Goal: Contribute content: Share content

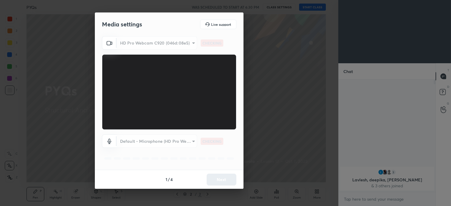
scroll to position [125, 95]
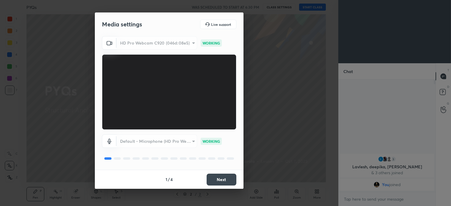
click at [224, 180] on button "Next" at bounding box center [222, 180] width 30 height 12
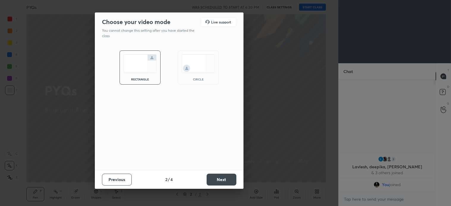
click at [227, 180] on button "Next" at bounding box center [222, 180] width 30 height 12
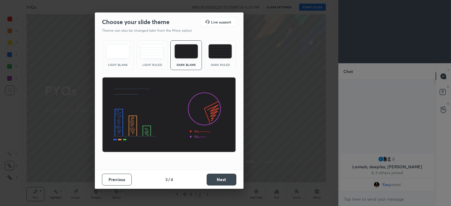
click at [232, 183] on button "Next" at bounding box center [222, 180] width 30 height 12
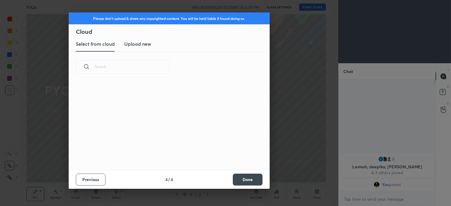
click at [243, 183] on button "Done" at bounding box center [248, 180] width 30 height 12
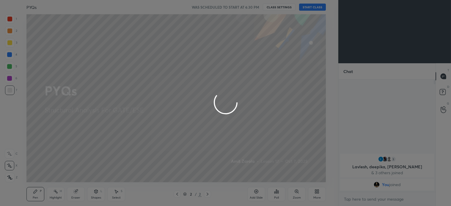
scroll to position [0, 0]
click at [196, 162] on div at bounding box center [225, 103] width 451 height 206
click at [201, 166] on div at bounding box center [225, 103] width 451 height 206
click at [205, 167] on div at bounding box center [225, 103] width 451 height 206
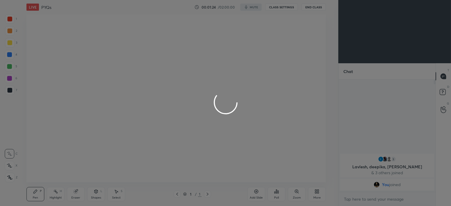
scroll to position [29561, 29415]
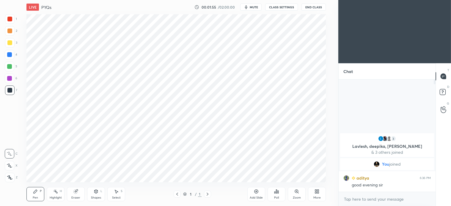
click at [206, 194] on icon at bounding box center [207, 194] width 5 height 5
click at [254, 191] on icon at bounding box center [256, 192] width 4 height 4
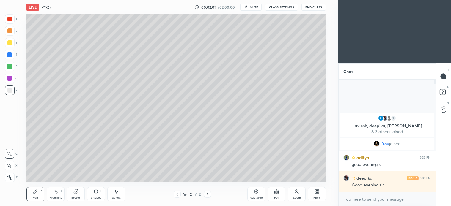
click at [12, 167] on icon at bounding box center [9, 166] width 5 height 4
click at [12, 42] on div at bounding box center [10, 43] width 10 height 10
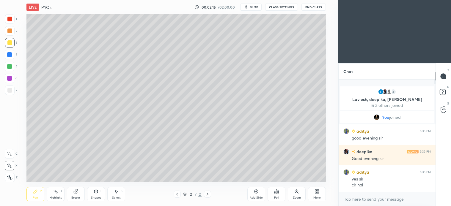
click at [206, 195] on icon at bounding box center [207, 194] width 5 height 5
click at [7, 31] on div at bounding box center [9, 31] width 5 height 5
click at [102, 196] on div "Shapes L" at bounding box center [96, 194] width 18 height 14
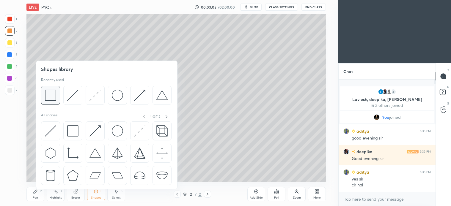
click at [52, 93] on img at bounding box center [50, 95] width 11 height 11
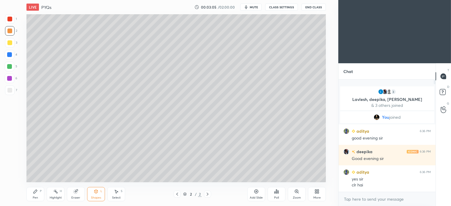
click at [14, 91] on div at bounding box center [10, 91] width 10 height 10
click at [11, 30] on div at bounding box center [9, 31] width 5 height 5
click at [99, 202] on div "Pen P Highlight H Eraser Shapes L Select S 2 / 2 Add Slide Poll Zoom More" at bounding box center [175, 195] width 299 height 24
click at [98, 191] on icon at bounding box center [96, 192] width 3 height 4
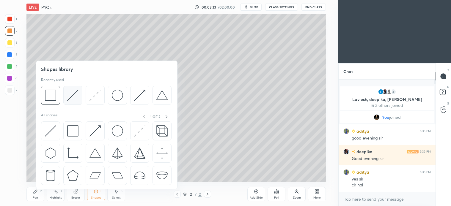
click at [76, 96] on img at bounding box center [72, 95] width 11 height 11
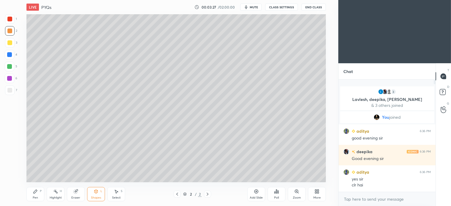
click at [121, 192] on div "S" at bounding box center [122, 191] width 2 height 3
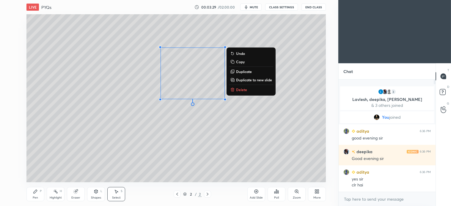
click at [242, 90] on p "Delete" at bounding box center [241, 89] width 11 height 5
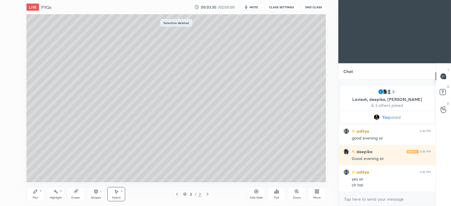
click at [95, 197] on div "Shapes" at bounding box center [96, 198] width 10 height 3
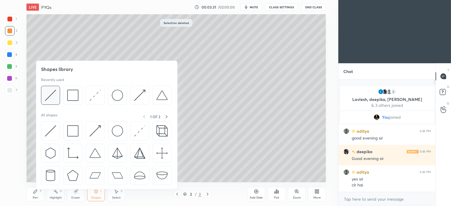
click at [50, 102] on div at bounding box center [50, 95] width 19 height 19
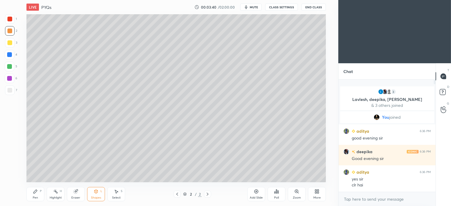
click at [35, 195] on div "Pen P" at bounding box center [35, 194] width 18 height 14
click at [96, 189] on icon at bounding box center [96, 191] width 5 height 5
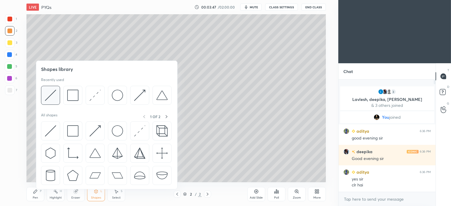
click at [51, 100] on img at bounding box center [50, 95] width 11 height 11
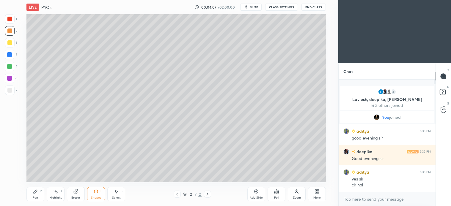
click at [34, 194] on icon at bounding box center [35, 191] width 5 height 5
click at [10, 65] on div at bounding box center [9, 66] width 5 height 5
click at [118, 194] on icon at bounding box center [116, 191] width 5 height 5
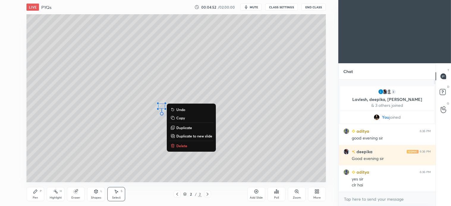
click at [81, 144] on div "0 ° Undo Copy Duplicate Duplicate to new slide Delete" at bounding box center [175, 98] width 299 height 168
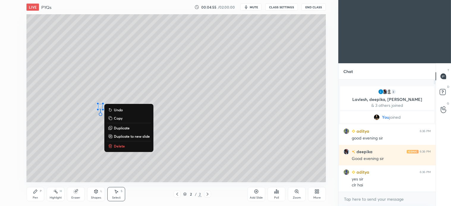
click at [90, 130] on div "0 ° Undo Copy Duplicate Duplicate to new slide Delete" at bounding box center [175, 98] width 299 height 168
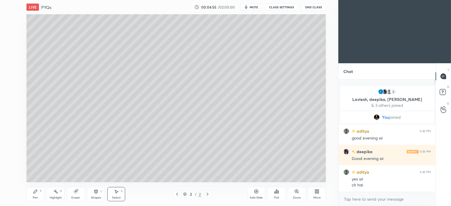
click at [39, 195] on div "Pen P" at bounding box center [35, 194] width 18 height 14
click at [117, 197] on div "Select" at bounding box center [116, 198] width 9 height 3
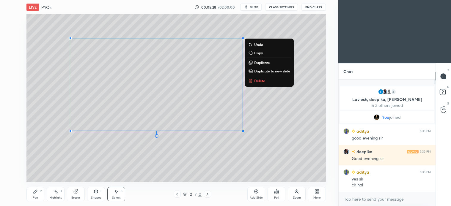
click at [190, 150] on div "0 ° Undo Copy Duplicate Duplicate to new slide Delete" at bounding box center [175, 98] width 299 height 168
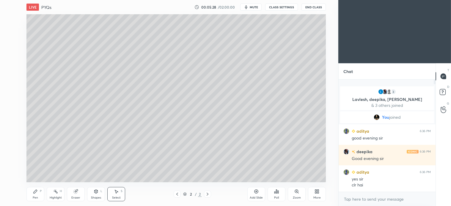
click at [189, 154] on div "0 ° Undo Copy Duplicate Duplicate to new slide Delete" at bounding box center [175, 98] width 299 height 168
click at [35, 194] on icon at bounding box center [35, 191] width 5 height 5
click at [13, 61] on div "4" at bounding box center [11, 56] width 12 height 12
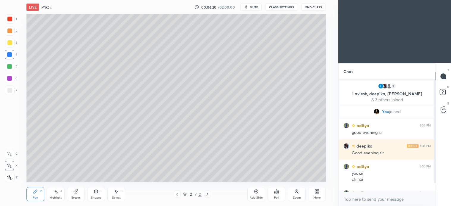
scroll to position [15, 0]
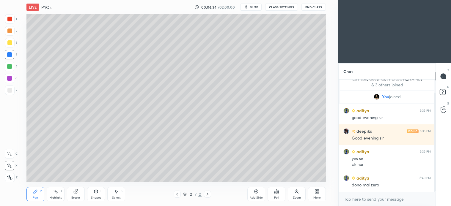
click at [114, 197] on div "Select" at bounding box center [116, 198] width 9 height 3
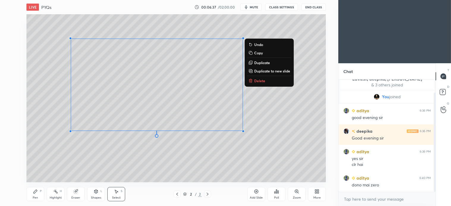
click at [263, 52] on button "Copy" at bounding box center [269, 52] width 44 height 7
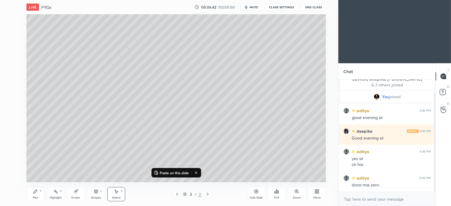
click at [177, 173] on p "Paste on this slide" at bounding box center [174, 173] width 29 height 5
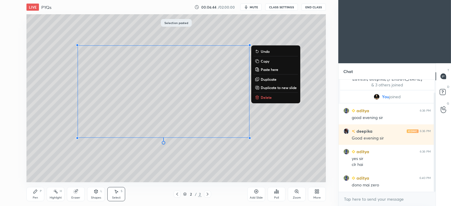
click at [265, 97] on p "Delete" at bounding box center [266, 97] width 11 height 5
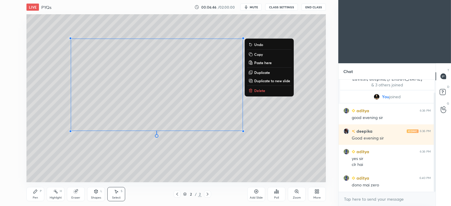
click at [260, 54] on p "Copy" at bounding box center [258, 54] width 9 height 5
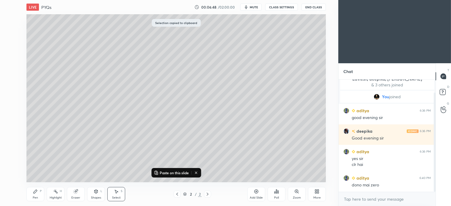
click at [208, 194] on icon at bounding box center [207, 194] width 5 height 5
click at [255, 194] on icon at bounding box center [256, 191] width 5 height 5
click at [173, 173] on p "Paste on this slide" at bounding box center [174, 173] width 29 height 5
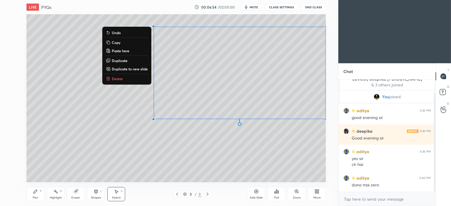
click at [206, 136] on div "0 ° Undo Copy Paste here Duplicate Duplicate to new slide Delete" at bounding box center [175, 98] width 299 height 168
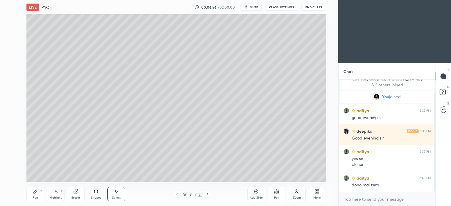
click at [36, 195] on div "Pen P" at bounding box center [35, 194] width 18 height 14
click at [11, 33] on div at bounding box center [10, 31] width 10 height 10
click at [15, 92] on div "7" at bounding box center [11, 91] width 12 height 10
click at [99, 196] on div "Shapes L" at bounding box center [96, 194] width 18 height 14
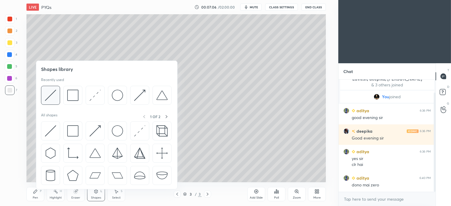
click at [51, 95] on img at bounding box center [50, 95] width 11 height 11
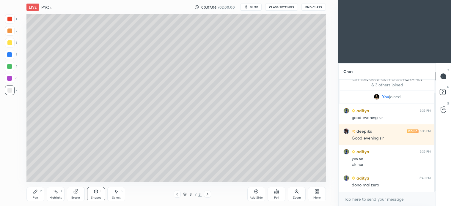
click at [9, 66] on div at bounding box center [9, 66] width 5 height 5
click at [12, 56] on div at bounding box center [10, 55] width 10 height 10
click at [119, 194] on div "Select S" at bounding box center [116, 194] width 18 height 14
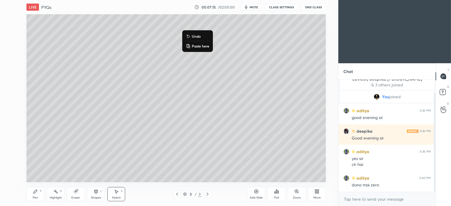
click at [170, 23] on div "0 ° Undo Copy Paste here Duplicate Duplicate to new slide Delete" at bounding box center [175, 98] width 299 height 168
click at [97, 194] on div "Shapes L" at bounding box center [96, 194] width 18 height 14
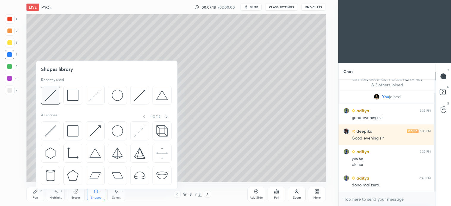
click at [55, 93] on img at bounding box center [50, 95] width 11 height 11
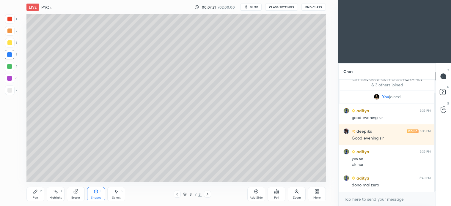
click at [40, 196] on div "Pen P" at bounding box center [35, 194] width 18 height 14
click at [100, 196] on div "Shapes L" at bounding box center [96, 194] width 18 height 14
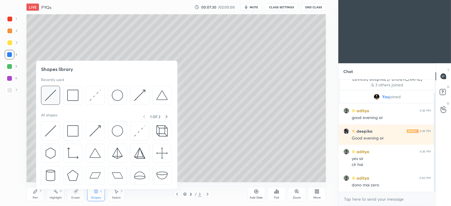
click at [54, 95] on img at bounding box center [50, 95] width 11 height 11
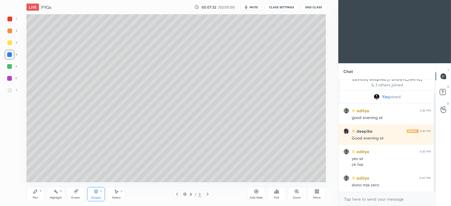
click at [36, 194] on icon at bounding box center [35, 191] width 5 height 5
click at [11, 89] on div at bounding box center [9, 90] width 5 height 5
click at [99, 190] on div "Shapes L" at bounding box center [96, 194] width 18 height 14
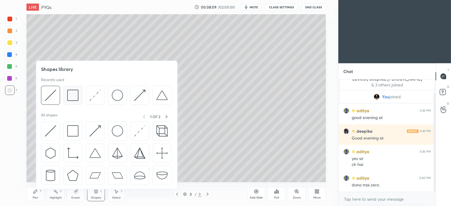
click at [74, 100] on img at bounding box center [72, 95] width 11 height 11
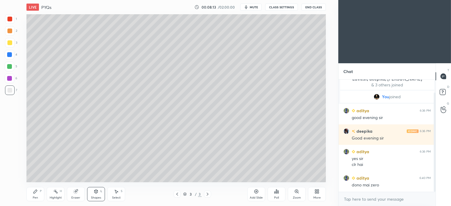
click at [39, 194] on div "Pen P" at bounding box center [35, 194] width 18 height 14
click at [100, 194] on div "Shapes L" at bounding box center [96, 194] width 18 height 14
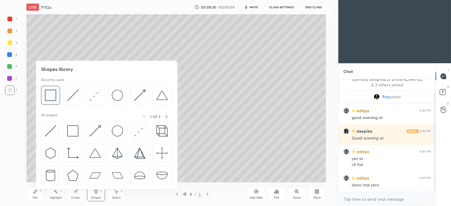
click at [58, 100] on div at bounding box center [50, 95] width 19 height 19
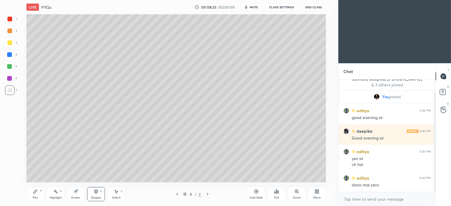
click at [34, 197] on div "Pen" at bounding box center [35, 198] width 5 height 3
click at [95, 194] on div "Shapes L" at bounding box center [96, 194] width 18 height 14
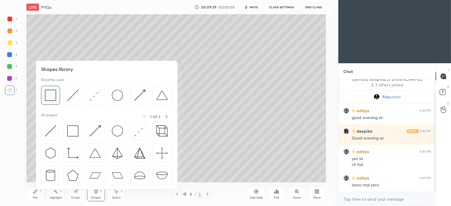
click at [54, 100] on img at bounding box center [50, 95] width 11 height 11
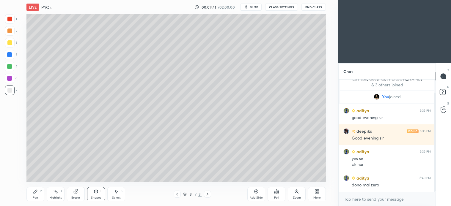
click at [37, 194] on icon at bounding box center [35, 191] width 5 height 5
click at [116, 194] on icon at bounding box center [116, 192] width 3 height 4
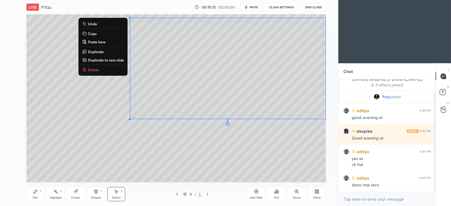
click at [92, 32] on p "Copy" at bounding box center [92, 33] width 9 height 5
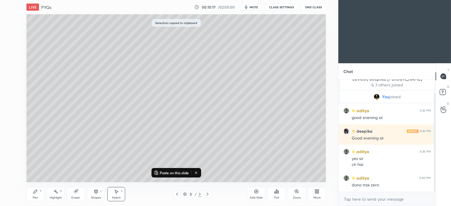
click at [208, 194] on icon at bounding box center [207, 194] width 5 height 5
click at [256, 191] on icon at bounding box center [256, 192] width 2 height 2
click at [177, 172] on p "Paste on this slide" at bounding box center [174, 173] width 29 height 5
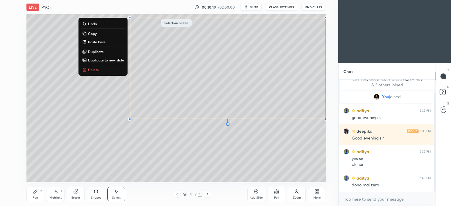
click at [192, 165] on div "0 ° Undo Copy Paste here Duplicate Duplicate to new slide Delete" at bounding box center [175, 98] width 299 height 168
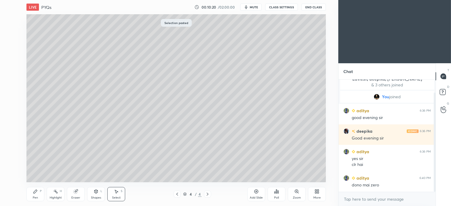
click at [95, 192] on icon at bounding box center [96, 192] width 3 height 4
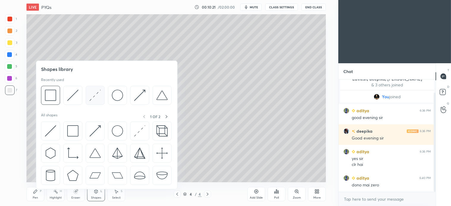
click at [92, 95] on img at bounding box center [94, 95] width 11 height 11
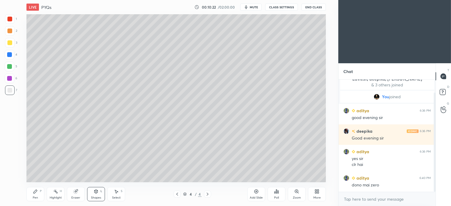
click at [12, 19] on div at bounding box center [10, 19] width 10 height 10
click at [39, 192] on div "Pen P" at bounding box center [35, 194] width 18 height 14
click at [10, 91] on div at bounding box center [9, 90] width 5 height 5
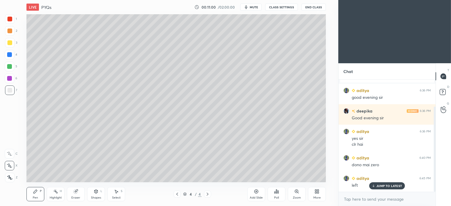
click at [11, 44] on div at bounding box center [9, 42] width 5 height 5
click at [96, 192] on icon at bounding box center [96, 192] width 3 height 4
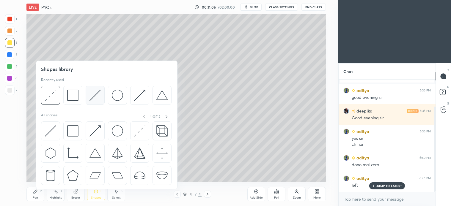
click at [94, 100] on img at bounding box center [94, 95] width 11 height 11
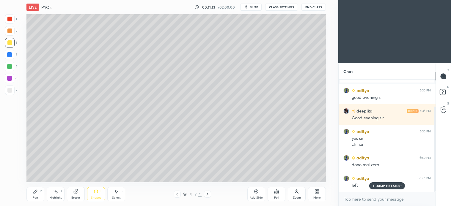
click at [38, 196] on div "Pen P" at bounding box center [35, 194] width 18 height 14
click at [100, 194] on div "Shapes L" at bounding box center [96, 194] width 18 height 14
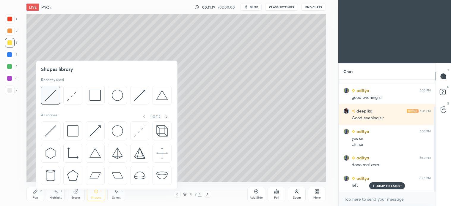
click at [53, 93] on img at bounding box center [50, 95] width 11 height 11
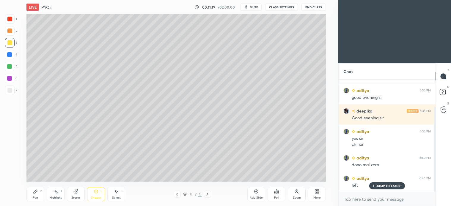
click at [7, 92] on div at bounding box center [9, 90] width 5 height 5
click at [38, 194] on div "Pen P" at bounding box center [35, 194] width 18 height 14
click at [100, 192] on div "Shapes L" at bounding box center [96, 194] width 18 height 14
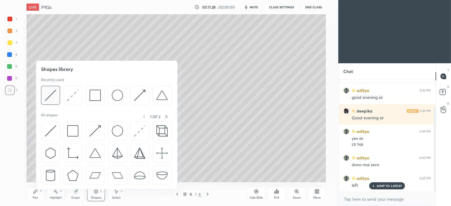
click at [52, 97] on img at bounding box center [50, 95] width 11 height 11
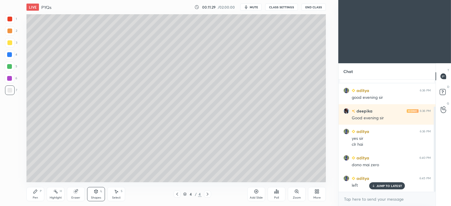
click at [10, 44] on div at bounding box center [9, 42] width 5 height 5
click at [38, 193] on div "Pen P" at bounding box center [35, 194] width 18 height 14
click at [14, 90] on div at bounding box center [10, 91] width 10 height 10
click at [96, 195] on div "Shapes L" at bounding box center [96, 194] width 18 height 14
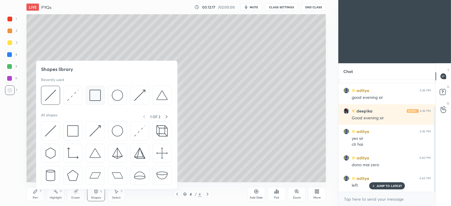
click at [99, 97] on img at bounding box center [94, 95] width 11 height 11
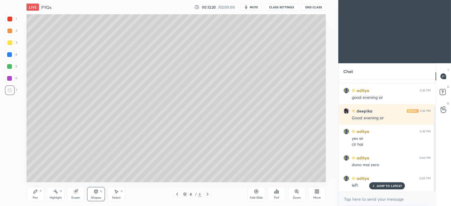
click at [36, 197] on div "Pen" at bounding box center [35, 198] width 5 height 3
click at [112, 194] on div "Select S" at bounding box center [116, 194] width 18 height 14
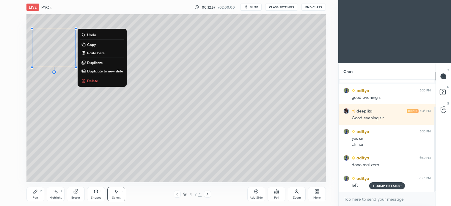
click at [90, 81] on p "Delete" at bounding box center [92, 80] width 11 height 5
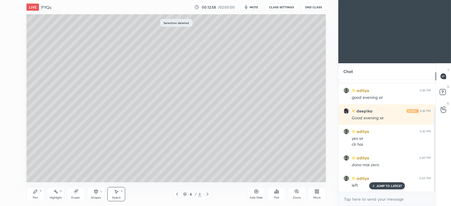
click at [36, 192] on icon at bounding box center [36, 192] width 4 height 4
click at [209, 195] on icon at bounding box center [207, 194] width 5 height 5
click at [256, 190] on icon at bounding box center [256, 191] width 5 height 5
click at [11, 43] on div at bounding box center [9, 42] width 5 height 5
click at [177, 194] on icon at bounding box center [177, 194] width 5 height 5
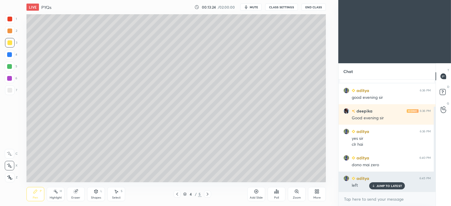
click at [396, 187] on p "JUMP TO LATEST" at bounding box center [389, 186] width 26 height 4
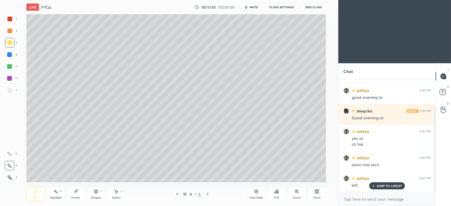
click at [257, 5] on span "mute" at bounding box center [254, 7] width 8 height 4
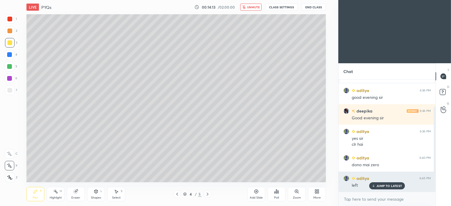
click at [395, 187] on p "JUMP TO LATEST" at bounding box center [389, 186] width 26 height 4
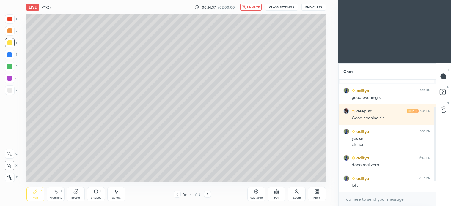
scroll to position [56, 0]
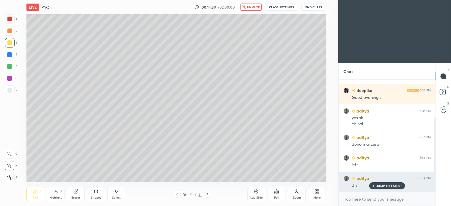
click at [396, 188] on p "JUMP TO LATEST" at bounding box center [389, 186] width 26 height 4
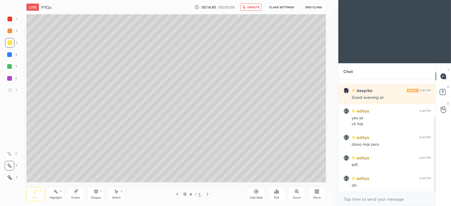
click at [207, 194] on icon at bounding box center [207, 194] width 5 height 5
click at [256, 6] on span "unmute" at bounding box center [253, 7] width 13 height 4
click at [97, 197] on div "Shapes" at bounding box center [96, 198] width 10 height 3
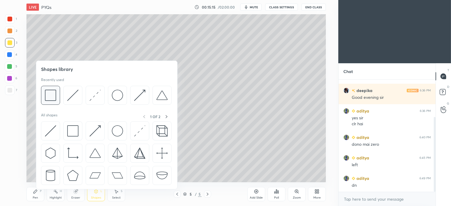
click at [49, 98] on img at bounding box center [50, 95] width 11 height 11
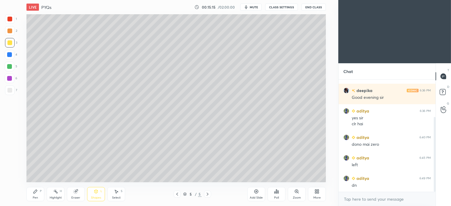
click at [13, 92] on div at bounding box center [10, 91] width 10 height 10
click at [100, 198] on div "Shapes" at bounding box center [96, 198] width 10 height 3
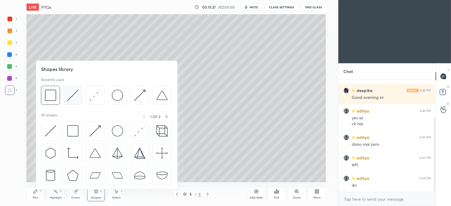
click at [74, 95] on img at bounding box center [72, 95] width 11 height 11
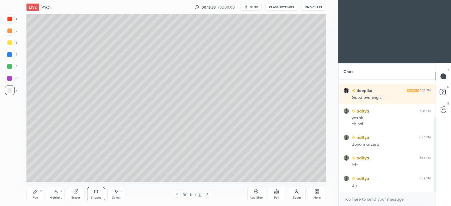
click at [99, 194] on div "Shapes L" at bounding box center [96, 194] width 18 height 14
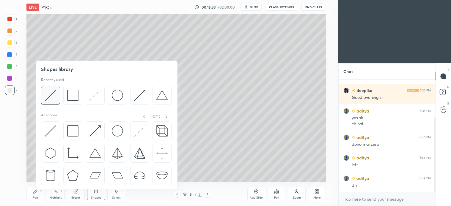
click at [52, 98] on img at bounding box center [50, 95] width 11 height 11
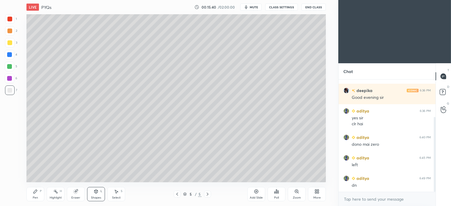
click at [37, 195] on div "Pen P" at bounding box center [35, 194] width 18 height 14
click at [98, 195] on div "Shapes L" at bounding box center [96, 194] width 18 height 14
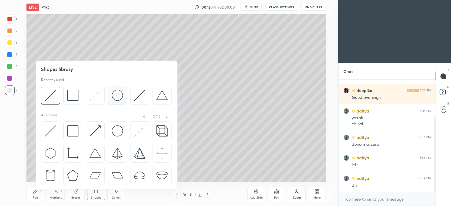
click at [115, 99] on img at bounding box center [117, 95] width 11 height 11
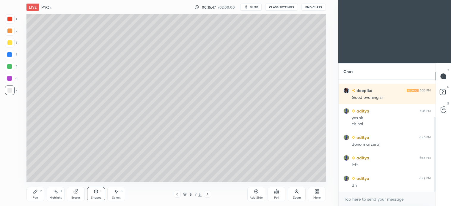
click at [110, 193] on div "Select S" at bounding box center [116, 194] width 18 height 14
click at [155, 149] on div "0 ° Undo Copy Paste here Duplicate Duplicate to new slide Delete" at bounding box center [175, 98] width 299 height 168
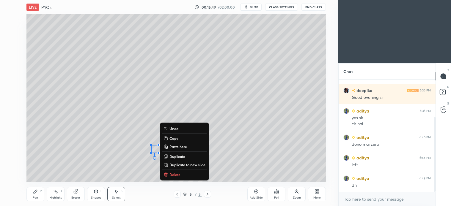
click at [189, 114] on div "0 ° Undo Copy Paste here Duplicate Duplicate to new slide Delete" at bounding box center [175, 98] width 299 height 168
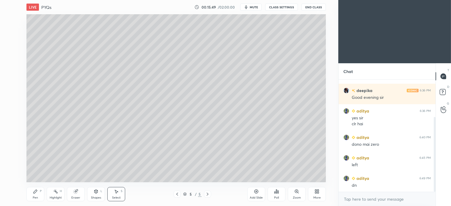
click at [96, 203] on div "Pen P Highlight H Eraser Shapes L Select S 5 / 5 Add Slide Poll Zoom More" at bounding box center [175, 195] width 299 height 24
click at [99, 196] on div "Shapes L" at bounding box center [96, 194] width 18 height 14
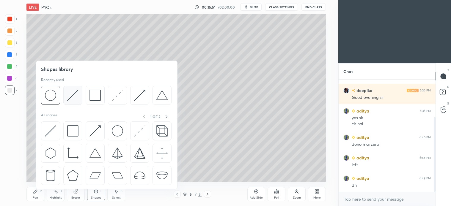
click at [72, 94] on img at bounding box center [72, 95] width 11 height 11
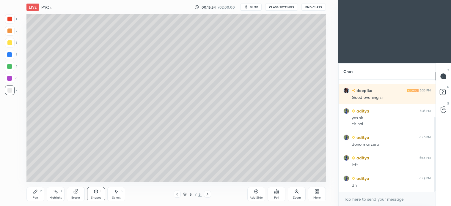
click at [38, 194] on div "Pen P" at bounding box center [35, 194] width 18 height 14
click at [93, 192] on div "Shapes L" at bounding box center [96, 194] width 18 height 14
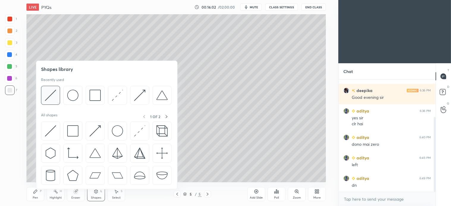
click at [51, 93] on img at bounding box center [50, 95] width 11 height 11
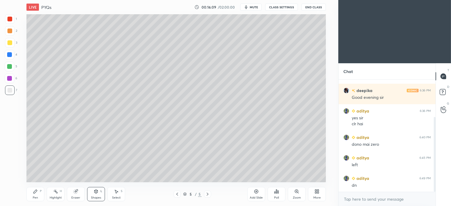
click at [40, 192] on div "P" at bounding box center [41, 191] width 2 height 3
click at [7, 68] on div at bounding box center [9, 66] width 5 height 5
click at [96, 197] on div "Shapes" at bounding box center [96, 198] width 10 height 3
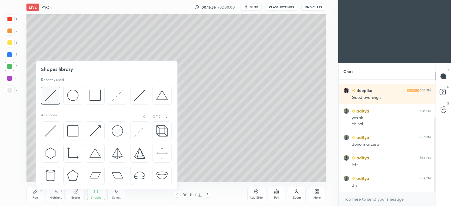
click at [53, 98] on img at bounding box center [50, 95] width 11 height 11
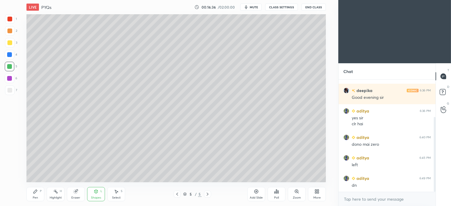
click at [10, 33] on div at bounding box center [9, 31] width 5 height 5
click at [35, 194] on div "Pen P" at bounding box center [35, 194] width 18 height 14
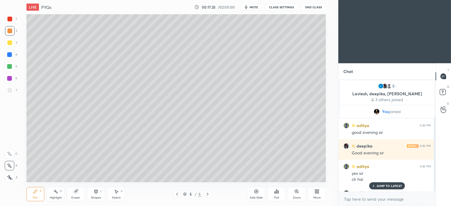
click at [398, 185] on p "JUMP TO LATEST" at bounding box center [389, 186] width 26 height 4
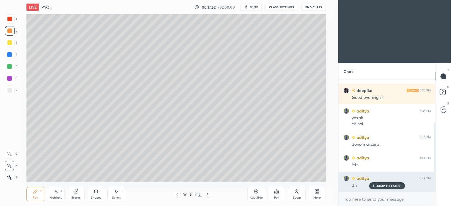
scroll to position [70, 0]
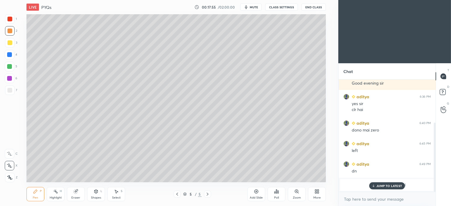
click at [43, 192] on div "Pen P" at bounding box center [35, 194] width 18 height 14
click at [395, 186] on p "JUMP TO LATEST" at bounding box center [389, 186] width 26 height 4
click at [37, 195] on div "Pen P" at bounding box center [35, 194] width 18 height 14
click at [115, 193] on icon at bounding box center [116, 191] width 5 height 5
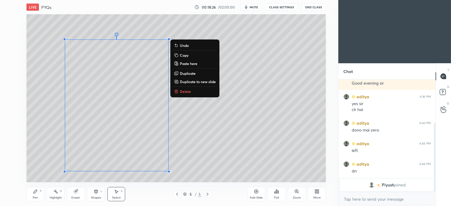
click at [212, 79] on p "Duplicate to new slide" at bounding box center [198, 81] width 36 height 5
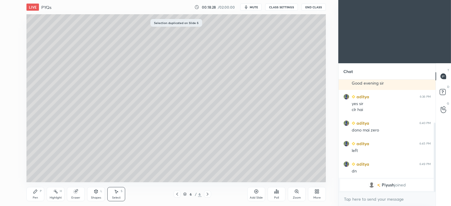
click at [191, 166] on div "0 ° Undo Copy Paste here Duplicate Duplicate to new slide Delete" at bounding box center [175, 98] width 299 height 168
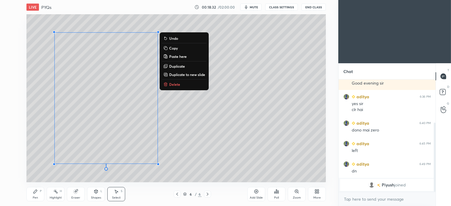
click at [35, 194] on icon at bounding box center [36, 192] width 4 height 4
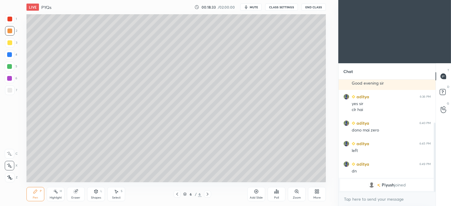
click at [10, 91] on div at bounding box center [9, 90] width 5 height 5
click at [11, 43] on div at bounding box center [9, 42] width 5 height 5
click at [99, 195] on div "Shapes L" at bounding box center [96, 194] width 18 height 14
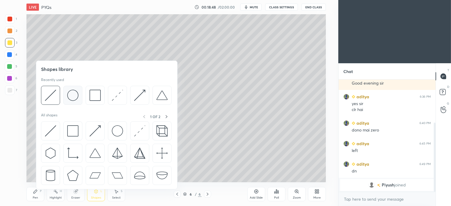
click at [74, 94] on img at bounding box center [72, 95] width 11 height 11
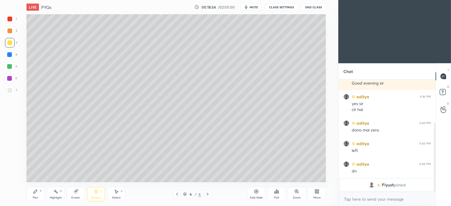
click at [38, 196] on div "Pen P" at bounding box center [35, 194] width 18 height 14
click at [97, 194] on icon at bounding box center [96, 191] width 5 height 5
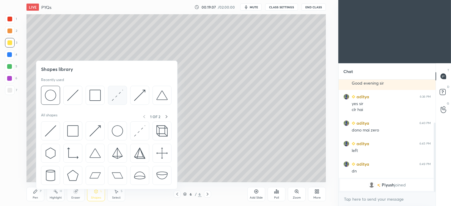
click at [120, 98] on img at bounding box center [117, 95] width 11 height 11
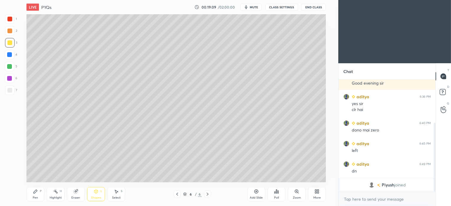
click at [10, 22] on div at bounding box center [10, 19] width 10 height 10
click at [118, 192] on icon at bounding box center [116, 192] width 3 height 4
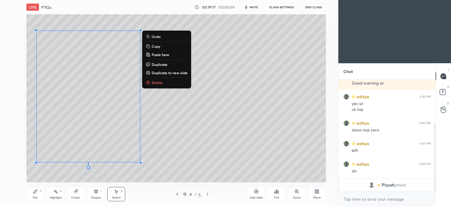
click at [41, 193] on div "P" at bounding box center [41, 191] width 2 height 3
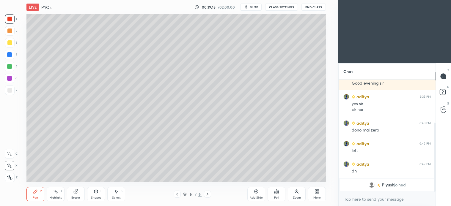
click at [40, 192] on div "P" at bounding box center [41, 191] width 2 height 3
click at [37, 194] on div "Pen P" at bounding box center [35, 194] width 18 height 14
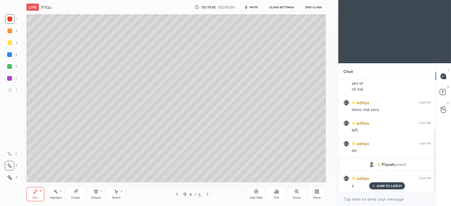
click at [10, 89] on div at bounding box center [9, 90] width 5 height 5
click at [11, 93] on div at bounding box center [10, 91] width 10 height 10
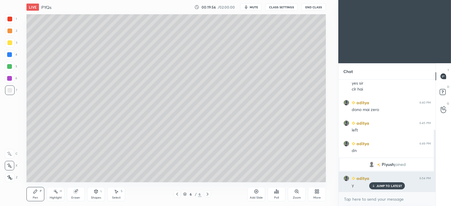
click at [386, 190] on div "aditya 6:54 PM y" at bounding box center [387, 182] width 97 height 21
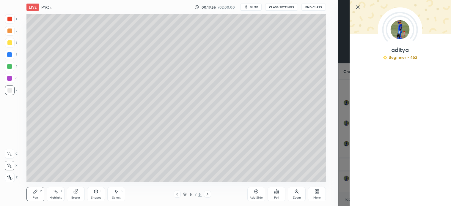
click at [388, 188] on div "aditya Beginner • 452" at bounding box center [399, 103] width 101 height 206
click at [358, 6] on icon at bounding box center [357, 7] width 7 height 7
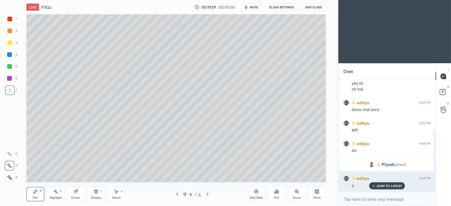
click at [387, 187] on p "JUMP TO LATEST" at bounding box center [389, 186] width 26 height 4
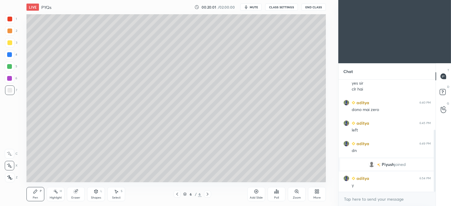
click at [12, 55] on div at bounding box center [10, 55] width 10 height 10
click at [99, 195] on div "Shapes L" at bounding box center [96, 194] width 18 height 14
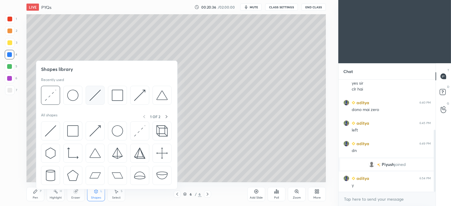
click at [94, 97] on img at bounding box center [94, 95] width 11 height 11
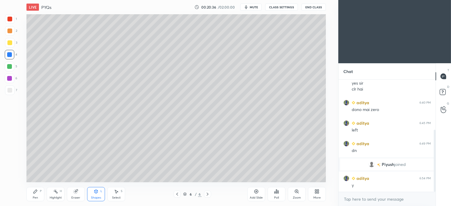
click at [12, 92] on div at bounding box center [10, 91] width 10 height 10
click at [35, 197] on div "Pen" at bounding box center [35, 198] width 5 height 3
click at [10, 67] on div at bounding box center [9, 66] width 5 height 5
click at [9, 48] on div "3" at bounding box center [11, 44] width 12 height 12
click at [101, 198] on div "Shapes L" at bounding box center [96, 194] width 18 height 14
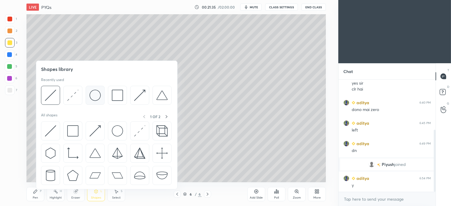
click at [94, 94] on img at bounding box center [94, 95] width 11 height 11
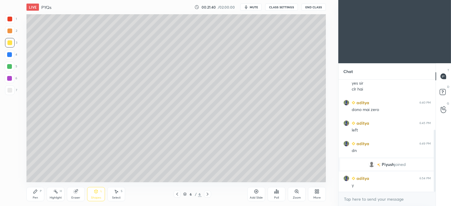
click at [99, 195] on div "Shapes L" at bounding box center [96, 194] width 18 height 14
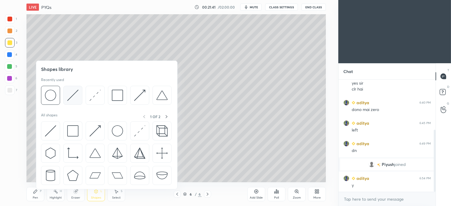
click at [73, 96] on img at bounding box center [72, 95] width 11 height 11
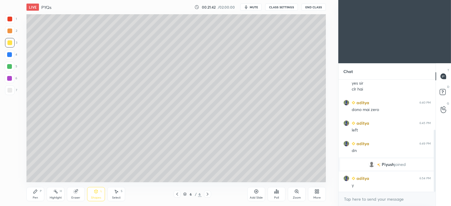
click at [10, 94] on div at bounding box center [10, 91] width 10 height 10
click at [121, 191] on div "S" at bounding box center [122, 191] width 2 height 3
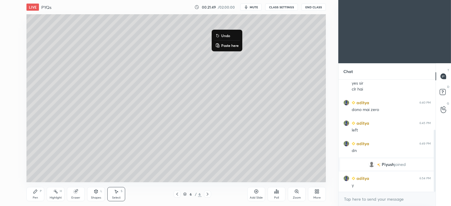
click at [36, 192] on icon at bounding box center [36, 192] width 4 height 4
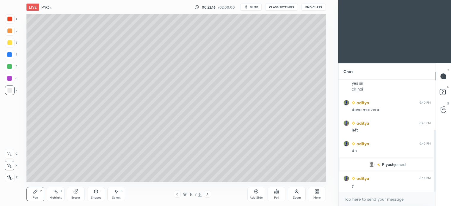
click at [13, 61] on div "4" at bounding box center [11, 56] width 12 height 12
click at [119, 191] on div "Select S" at bounding box center [116, 194] width 18 height 14
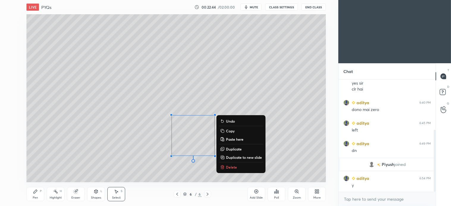
click at [227, 169] on p "Delete" at bounding box center [231, 167] width 11 height 5
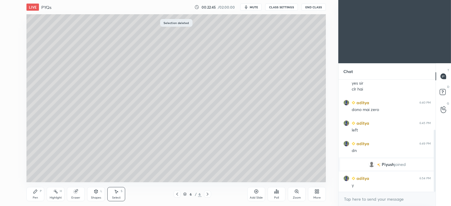
click at [38, 194] on div "Pen P" at bounding box center [35, 194] width 18 height 14
click at [13, 31] on div at bounding box center [10, 31] width 10 height 10
click at [12, 167] on icon at bounding box center [9, 166] width 5 height 4
click at [100, 195] on div "Shapes L" at bounding box center [96, 194] width 18 height 14
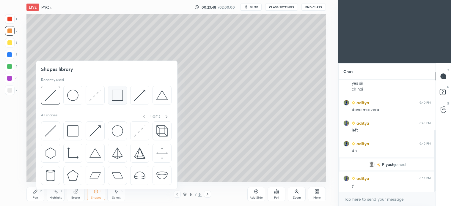
click at [116, 98] on img at bounding box center [117, 95] width 11 height 11
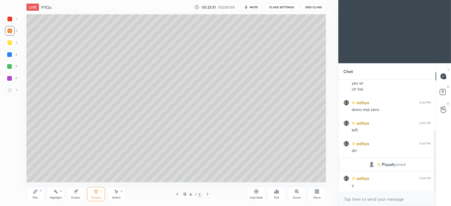
click at [35, 194] on div "Pen P" at bounding box center [35, 194] width 18 height 14
click at [120, 197] on div "Select" at bounding box center [116, 198] width 9 height 3
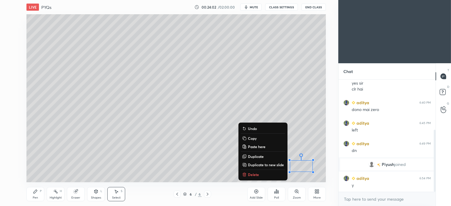
click at [37, 198] on div "Pen" at bounding box center [35, 198] width 5 height 3
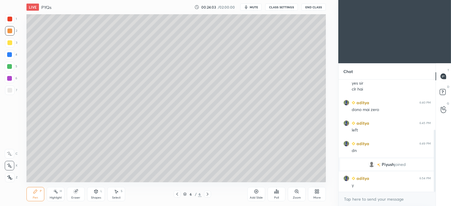
click at [10, 56] on div at bounding box center [9, 54] width 5 height 5
click at [210, 197] on icon at bounding box center [207, 194] width 5 height 5
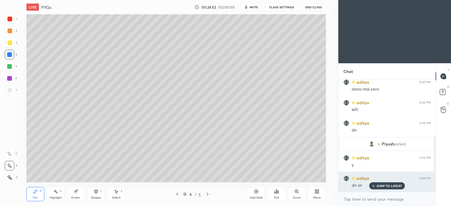
click at [392, 187] on p "JUMP TO LATEST" at bounding box center [389, 186] width 26 height 4
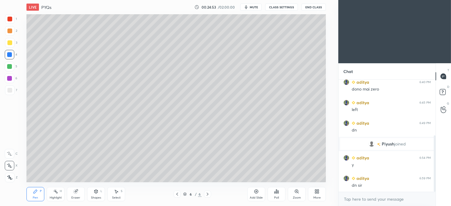
click at [207, 194] on icon at bounding box center [207, 194] width 5 height 5
click at [258, 196] on div "Add Slide" at bounding box center [256, 194] width 18 height 14
click at [13, 43] on div at bounding box center [10, 43] width 10 height 10
click at [118, 193] on icon at bounding box center [116, 191] width 5 height 5
click at [266, 18] on div "0 ° Undo Copy Paste here Duplicate Duplicate to new slide Delete" at bounding box center [175, 98] width 299 height 168
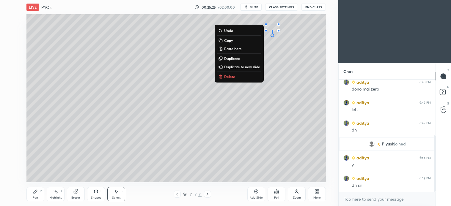
click at [231, 75] on p "Delete" at bounding box center [229, 76] width 11 height 5
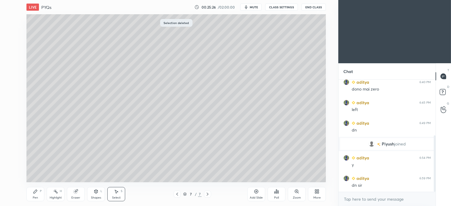
click at [39, 195] on div "Pen P" at bounding box center [35, 194] width 18 height 14
click at [93, 196] on div "Shapes L" at bounding box center [96, 194] width 18 height 14
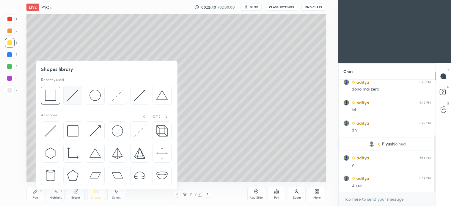
click at [72, 95] on img at bounding box center [72, 95] width 11 height 11
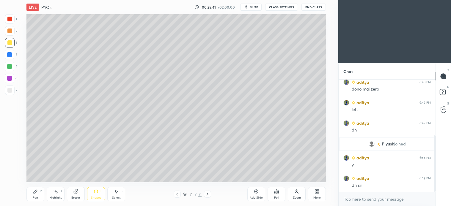
click at [11, 95] on div "7" at bounding box center [11, 92] width 12 height 12
click at [37, 197] on div "Pen" at bounding box center [35, 198] width 5 height 3
click at [9, 60] on div "4" at bounding box center [11, 56] width 12 height 12
click at [10, 67] on div at bounding box center [9, 66] width 5 height 5
click at [97, 194] on div "Shapes L" at bounding box center [96, 194] width 18 height 14
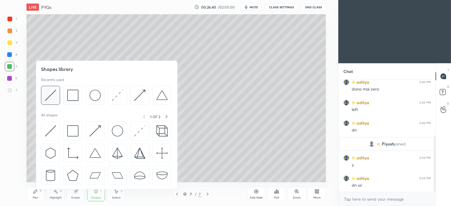
click at [51, 100] on img at bounding box center [50, 95] width 11 height 11
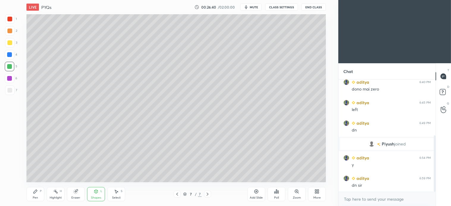
click at [11, 37] on div "2" at bounding box center [11, 32] width 12 height 12
click at [38, 194] on div "Pen P" at bounding box center [35, 194] width 18 height 14
click at [99, 197] on div "Shapes" at bounding box center [96, 198] width 10 height 3
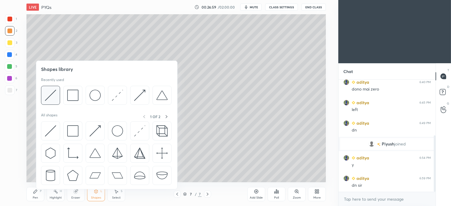
click at [57, 93] on div at bounding box center [50, 95] width 19 height 19
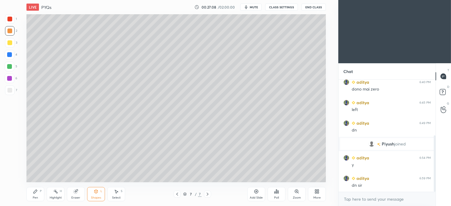
click at [36, 197] on div "Pen" at bounding box center [35, 198] width 5 height 3
click at [97, 196] on div "Shapes L" at bounding box center [96, 194] width 18 height 14
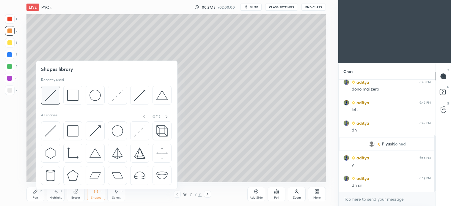
click at [51, 90] on img at bounding box center [50, 95] width 11 height 11
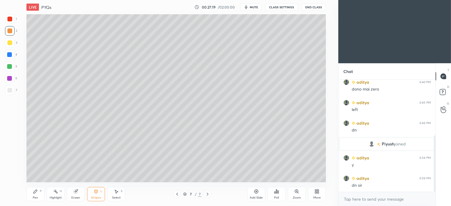
click at [39, 192] on div "Pen P" at bounding box center [35, 194] width 18 height 14
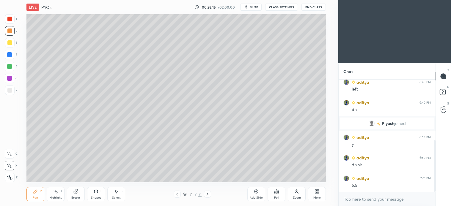
click at [117, 194] on icon at bounding box center [116, 191] width 5 height 5
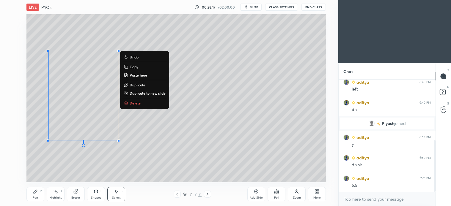
click at [138, 102] on p "Delete" at bounding box center [135, 103] width 11 height 5
click at [132, 104] on p "Delete" at bounding box center [135, 103] width 11 height 5
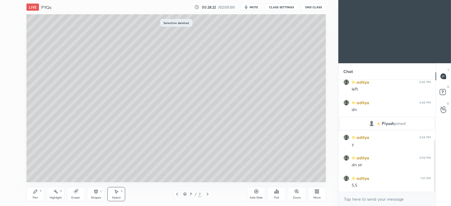
click at [96, 194] on icon at bounding box center [96, 191] width 5 height 5
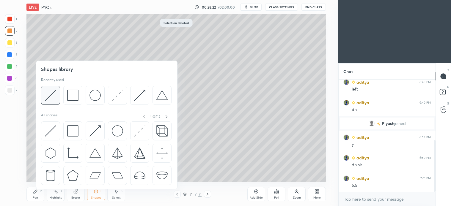
click at [57, 95] on div at bounding box center [50, 95] width 19 height 19
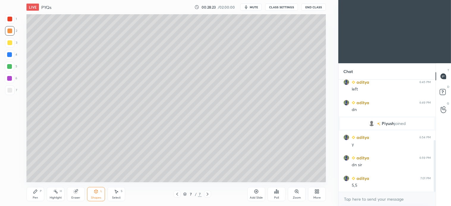
click at [11, 93] on div at bounding box center [10, 91] width 10 height 10
click at [117, 192] on icon at bounding box center [116, 192] width 3 height 4
click at [62, 128] on div "0 ° Undo Copy Paste here Duplicate Duplicate to new slide Delete" at bounding box center [175, 98] width 299 height 168
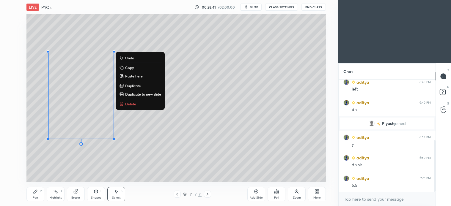
click at [134, 105] on p "Delete" at bounding box center [130, 104] width 11 height 5
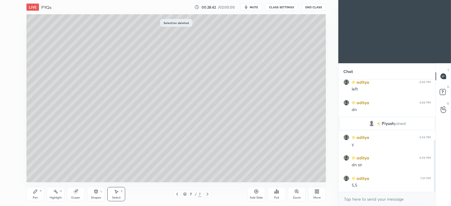
click at [99, 193] on div "Shapes L" at bounding box center [96, 194] width 18 height 14
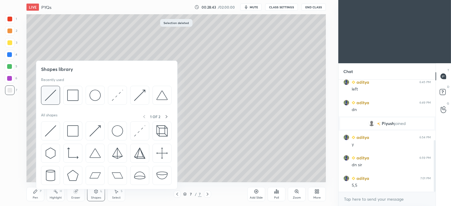
click at [51, 99] on img at bounding box center [50, 95] width 11 height 11
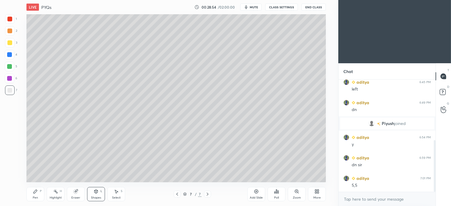
click at [39, 194] on div "Pen P" at bounding box center [35, 194] width 18 height 14
click at [8, 69] on div at bounding box center [9, 66] width 5 height 5
click at [94, 194] on icon at bounding box center [96, 191] width 5 height 5
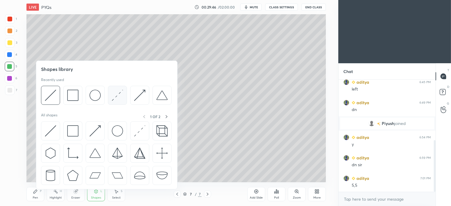
click at [114, 94] on img at bounding box center [117, 95] width 11 height 11
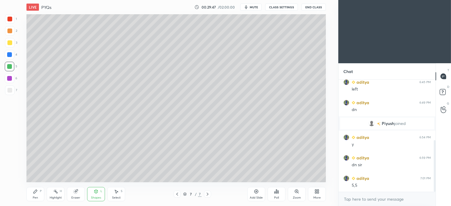
click at [12, 20] on div at bounding box center [9, 19] width 5 height 5
click at [10, 32] on div at bounding box center [9, 31] width 5 height 5
click at [37, 197] on div "Pen" at bounding box center [35, 198] width 5 height 3
click at [118, 197] on div "Select" at bounding box center [116, 198] width 9 height 3
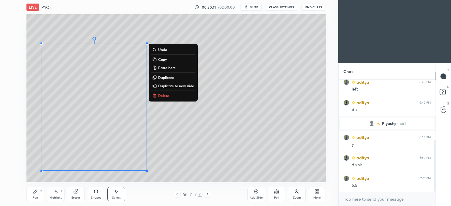
click at [180, 85] on p "Duplicate to new slide" at bounding box center [176, 86] width 36 height 5
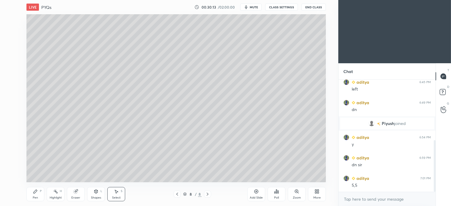
click at [190, 156] on div "0 ° Undo Copy Paste here Duplicate Duplicate to new slide Delete" at bounding box center [175, 98] width 299 height 168
click at [98, 195] on div "Shapes L" at bounding box center [96, 194] width 18 height 14
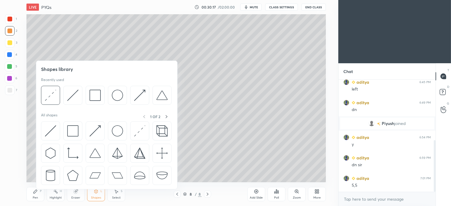
click at [11, 22] on div at bounding box center [10, 19] width 10 height 10
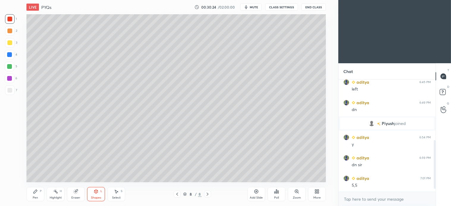
scroll to position [146, 0]
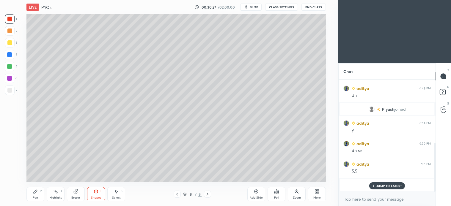
click at [9, 35] on div at bounding box center [10, 31] width 10 height 10
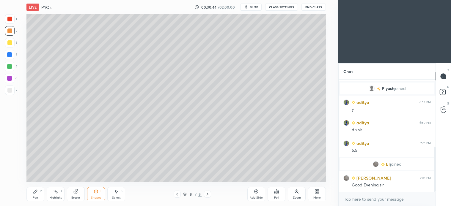
click at [12, 70] on div at bounding box center [10, 67] width 10 height 10
click at [100, 198] on div "Shapes" at bounding box center [96, 198] width 10 height 3
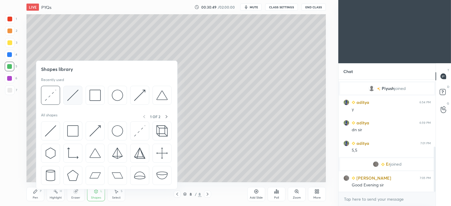
click at [70, 96] on img at bounding box center [72, 95] width 11 height 11
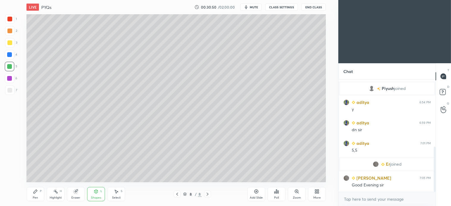
click at [40, 194] on div "Pen P" at bounding box center [35, 194] width 18 height 14
click at [10, 57] on div at bounding box center [10, 55] width 10 height 10
click at [9, 43] on div at bounding box center [9, 42] width 5 height 5
click at [98, 196] on div "Shapes L" at bounding box center [96, 194] width 18 height 14
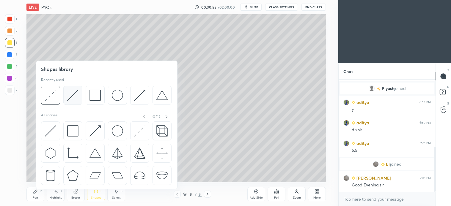
click at [72, 98] on img at bounding box center [72, 95] width 11 height 11
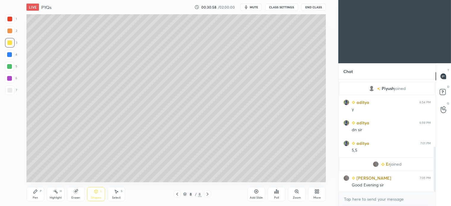
click at [38, 194] on div "Pen P" at bounding box center [35, 194] width 18 height 14
click at [100, 197] on div "Shapes" at bounding box center [96, 198] width 10 height 3
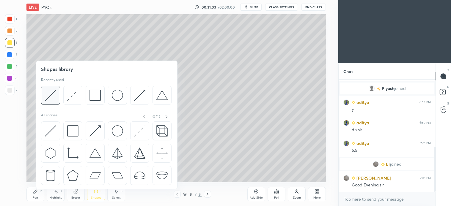
click at [50, 96] on img at bounding box center [50, 95] width 11 height 11
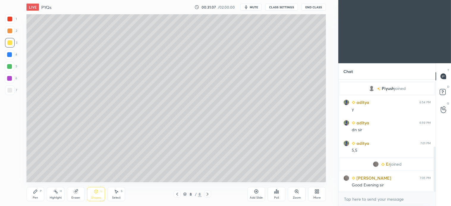
click at [114, 194] on div "Select S" at bounding box center [116, 194] width 18 height 14
click at [30, 151] on div "0 ° Undo Copy Paste here Duplicate Duplicate to new slide Delete" at bounding box center [175, 98] width 299 height 168
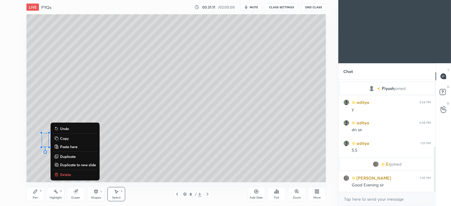
click at [32, 150] on div "0 ° Undo Copy Paste here Duplicate Duplicate to new slide Delete" at bounding box center [175, 98] width 299 height 168
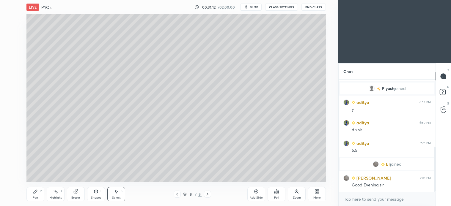
click at [102, 191] on div "L" at bounding box center [101, 191] width 2 height 3
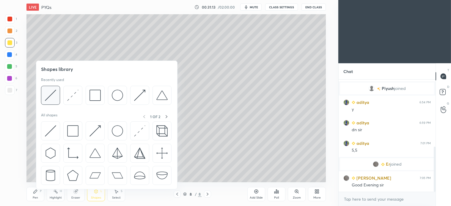
click at [51, 100] on img at bounding box center [50, 95] width 11 height 11
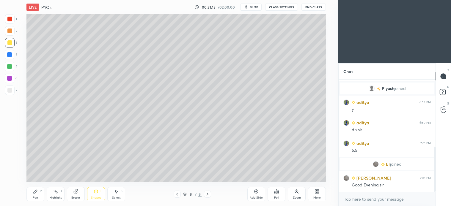
click at [35, 194] on icon at bounding box center [35, 191] width 5 height 5
click at [7, 34] on div at bounding box center [10, 31] width 10 height 10
click at [101, 199] on div "Shapes L" at bounding box center [96, 194] width 18 height 14
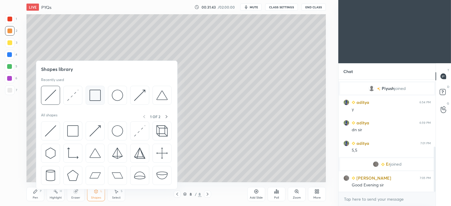
click at [95, 95] on img at bounding box center [94, 95] width 11 height 11
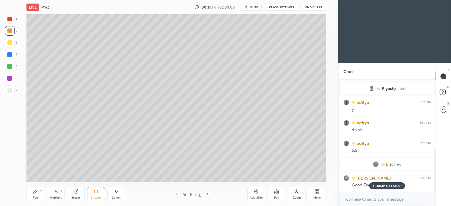
scroll to position [187, 0]
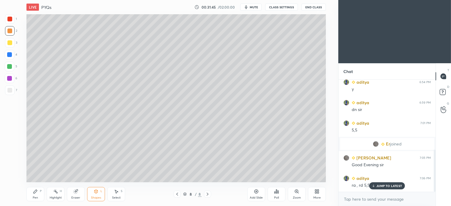
click at [36, 196] on div "Pen P" at bounding box center [35, 194] width 18 height 14
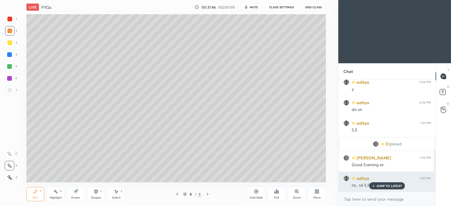
click at [383, 187] on p "JUMP TO LATEST" at bounding box center [389, 186] width 26 height 4
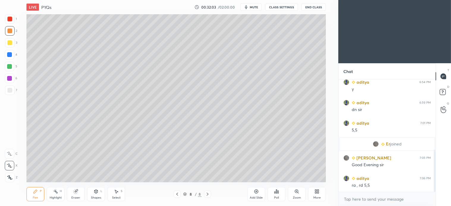
click at [99, 199] on div "Shapes" at bounding box center [96, 198] width 10 height 3
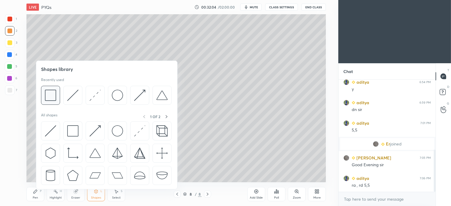
click at [50, 97] on img at bounding box center [50, 95] width 11 height 11
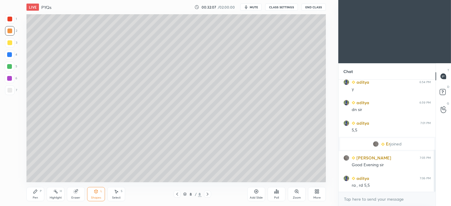
click at [38, 197] on div "Pen" at bounding box center [35, 198] width 5 height 3
click at [11, 34] on div at bounding box center [10, 31] width 10 height 10
click at [96, 197] on div "Shapes" at bounding box center [96, 198] width 10 height 3
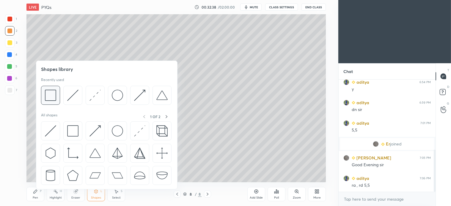
click at [52, 100] on img at bounding box center [50, 95] width 11 height 11
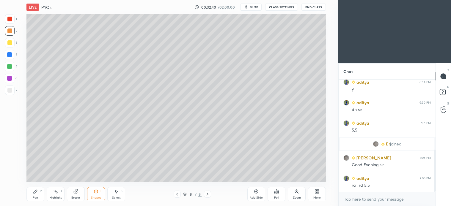
click at [40, 193] on div "P" at bounding box center [41, 191] width 2 height 3
click at [98, 195] on div "Shapes L" at bounding box center [96, 194] width 18 height 14
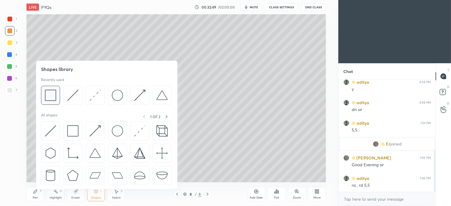
click at [52, 99] on img at bounding box center [50, 95] width 11 height 11
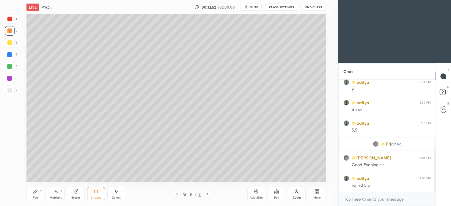
click at [35, 197] on div "Pen" at bounding box center [35, 198] width 5 height 3
click at [115, 195] on div "Select S" at bounding box center [116, 194] width 18 height 14
click at [92, 198] on div "Shapes" at bounding box center [96, 198] width 10 height 3
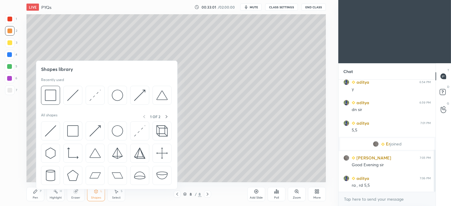
click at [117, 195] on div "Select S" at bounding box center [116, 194] width 18 height 14
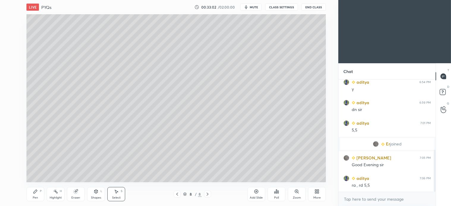
click at [114, 194] on icon at bounding box center [116, 191] width 5 height 5
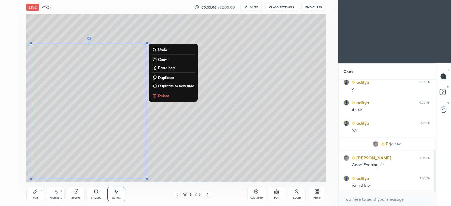
click at [183, 85] on p "Duplicate to new slide" at bounding box center [176, 86] width 36 height 5
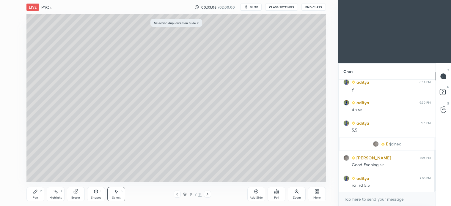
click at [210, 141] on div "0 ° Undo Copy Paste here Duplicate Duplicate to new slide Delete" at bounding box center [175, 98] width 299 height 168
click at [97, 194] on div "Shapes L" at bounding box center [96, 194] width 18 height 14
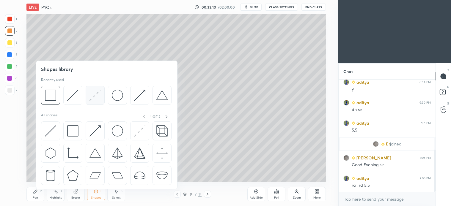
click at [95, 99] on img at bounding box center [94, 95] width 11 height 11
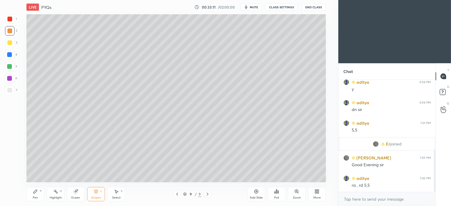
click at [11, 21] on div at bounding box center [9, 19] width 5 height 5
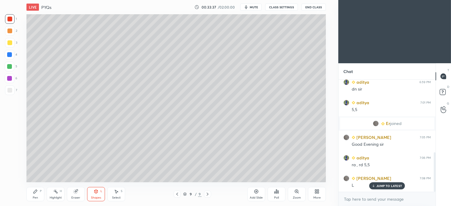
click at [96, 192] on icon at bounding box center [96, 192] width 0 height 2
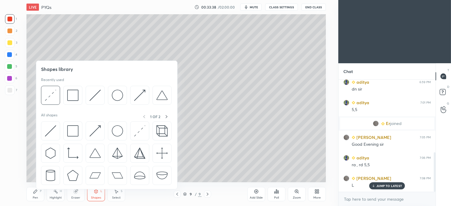
click at [92, 93] on img at bounding box center [94, 95] width 11 height 11
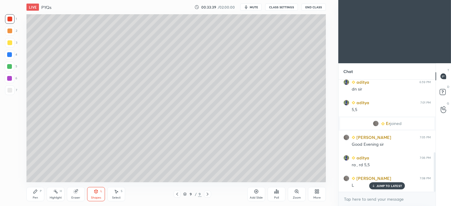
click at [18, 94] on div "1 2 3 4 5 6 7 C X Z C X Z E E Erase all H H" at bounding box center [9, 98] width 19 height 168
click at [11, 95] on div at bounding box center [10, 91] width 10 height 10
click at [35, 189] on icon at bounding box center [35, 191] width 5 height 5
click at [10, 67] on div at bounding box center [9, 66] width 5 height 5
click at [11, 34] on div at bounding box center [10, 31] width 10 height 10
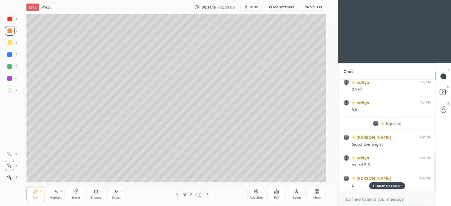
click at [11, 90] on div at bounding box center [9, 90] width 5 height 5
click at [93, 194] on div "Shapes L" at bounding box center [96, 194] width 18 height 14
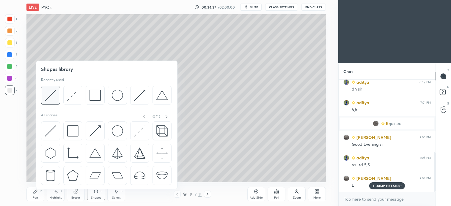
click at [53, 96] on img at bounding box center [50, 95] width 11 height 11
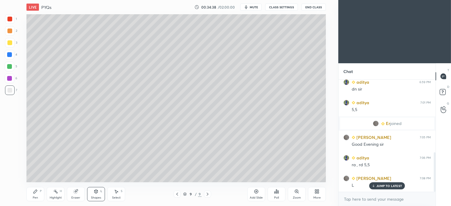
click at [11, 45] on div at bounding box center [9, 42] width 5 height 5
click at [40, 197] on div "Pen P" at bounding box center [35, 194] width 18 height 14
click at [176, 195] on icon at bounding box center [177, 194] width 5 height 5
click at [207, 195] on icon at bounding box center [207, 194] width 5 height 5
click at [10, 67] on div at bounding box center [9, 66] width 5 height 5
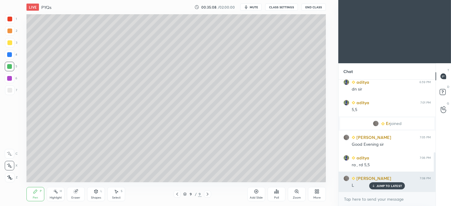
click at [394, 188] on div "JUMP TO LATEST" at bounding box center [387, 186] width 36 height 7
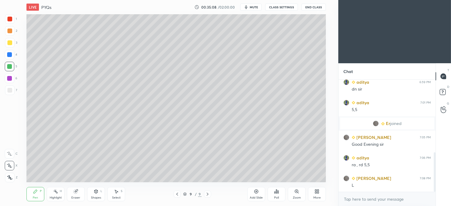
click at [10, 30] on div at bounding box center [9, 31] width 5 height 5
click at [12, 87] on div at bounding box center [10, 91] width 10 height 10
click at [12, 66] on div at bounding box center [10, 67] width 10 height 10
click at [120, 196] on div "Select S" at bounding box center [116, 194] width 18 height 14
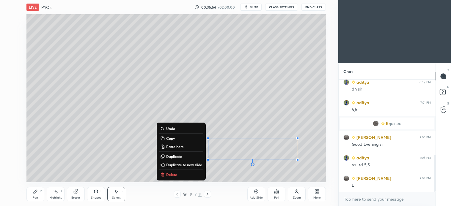
scroll to position [228, 0]
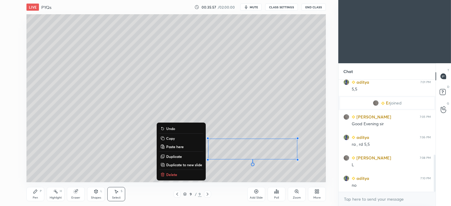
click at [172, 177] on p "Delete" at bounding box center [171, 174] width 11 height 5
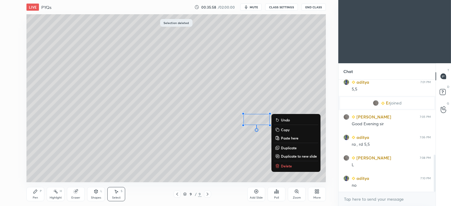
click at [284, 165] on p "Delete" at bounding box center [286, 166] width 11 height 5
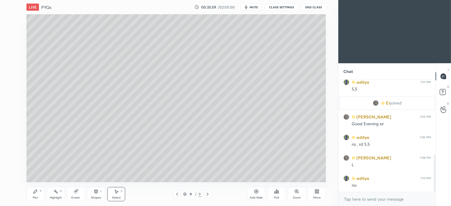
click at [34, 195] on div "Pen P" at bounding box center [35, 194] width 18 height 14
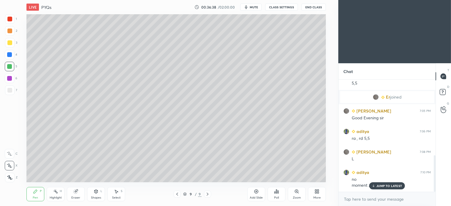
click at [118, 195] on div "Select S" at bounding box center [116, 194] width 18 height 14
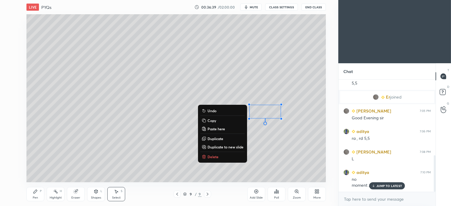
click at [210, 157] on p "Delete" at bounding box center [213, 157] width 11 height 5
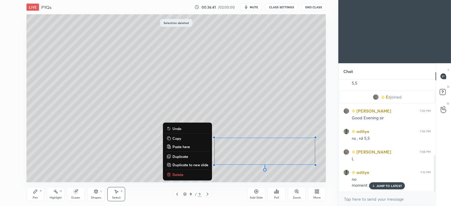
click at [179, 176] on p "Delete" at bounding box center [177, 174] width 11 height 5
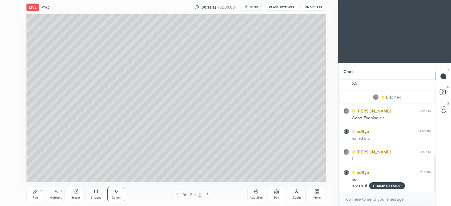
click at [33, 192] on div "Pen P" at bounding box center [35, 194] width 18 height 14
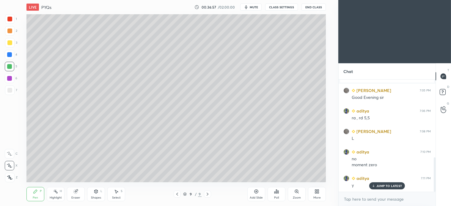
click at [118, 192] on icon at bounding box center [116, 191] width 5 height 5
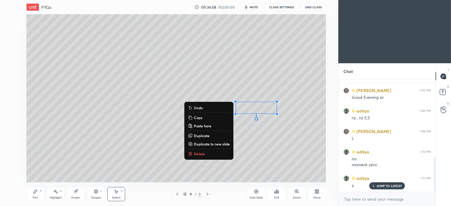
click at [201, 152] on p "Delete" at bounding box center [199, 154] width 11 height 5
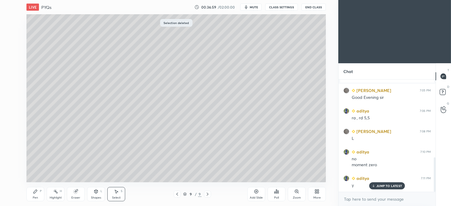
click at [35, 197] on div "Pen" at bounding box center [35, 198] width 5 height 3
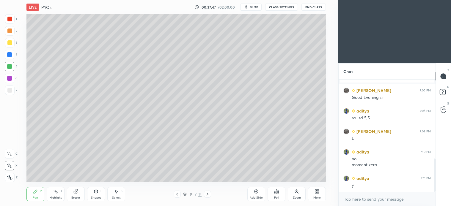
scroll to position [268, 0]
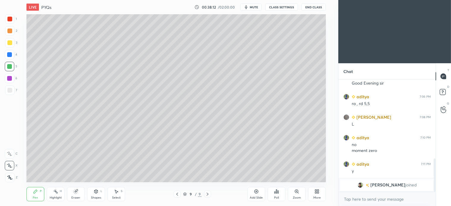
click at [120, 195] on div "Select S" at bounding box center [116, 194] width 18 height 14
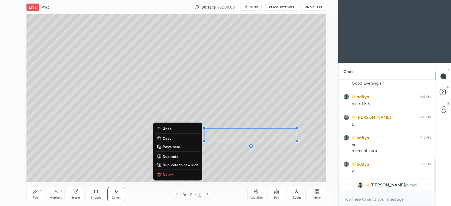
click at [38, 194] on div "Pen P" at bounding box center [35, 194] width 18 height 14
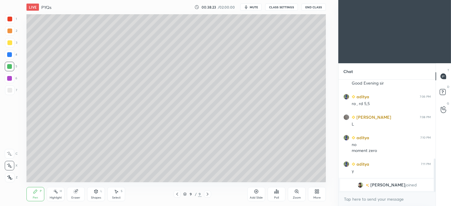
click at [109, 194] on div "Select S" at bounding box center [116, 194] width 18 height 14
click at [94, 194] on div "Shapes L" at bounding box center [96, 194] width 18 height 14
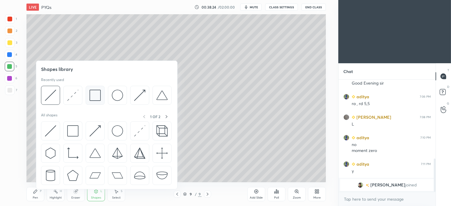
click at [100, 95] on img at bounding box center [94, 95] width 11 height 11
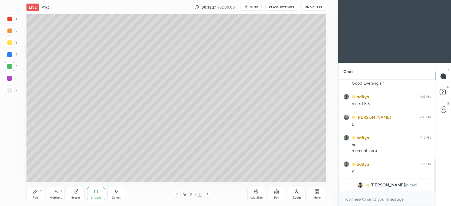
click at [39, 197] on div "Pen P" at bounding box center [35, 194] width 18 height 14
click at [117, 200] on div "Select S" at bounding box center [116, 194] width 18 height 14
click at [183, 194] on div "9 / 9" at bounding box center [192, 194] width 37 height 7
click at [174, 195] on div at bounding box center [177, 194] width 7 height 7
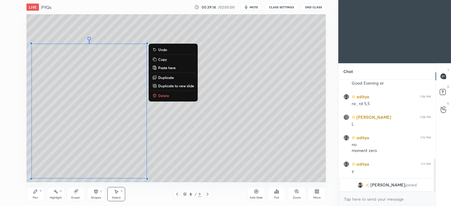
click at [166, 58] on p "Copy" at bounding box center [162, 59] width 9 height 5
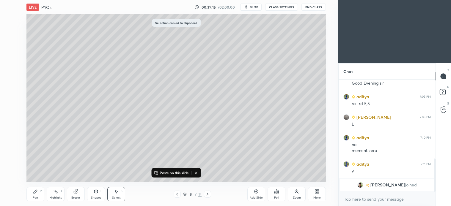
click at [207, 194] on icon at bounding box center [208, 194] width 2 height 3
click at [208, 194] on icon at bounding box center [207, 194] width 5 height 5
click at [209, 195] on icon at bounding box center [207, 194] width 5 height 5
click at [258, 191] on icon at bounding box center [256, 192] width 4 height 4
click at [174, 172] on p "Paste on this slide" at bounding box center [174, 173] width 29 height 5
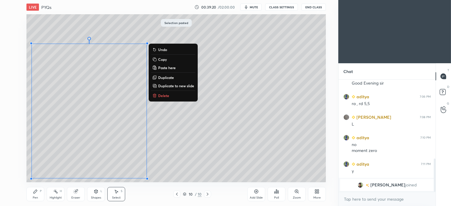
click at [196, 145] on div "0 ° Undo Copy Paste here Duplicate Duplicate to new slide Delete" at bounding box center [175, 98] width 299 height 168
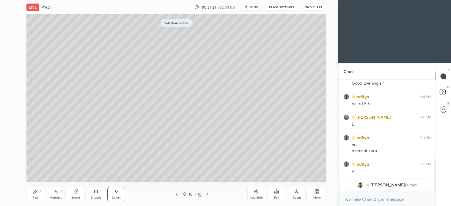
click at [99, 195] on div "Shapes L" at bounding box center [96, 194] width 18 height 14
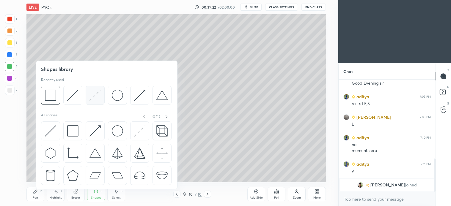
click at [92, 96] on img at bounding box center [94, 95] width 11 height 11
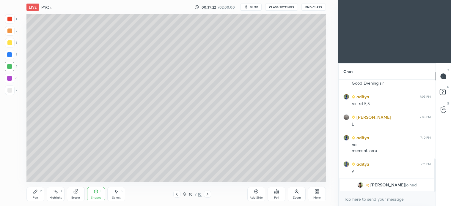
click at [13, 23] on div at bounding box center [10, 19] width 10 height 10
click at [39, 195] on div "Pen P" at bounding box center [35, 194] width 18 height 14
click at [97, 194] on icon at bounding box center [96, 191] width 5 height 5
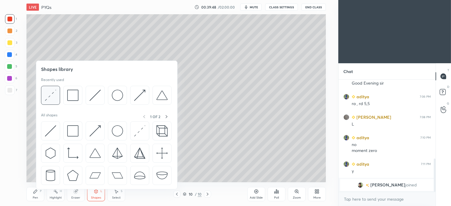
click at [55, 94] on img at bounding box center [50, 95] width 11 height 11
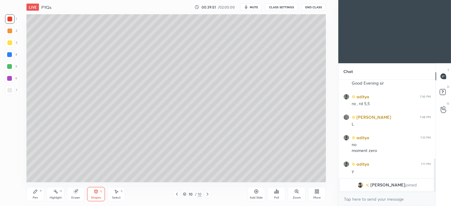
click at [40, 197] on div "Pen P" at bounding box center [35, 194] width 18 height 14
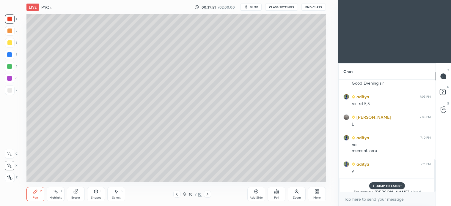
scroll to position [276, 0]
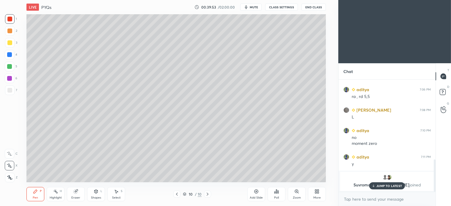
click at [376, 184] on div "JUMP TO LATEST" at bounding box center [387, 186] width 36 height 7
click at [11, 29] on div at bounding box center [9, 31] width 5 height 5
click at [12, 94] on div at bounding box center [10, 91] width 10 height 10
click at [97, 196] on div "Shapes L" at bounding box center [96, 194] width 18 height 14
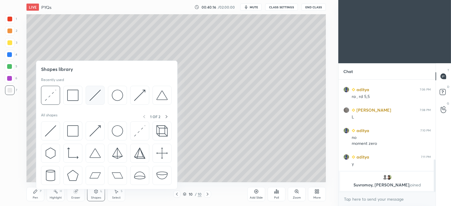
click at [97, 95] on img at bounding box center [94, 95] width 11 height 11
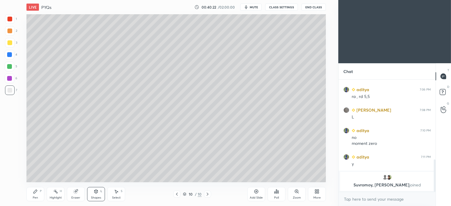
click at [37, 195] on div "Pen P" at bounding box center [35, 194] width 18 height 14
click at [97, 197] on div "Shapes" at bounding box center [96, 198] width 10 height 3
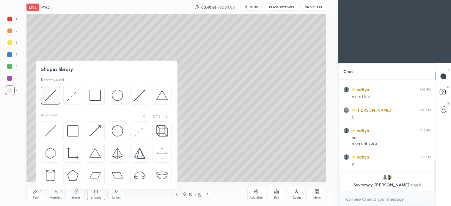
click at [51, 97] on img at bounding box center [50, 95] width 11 height 11
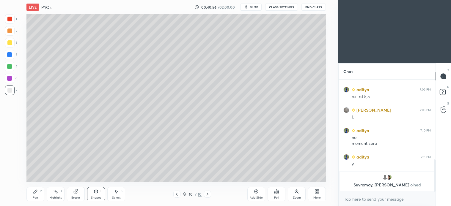
click at [10, 58] on div at bounding box center [10, 55] width 10 height 10
click at [39, 194] on div "Pen P" at bounding box center [35, 194] width 18 height 14
click at [11, 44] on div at bounding box center [9, 42] width 5 height 5
click at [100, 192] on div "Shapes L" at bounding box center [96, 194] width 18 height 14
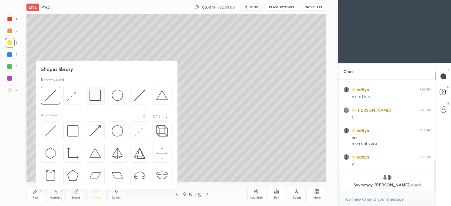
click at [99, 97] on img at bounding box center [94, 95] width 11 height 11
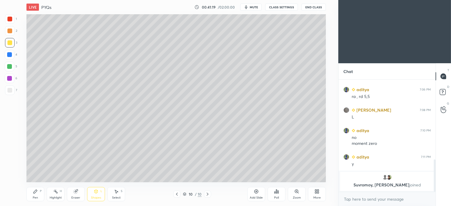
click at [39, 195] on div "Pen P" at bounding box center [35, 194] width 18 height 14
click at [99, 195] on div "Shapes L" at bounding box center [96, 194] width 18 height 14
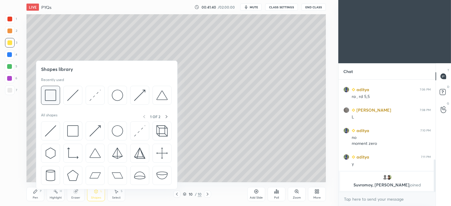
click at [53, 96] on img at bounding box center [50, 95] width 11 height 11
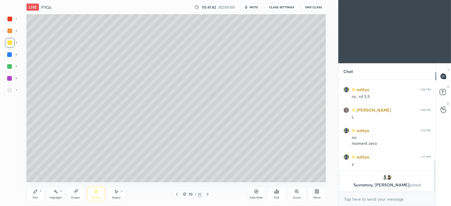
click at [58, 188] on div "Highlight H" at bounding box center [56, 194] width 18 height 14
click at [34, 195] on div "Pen P" at bounding box center [35, 194] width 18 height 14
click at [10, 55] on div at bounding box center [9, 54] width 5 height 5
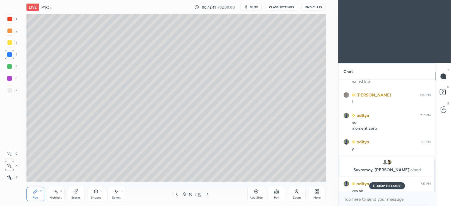
scroll to position [281, 0]
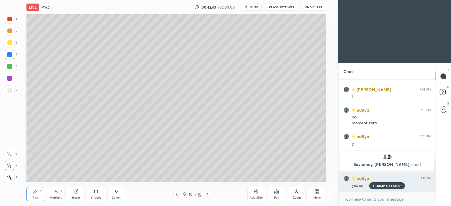
click at [391, 189] on div "JUMP TO LATEST" at bounding box center [387, 186] width 36 height 7
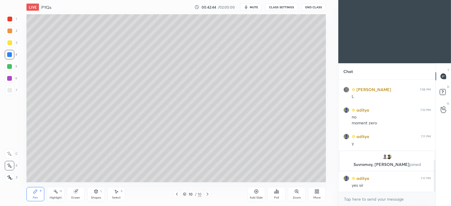
click at [207, 195] on icon at bounding box center [207, 194] width 5 height 5
click at [208, 196] on icon at bounding box center [207, 194] width 5 height 5
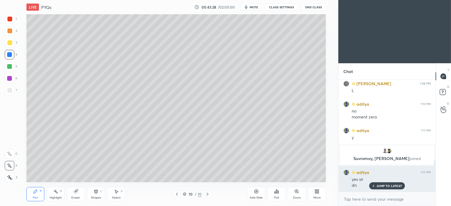
click at [391, 186] on p "JUMP TO LATEST" at bounding box center [389, 186] width 26 height 4
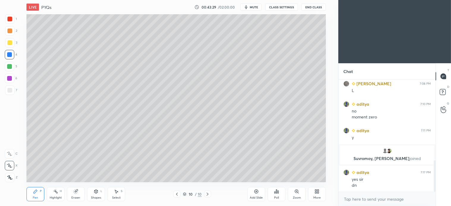
click at [208, 195] on icon at bounding box center [207, 194] width 5 height 5
click at [258, 197] on div "Add Slide" at bounding box center [256, 198] width 13 height 3
click at [8, 34] on div at bounding box center [10, 31] width 10 height 10
click at [96, 194] on icon at bounding box center [96, 191] width 5 height 5
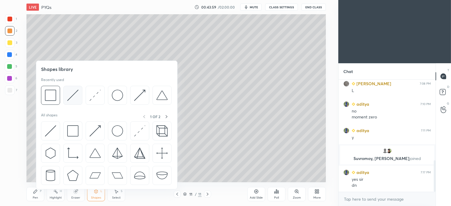
click at [70, 98] on img at bounding box center [72, 95] width 11 height 11
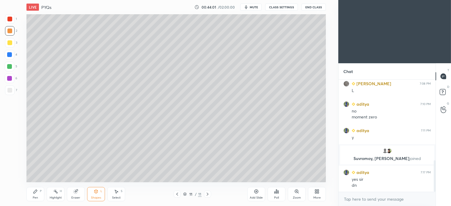
click at [8, 95] on div "7" at bounding box center [11, 92] width 12 height 12
click at [98, 198] on div "Shapes" at bounding box center [96, 198] width 10 height 3
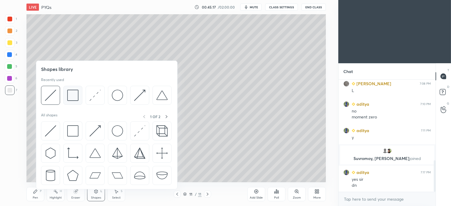
click at [64, 94] on div at bounding box center [72, 95] width 19 height 19
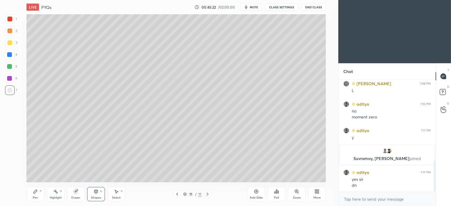
click at [99, 194] on div "Shapes L" at bounding box center [96, 194] width 18 height 14
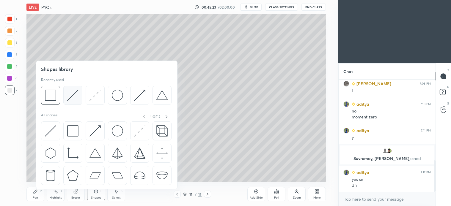
click at [73, 96] on img at bounding box center [72, 95] width 11 height 11
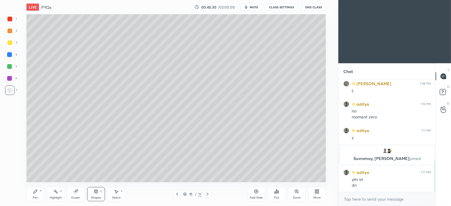
click at [32, 197] on div "Pen P" at bounding box center [35, 194] width 18 height 14
click at [115, 198] on div "Select" at bounding box center [116, 198] width 9 height 3
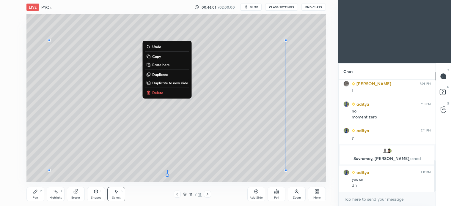
click at [172, 81] on p "Duplicate to new slide" at bounding box center [170, 83] width 36 height 5
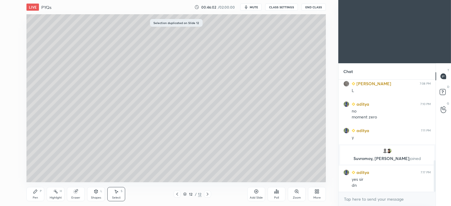
click at [197, 166] on div "0 ° Undo Copy Paste here Duplicate Duplicate to new slide Delete" at bounding box center [175, 98] width 299 height 168
click at [44, 193] on div "Pen P" at bounding box center [35, 194] width 18 height 14
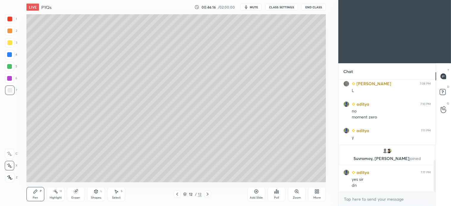
click at [12, 30] on div at bounding box center [9, 31] width 5 height 5
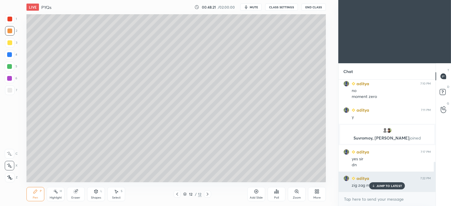
click at [387, 186] on p "JUMP TO LATEST" at bounding box center [389, 186] width 26 height 4
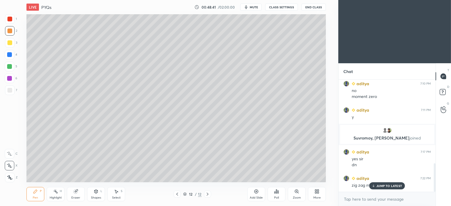
scroll to position [328, 0]
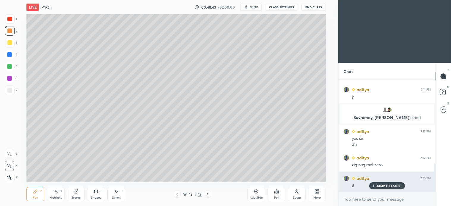
click at [387, 186] on p "JUMP TO LATEST" at bounding box center [389, 186] width 26 height 4
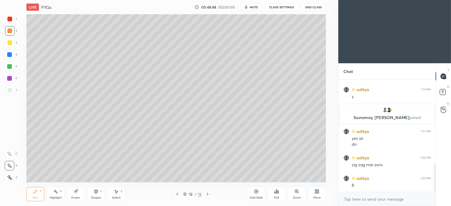
click at [12, 69] on div at bounding box center [10, 67] width 10 height 10
click at [119, 194] on div "Select S" at bounding box center [116, 194] width 18 height 14
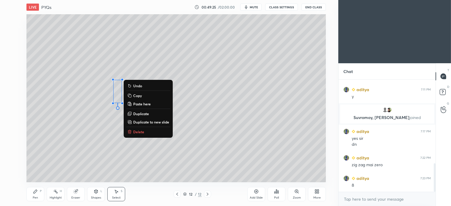
click at [138, 131] on p "Delete" at bounding box center [138, 132] width 11 height 5
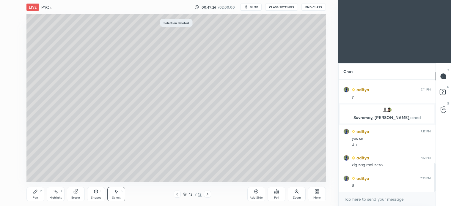
click at [36, 194] on icon at bounding box center [35, 191] width 5 height 5
click at [117, 189] on icon at bounding box center [116, 191] width 5 height 5
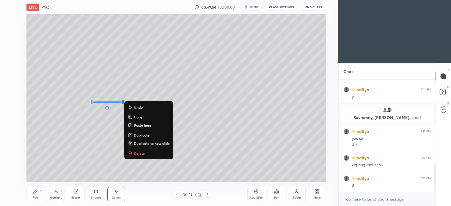
click at [139, 153] on p "Delete" at bounding box center [139, 153] width 11 height 5
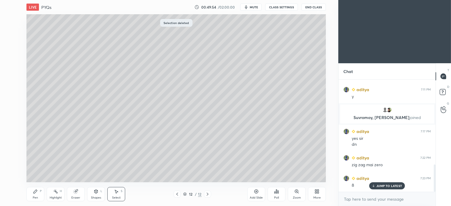
scroll to position [348, 0]
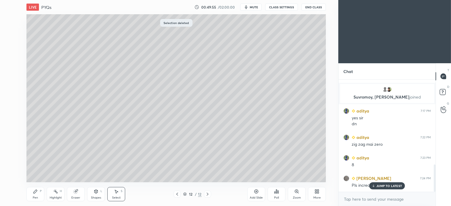
click at [36, 194] on icon at bounding box center [35, 191] width 5 height 5
click at [117, 195] on div "Select S" at bounding box center [116, 194] width 18 height 14
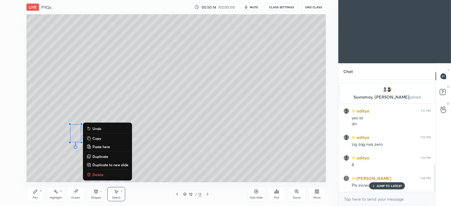
click at [99, 174] on p "Delete" at bounding box center [97, 174] width 11 height 5
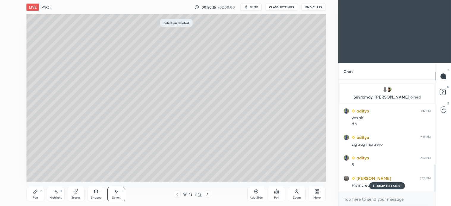
click at [36, 194] on div "Pen P" at bounding box center [35, 194] width 18 height 14
click at [115, 192] on icon at bounding box center [116, 191] width 5 height 5
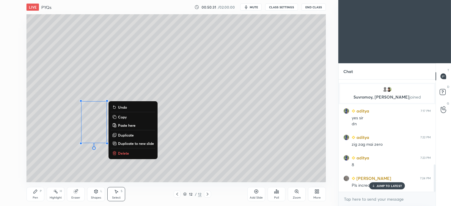
click at [125, 155] on p "Delete" at bounding box center [123, 153] width 11 height 5
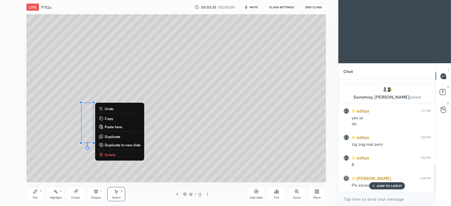
click at [110, 153] on p "Delete" at bounding box center [110, 155] width 11 height 5
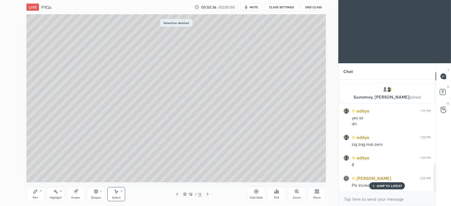
click at [36, 195] on div "Pen P" at bounding box center [35, 194] width 18 height 14
click at [120, 195] on div "Select S" at bounding box center [116, 194] width 18 height 14
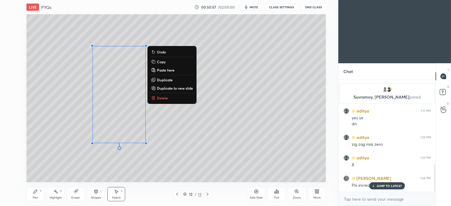
click at [59, 100] on div "0 ° Undo Copy Paste here Duplicate Duplicate to new slide Delete" at bounding box center [175, 98] width 299 height 168
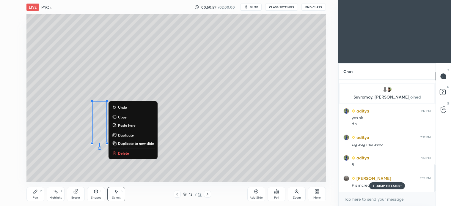
click at [127, 153] on p "Delete" at bounding box center [123, 153] width 11 height 5
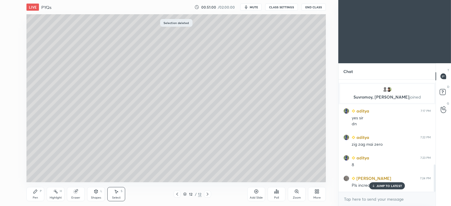
click at [33, 195] on div "Pen P" at bounding box center [35, 194] width 18 height 14
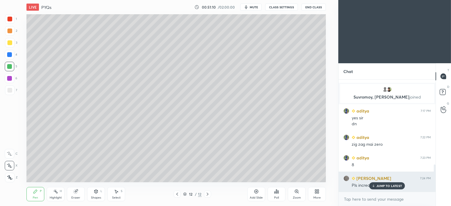
click at [382, 189] on div "JUMP TO LATEST" at bounding box center [387, 186] width 36 height 7
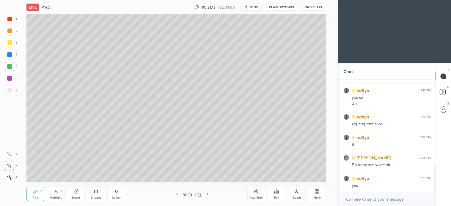
click at [118, 195] on div "Select S" at bounding box center [116, 194] width 18 height 14
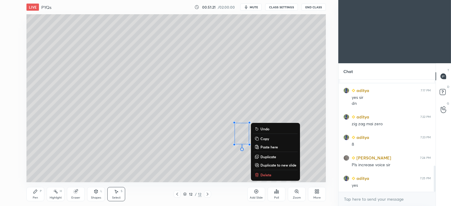
click at [268, 173] on p "Delete" at bounding box center [265, 175] width 11 height 5
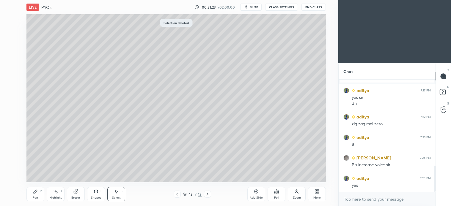
click at [35, 197] on div "Pen" at bounding box center [35, 198] width 5 height 3
click at [115, 194] on div "Select S" at bounding box center [116, 194] width 18 height 14
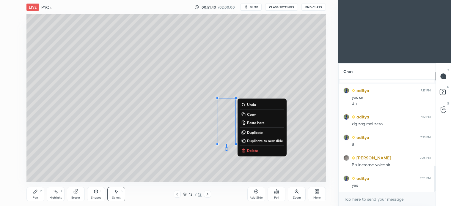
click at [252, 150] on p "Delete" at bounding box center [252, 150] width 11 height 5
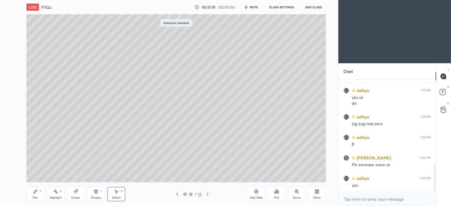
click at [34, 197] on div "Pen" at bounding box center [35, 198] width 5 height 3
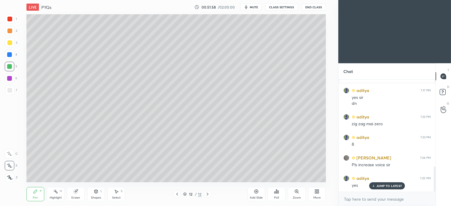
scroll to position [389, 0]
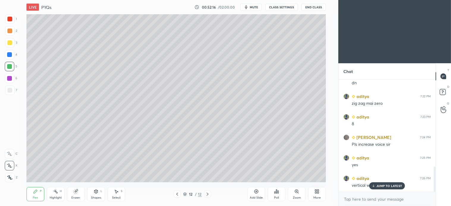
click at [118, 192] on icon at bounding box center [116, 191] width 5 height 5
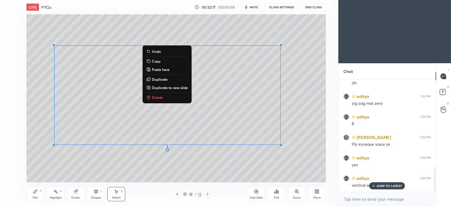
click at [40, 195] on div "Pen P" at bounding box center [35, 194] width 18 height 14
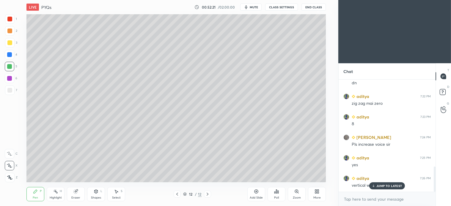
click at [125, 194] on div "Select S" at bounding box center [116, 194] width 18 height 14
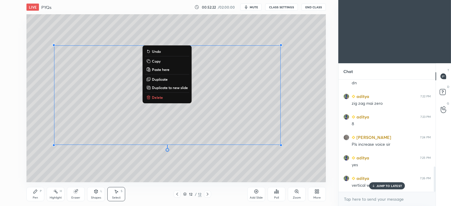
click at [161, 165] on div "0 ° Undo Copy Paste here Duplicate Duplicate to new slide Delete" at bounding box center [175, 98] width 299 height 168
click at [161, 162] on div "0 ° Undo Copy Paste here Duplicate Duplicate to new slide Delete" at bounding box center [175, 98] width 299 height 168
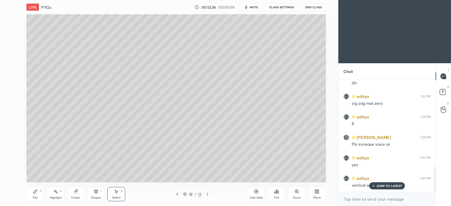
click at [36, 193] on icon at bounding box center [35, 191] width 5 height 5
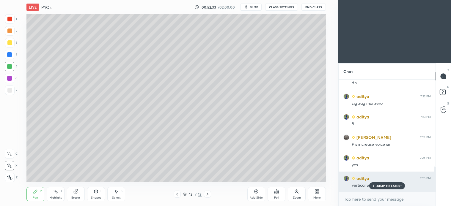
click at [388, 187] on p "JUMP TO LATEST" at bounding box center [389, 186] width 26 height 4
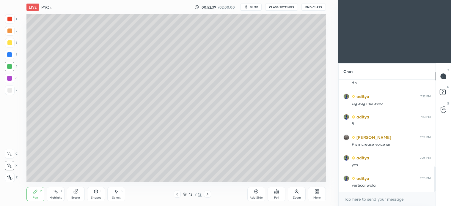
click at [114, 198] on div "Select" at bounding box center [116, 198] width 9 height 3
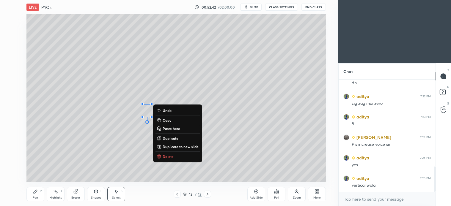
click at [167, 157] on p "Delete" at bounding box center [168, 156] width 11 height 5
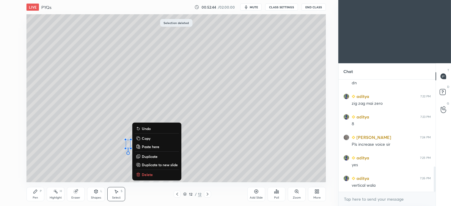
click at [148, 175] on p "Delete" at bounding box center [147, 174] width 11 height 5
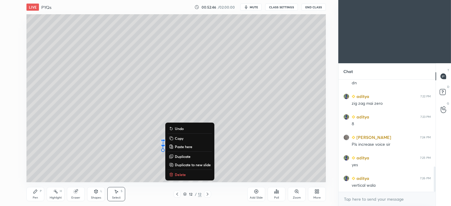
click at [179, 174] on p "Delete" at bounding box center [180, 174] width 11 height 5
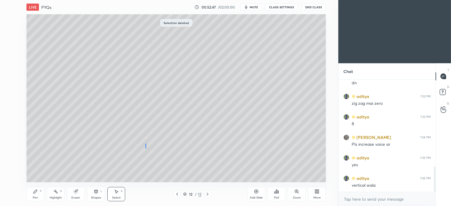
click at [145, 144] on div "0 ° Undo Copy Paste here Duplicate Duplicate to new slide Delete" at bounding box center [175, 98] width 299 height 168
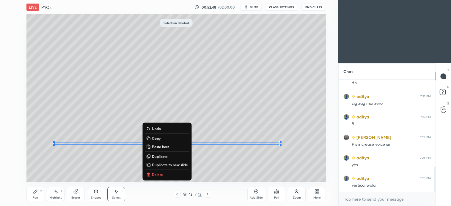
click at [133, 158] on div "0 ° Undo Copy Paste here Duplicate Duplicate to new slide Delete" at bounding box center [175, 98] width 299 height 168
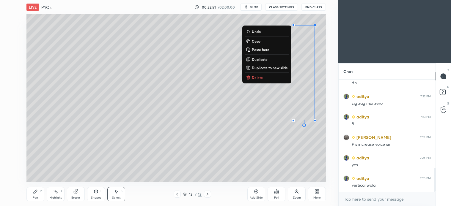
scroll to position [410, 0]
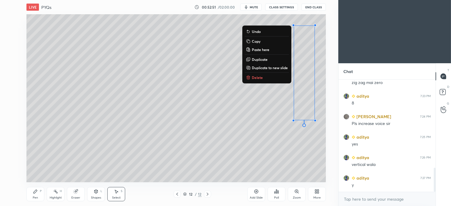
click at [255, 78] on p "Delete" at bounding box center [257, 77] width 11 height 5
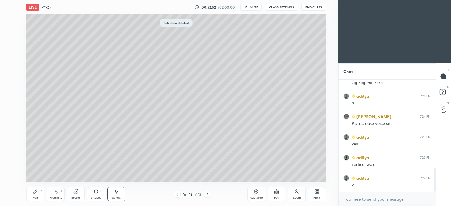
click at [94, 197] on div "Shapes" at bounding box center [96, 198] width 10 height 3
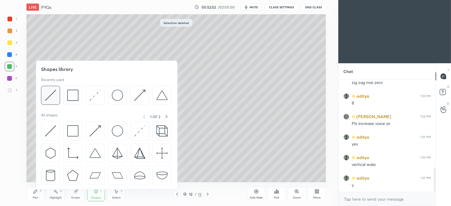
click at [52, 96] on img at bounding box center [50, 95] width 11 height 11
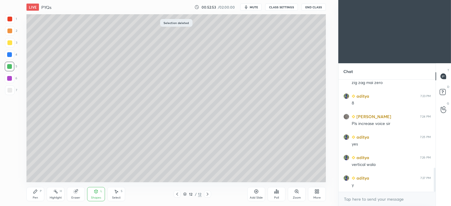
click at [14, 96] on div "7" at bounding box center [11, 92] width 12 height 12
click at [38, 194] on div "Pen P" at bounding box center [35, 194] width 18 height 14
click at [35, 191] on icon at bounding box center [35, 191] width 5 height 5
click at [9, 46] on div at bounding box center [10, 43] width 10 height 10
click at [121, 195] on div "Select S" at bounding box center [116, 194] width 18 height 14
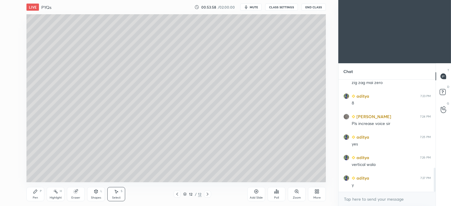
click at [40, 197] on div "Pen P" at bounding box center [35, 194] width 18 height 14
click at [208, 197] on icon at bounding box center [207, 194] width 5 height 5
click at [209, 196] on icon at bounding box center [207, 194] width 5 height 5
click at [254, 192] on div "Add Slide" at bounding box center [256, 194] width 18 height 14
click at [11, 29] on div at bounding box center [9, 31] width 5 height 5
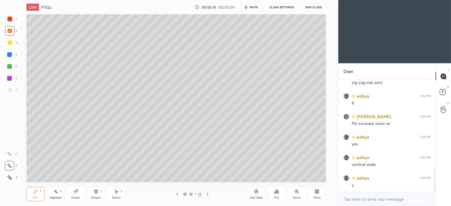
click at [96, 195] on div "Shapes L" at bounding box center [96, 194] width 18 height 14
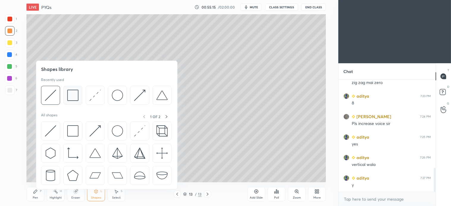
click at [74, 98] on img at bounding box center [72, 95] width 11 height 11
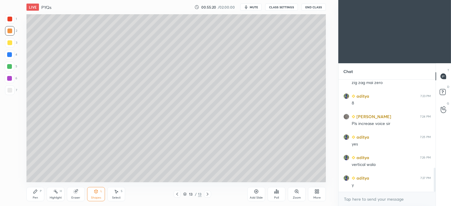
click at [99, 194] on div "Shapes L" at bounding box center [96, 194] width 18 height 14
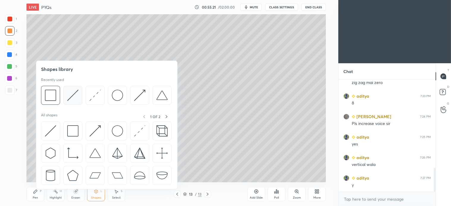
click at [78, 98] on img at bounding box center [72, 95] width 11 height 11
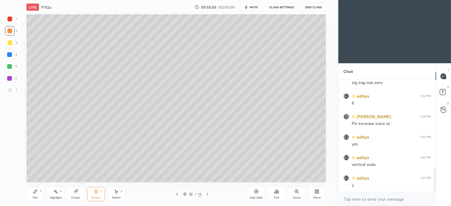
click at [37, 197] on div "Pen" at bounding box center [35, 198] width 5 height 3
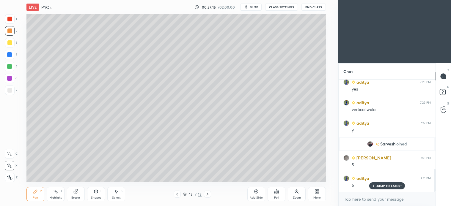
scroll to position [441, 0]
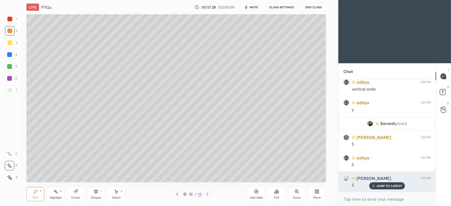
click at [390, 186] on p "JUMP TO LATEST" at bounding box center [389, 186] width 26 height 4
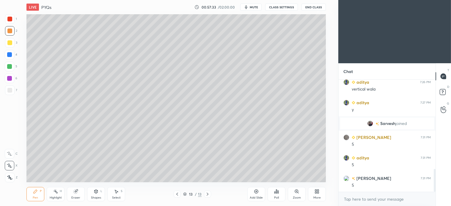
click at [118, 198] on div "Select" at bounding box center [116, 198] width 9 height 3
click at [36, 194] on icon at bounding box center [35, 191] width 5 height 5
click at [11, 70] on div at bounding box center [10, 67] width 10 height 10
click at [115, 191] on icon at bounding box center [116, 191] width 5 height 5
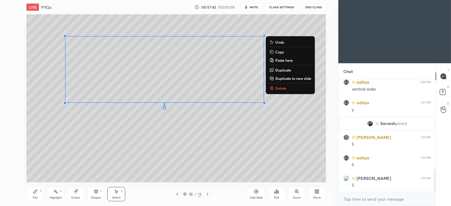
click at [287, 71] on p "Duplicate" at bounding box center [283, 70] width 16 height 5
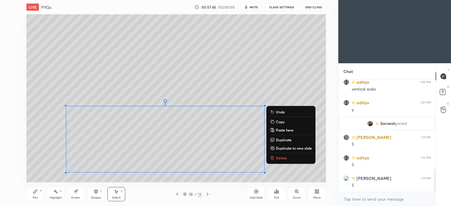
click at [286, 70] on div "0 ° Undo Copy Paste here Duplicate Duplicate to new slide Delete" at bounding box center [175, 98] width 299 height 168
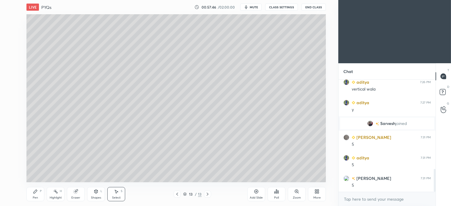
click at [34, 195] on div "Pen P" at bounding box center [35, 194] width 18 height 14
click at [10, 91] on div at bounding box center [9, 90] width 5 height 5
click at [100, 194] on div "Shapes L" at bounding box center [96, 194] width 18 height 14
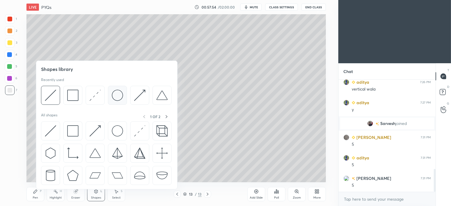
click at [117, 95] on img at bounding box center [117, 95] width 11 height 11
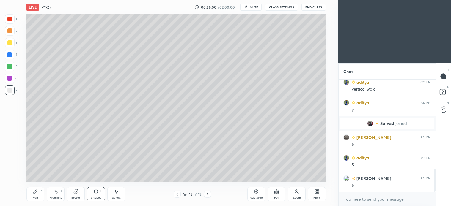
click at [36, 194] on div "Pen P" at bounding box center [35, 194] width 18 height 14
click at [95, 197] on div "Shapes" at bounding box center [96, 198] width 10 height 3
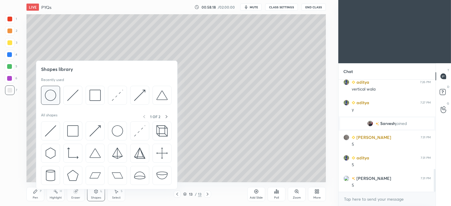
click at [54, 97] on img at bounding box center [50, 95] width 11 height 11
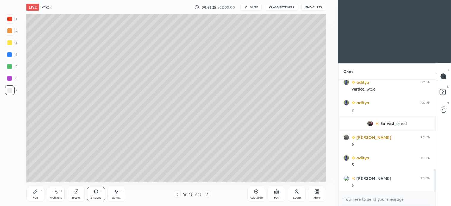
click at [38, 194] on div "Pen P" at bounding box center [35, 194] width 18 height 14
click at [96, 196] on div "Shapes L" at bounding box center [96, 194] width 18 height 14
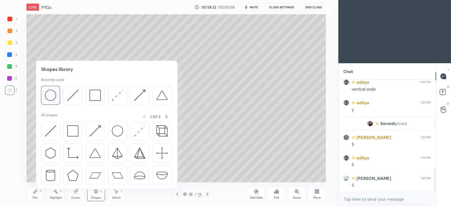
click at [49, 98] on img at bounding box center [50, 95] width 11 height 11
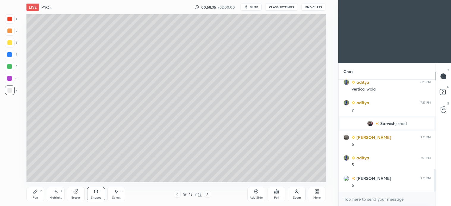
click at [35, 194] on icon at bounding box center [35, 191] width 5 height 5
click at [10, 70] on div at bounding box center [10, 67] width 10 height 10
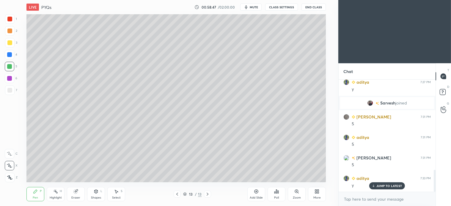
click at [119, 196] on div "Select S" at bounding box center [116, 194] width 18 height 14
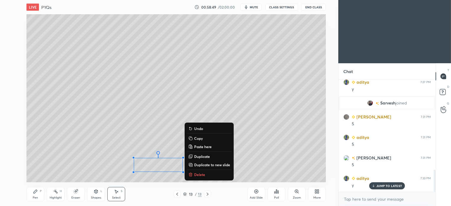
click at [204, 176] on p "Delete" at bounding box center [199, 174] width 11 height 5
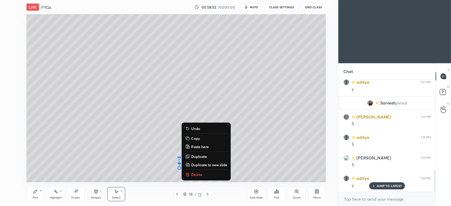
click at [197, 175] on p "Delete" at bounding box center [196, 174] width 11 height 5
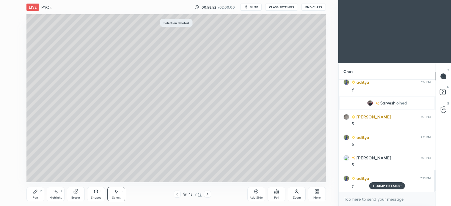
click at [38, 193] on div "Pen P" at bounding box center [35, 194] width 18 height 14
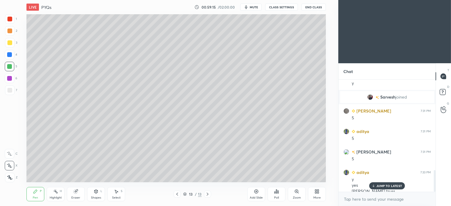
scroll to position [473, 0]
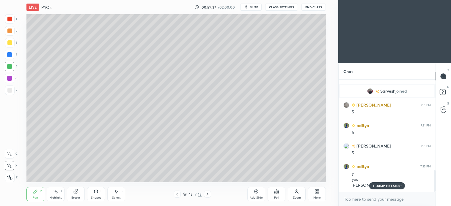
click at [120, 194] on div "Select S" at bounding box center [116, 194] width 18 height 14
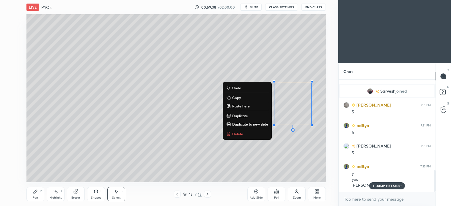
click at [241, 134] on p "Delete" at bounding box center [237, 134] width 11 height 5
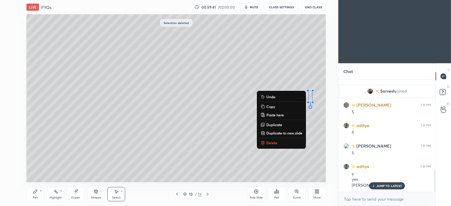
click at [277, 141] on button "Delete" at bounding box center [281, 142] width 44 height 7
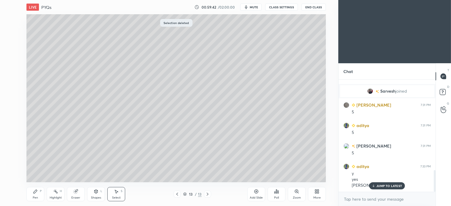
click at [37, 198] on div "Pen" at bounding box center [35, 198] width 5 height 3
click at [117, 197] on div "Select" at bounding box center [116, 198] width 9 height 3
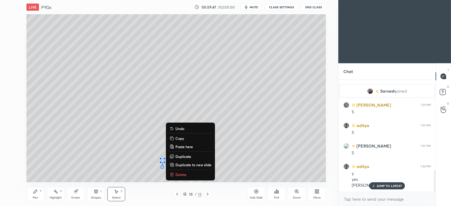
click at [178, 175] on p "Delete" at bounding box center [180, 174] width 11 height 5
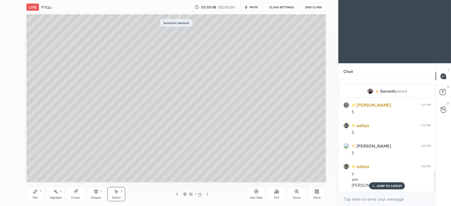
click at [37, 195] on div "Pen P" at bounding box center [35, 194] width 18 height 14
click at [208, 195] on icon at bounding box center [207, 194] width 5 height 5
click at [259, 192] on icon at bounding box center [256, 191] width 5 height 5
click at [10, 43] on div at bounding box center [9, 42] width 5 height 5
click at [117, 191] on icon at bounding box center [116, 191] width 5 height 5
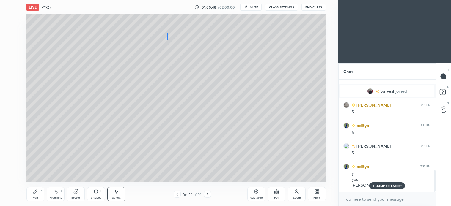
click at [156, 39] on div "0 ° Undo Copy Paste here Duplicate Duplicate to new slide Delete" at bounding box center [175, 98] width 299 height 168
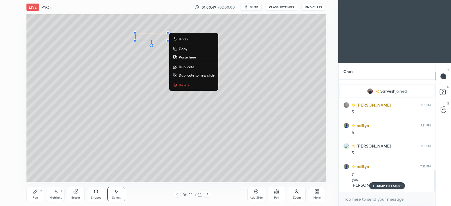
click at [132, 65] on div "0 ° Undo Copy Paste here Duplicate Duplicate to new slide Delete" at bounding box center [175, 98] width 299 height 168
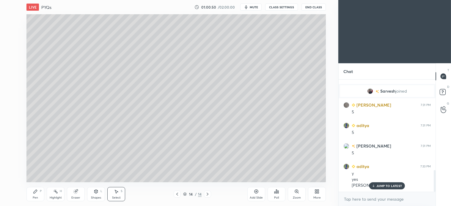
click at [37, 191] on icon at bounding box center [35, 191] width 5 height 5
click at [96, 197] on div "Shapes" at bounding box center [96, 198] width 10 height 3
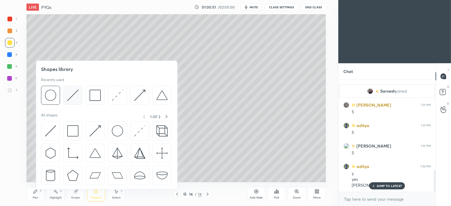
click at [72, 99] on img at bounding box center [72, 95] width 11 height 11
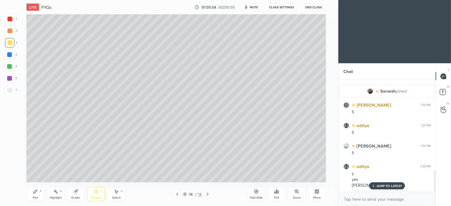
click at [9, 92] on div at bounding box center [9, 90] width 5 height 5
click at [121, 196] on div "Select S" at bounding box center [116, 194] width 18 height 14
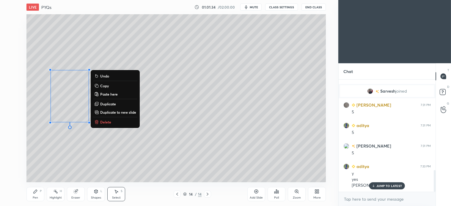
click at [108, 122] on p "Delete" at bounding box center [105, 122] width 11 height 5
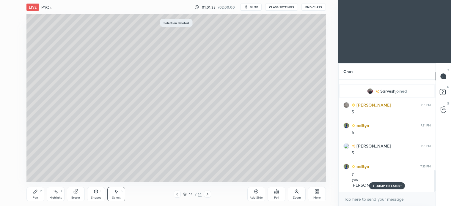
click at [100, 195] on div "Shapes L" at bounding box center [96, 194] width 18 height 14
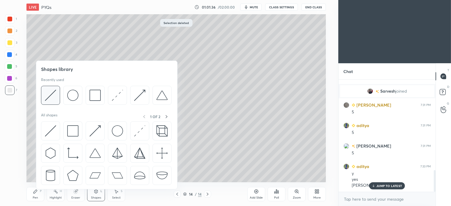
click at [56, 95] on img at bounding box center [50, 95] width 11 height 11
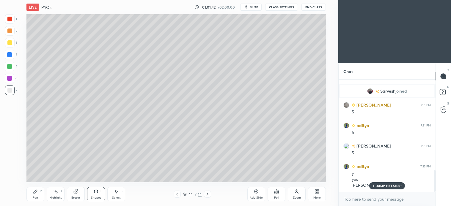
click at [117, 195] on div "Select S" at bounding box center [116, 194] width 18 height 14
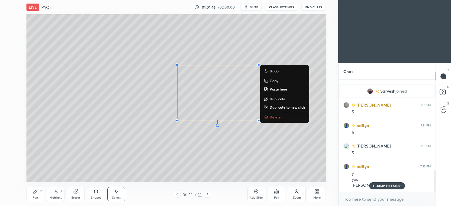
click at [281, 117] on button "Delete" at bounding box center [285, 117] width 44 height 7
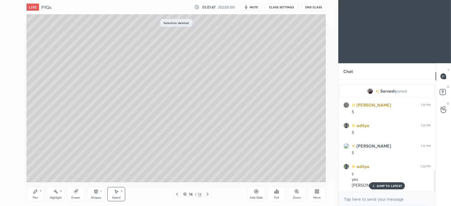
click at [97, 197] on div "Shapes" at bounding box center [96, 198] width 10 height 3
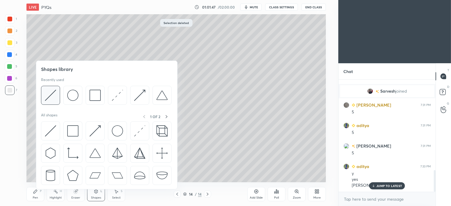
click at [56, 97] on img at bounding box center [50, 95] width 11 height 11
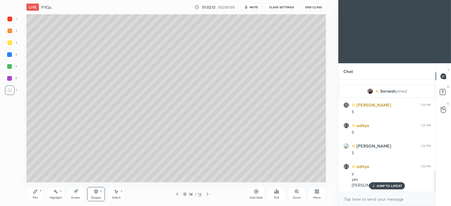
click at [103, 199] on div "Shapes L" at bounding box center [96, 194] width 18 height 14
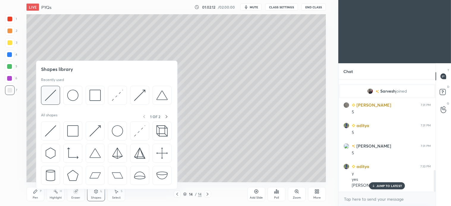
click at [54, 98] on img at bounding box center [50, 95] width 11 height 11
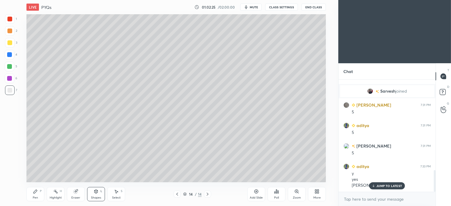
click at [39, 193] on div "Pen P" at bounding box center [35, 194] width 18 height 14
click at [100, 197] on div "Shapes" at bounding box center [96, 198] width 10 height 3
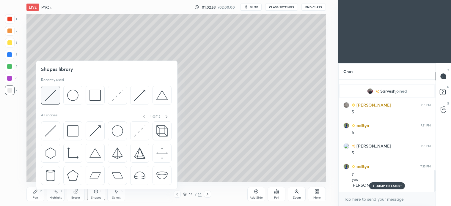
click at [58, 96] on div at bounding box center [50, 95] width 19 height 19
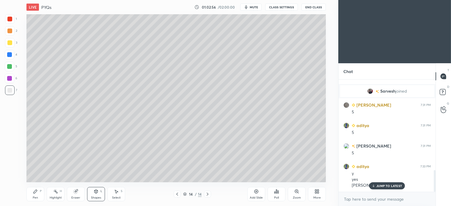
click at [40, 193] on div "P" at bounding box center [41, 191] width 2 height 3
click at [120, 194] on div "Select S" at bounding box center [116, 194] width 18 height 14
click at [38, 87] on div "0 ° Undo Copy Paste here Duplicate Duplicate to new slide Delete" at bounding box center [175, 98] width 299 height 168
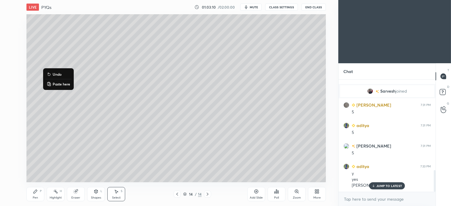
click at [39, 93] on div "0 ° Undo Copy Paste here Duplicate Duplicate to new slide Delete" at bounding box center [175, 98] width 299 height 168
click at [38, 195] on div "Pen P" at bounding box center [35, 194] width 18 height 14
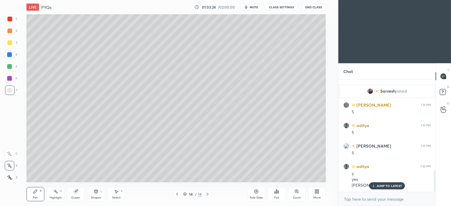
click at [93, 198] on div "Shapes" at bounding box center [96, 198] width 10 height 3
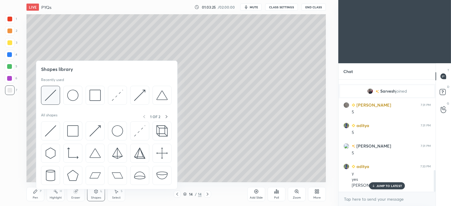
click at [54, 101] on img at bounding box center [50, 95] width 11 height 11
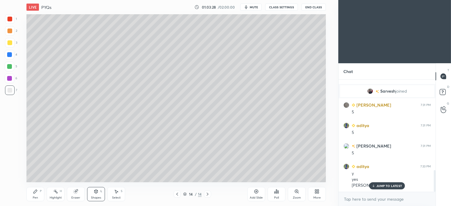
click at [35, 191] on icon at bounding box center [35, 191] width 5 height 5
click at [100, 195] on div "Shapes L" at bounding box center [96, 194] width 18 height 14
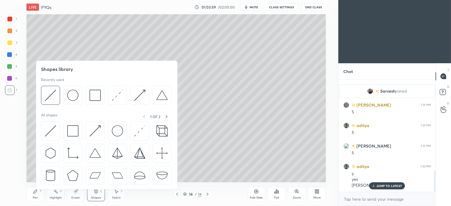
click at [60, 96] on div at bounding box center [50, 95] width 19 height 19
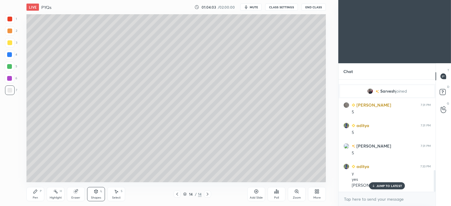
click at [39, 192] on div "Pen P" at bounding box center [35, 194] width 18 height 14
click at [13, 69] on div at bounding box center [10, 67] width 10 height 10
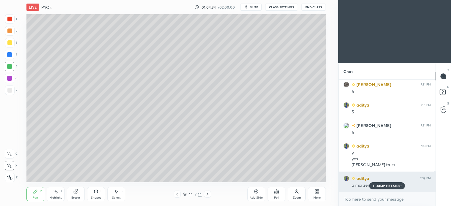
click at [388, 188] on div "JUMP TO LATEST" at bounding box center [387, 186] width 36 height 7
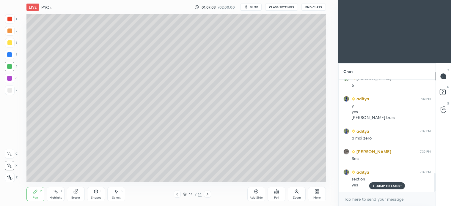
scroll to position [561, 0]
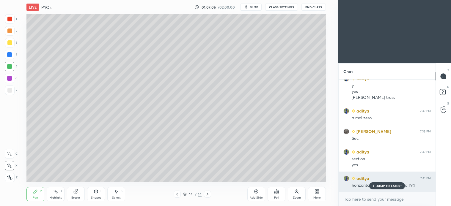
click at [394, 187] on p "JUMP TO LATEST" at bounding box center [389, 186] width 26 height 4
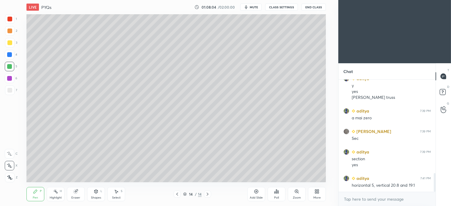
click at [258, 194] on icon at bounding box center [256, 191] width 5 height 5
click at [10, 33] on div at bounding box center [9, 31] width 5 height 5
click at [176, 197] on icon at bounding box center [177, 194] width 5 height 5
click at [117, 197] on div "Select" at bounding box center [116, 198] width 9 height 3
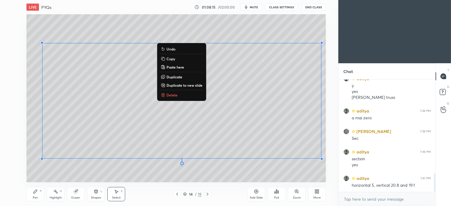
click at [191, 84] on p "Duplicate to new slide" at bounding box center [184, 85] width 36 height 5
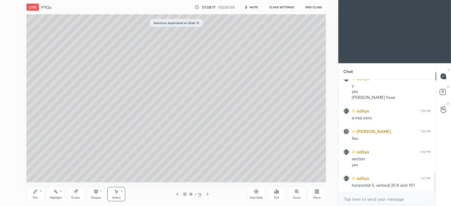
click at [194, 175] on div "0 ° Undo Copy Paste here Duplicate Duplicate to new slide Delete" at bounding box center [175, 98] width 299 height 168
click at [119, 195] on div "Select S" at bounding box center [116, 194] width 18 height 14
click at [97, 193] on icon at bounding box center [96, 192] width 3 height 4
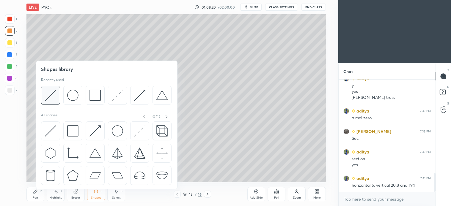
click at [51, 94] on img at bounding box center [50, 95] width 11 height 11
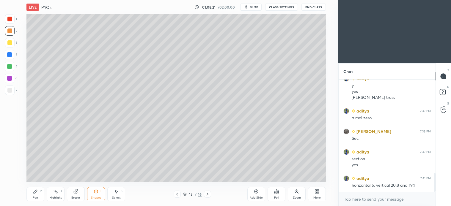
click at [12, 44] on div at bounding box center [10, 43] width 10 height 10
click at [58, 194] on div "Highlight H" at bounding box center [56, 194] width 18 height 14
click at [37, 193] on icon at bounding box center [35, 191] width 5 height 5
click at [10, 87] on div at bounding box center [10, 91] width 10 height 10
click at [14, 43] on div at bounding box center [10, 43] width 10 height 10
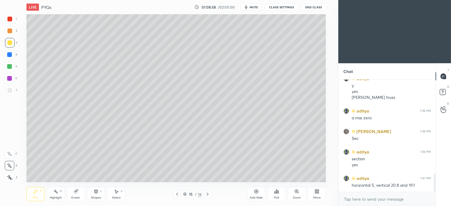
click at [254, 193] on icon at bounding box center [256, 191] width 5 height 5
click at [9, 34] on div at bounding box center [10, 31] width 10 height 10
click at [180, 194] on div at bounding box center [177, 194] width 7 height 7
click at [209, 196] on icon at bounding box center [207, 194] width 5 height 5
click at [177, 194] on icon at bounding box center [177, 194] width 5 height 5
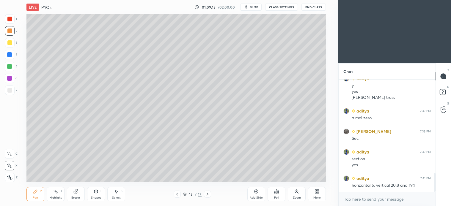
click at [209, 194] on icon at bounding box center [207, 194] width 5 height 5
click at [10, 66] on div at bounding box center [9, 66] width 5 height 5
click at [98, 192] on icon at bounding box center [96, 191] width 5 height 5
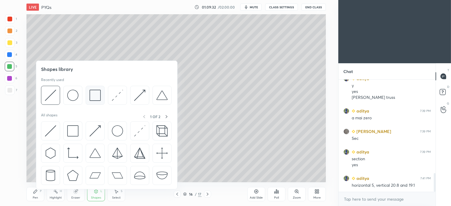
click at [93, 98] on img at bounding box center [94, 95] width 11 height 11
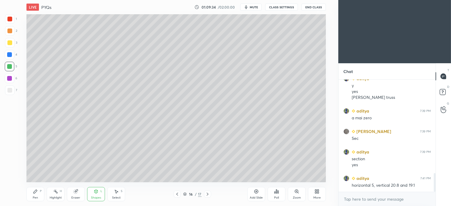
click at [39, 194] on div "Pen P" at bounding box center [35, 194] width 18 height 14
click at [177, 195] on icon at bounding box center [177, 194] width 2 height 3
click at [207, 194] on icon at bounding box center [207, 194] width 5 height 5
click at [9, 30] on div at bounding box center [9, 31] width 5 height 5
click at [177, 197] on div at bounding box center [177, 194] width 7 height 7
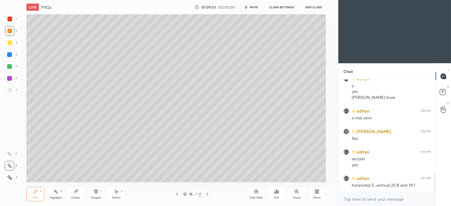
click at [208, 195] on icon at bounding box center [207, 194] width 5 height 5
click at [8, 69] on div at bounding box center [10, 67] width 10 height 10
click at [176, 195] on icon at bounding box center [177, 194] width 5 height 5
click at [210, 193] on div at bounding box center [207, 194] width 7 height 7
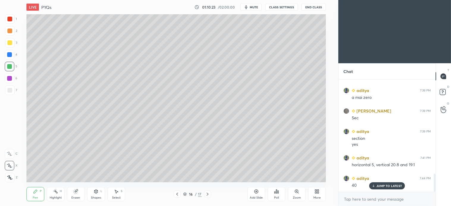
click at [95, 197] on div "Shapes" at bounding box center [96, 198] width 10 height 3
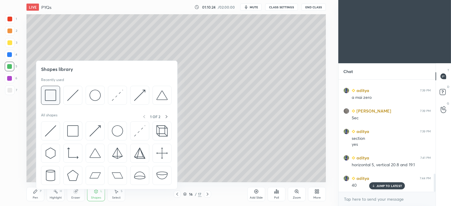
click at [54, 95] on img at bounding box center [50, 95] width 11 height 11
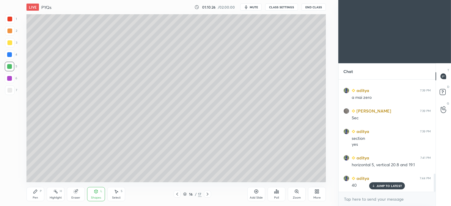
click at [37, 194] on icon at bounding box center [35, 191] width 5 height 5
click at [13, 34] on div at bounding box center [10, 31] width 10 height 10
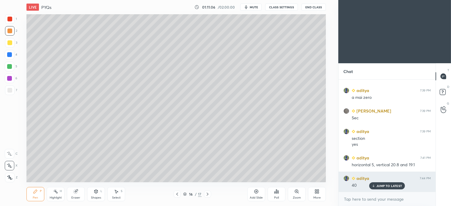
click at [389, 187] on p "JUMP TO LATEST" at bounding box center [389, 186] width 26 height 4
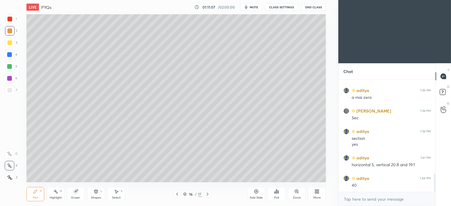
click at [39, 195] on div "Pen P" at bounding box center [35, 194] width 18 height 14
click at [118, 197] on div "Select" at bounding box center [116, 198] width 9 height 3
click at [69, 112] on div "0 ° Undo Copy Paste here Duplicate Duplicate to new slide Delete" at bounding box center [175, 98] width 299 height 168
click at [65, 146] on div "0 ° Undo Copy Paste here Duplicate Duplicate to new slide Delete" at bounding box center [175, 98] width 299 height 168
click at [38, 195] on div "Pen P" at bounding box center [35, 194] width 18 height 14
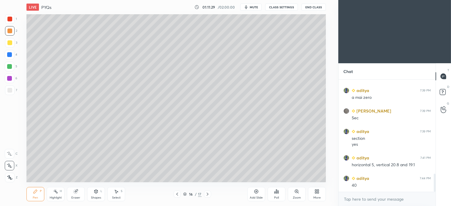
click at [177, 195] on icon at bounding box center [177, 194] width 5 height 5
click at [208, 194] on icon at bounding box center [207, 194] width 5 height 5
click at [175, 195] on icon at bounding box center [177, 194] width 5 height 5
click at [209, 194] on icon at bounding box center [207, 194] width 5 height 5
click at [177, 195] on icon at bounding box center [177, 194] width 5 height 5
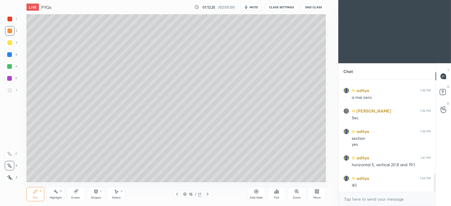
click at [210, 192] on div at bounding box center [207, 194] width 7 height 7
click at [95, 192] on icon at bounding box center [96, 192] width 3 height 4
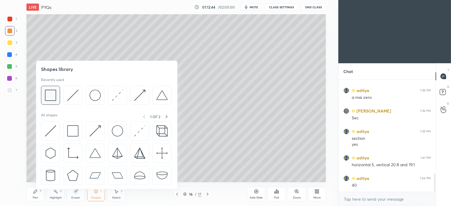
click at [52, 98] on img at bounding box center [50, 95] width 11 height 11
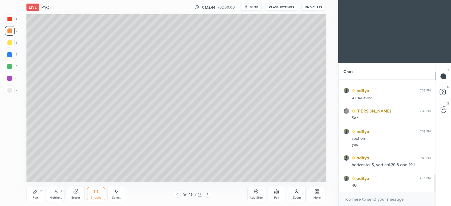
click at [42, 194] on div "Pen P" at bounding box center [35, 194] width 18 height 14
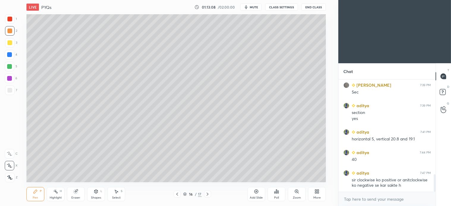
click at [96, 195] on div "Shapes L" at bounding box center [96, 194] width 18 height 14
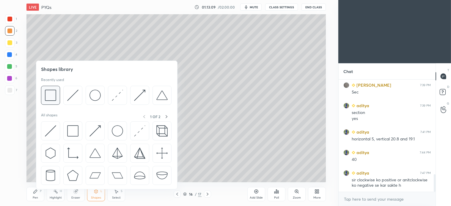
click at [56, 98] on div at bounding box center [50, 95] width 19 height 19
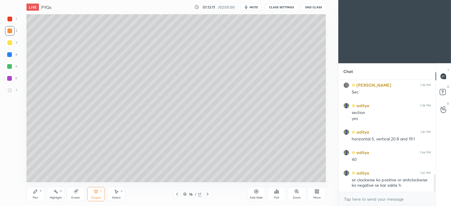
click at [37, 194] on div "Pen P" at bounding box center [35, 194] width 18 height 14
click at [208, 197] on icon at bounding box center [207, 194] width 5 height 5
click at [180, 194] on div at bounding box center [177, 194] width 7 height 7
click at [176, 195] on icon at bounding box center [177, 194] width 5 height 5
click at [114, 195] on div "Select S" at bounding box center [116, 194] width 18 height 14
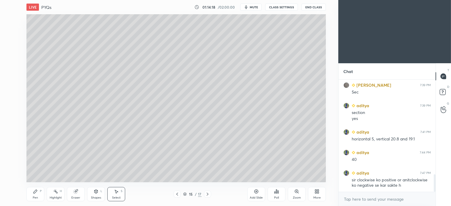
click at [54, 34] on div "0 ° Undo Copy Paste here Duplicate Duplicate to new slide Delete" at bounding box center [175, 98] width 299 height 168
click at [254, 6] on span "mute" at bounding box center [254, 7] width 8 height 4
click at [118, 191] on icon at bounding box center [116, 191] width 5 height 5
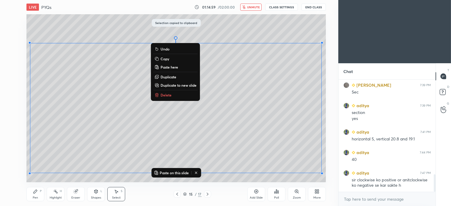
click at [208, 195] on icon at bounding box center [207, 194] width 5 height 5
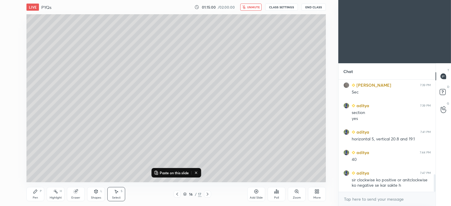
click at [208, 195] on icon at bounding box center [208, 194] width 2 height 3
click at [180, 175] on p "Paste on this slide" at bounding box center [174, 173] width 29 height 5
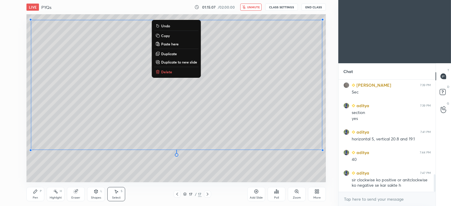
click at [98, 170] on div "0 ° Undo Copy Paste here Duplicate Duplicate to new slide Delete" at bounding box center [175, 98] width 299 height 168
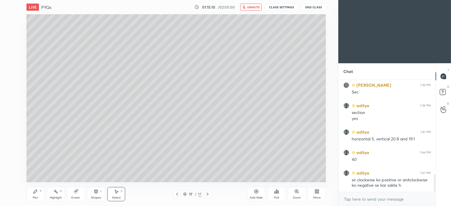
click at [129, 168] on div "0 ° Undo Copy Paste here Duplicate Duplicate to new slide Delete" at bounding box center [175, 98] width 299 height 168
click at [96, 194] on icon at bounding box center [96, 191] width 5 height 5
click at [37, 194] on div "Pen P" at bounding box center [35, 194] width 18 height 14
click at [254, 7] on span "unmute" at bounding box center [253, 7] width 13 height 4
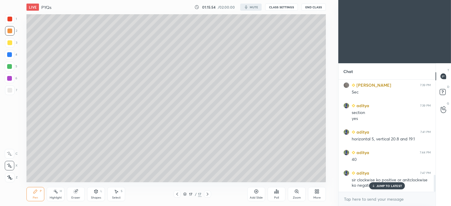
scroll to position [628, 0]
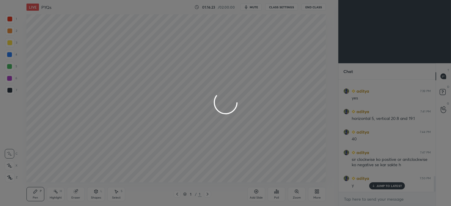
scroll to position [29561, 29415]
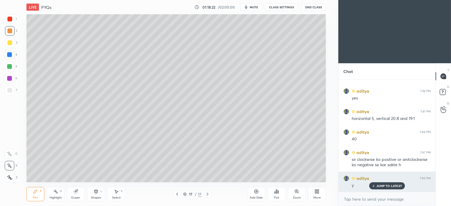
click at [396, 188] on div "JUMP TO LATEST" at bounding box center [387, 186] width 36 height 7
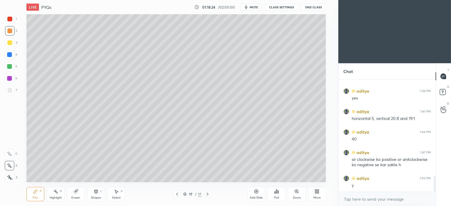
click at [208, 195] on icon at bounding box center [207, 194] width 5 height 5
click at [97, 199] on div "Shapes" at bounding box center [96, 198] width 10 height 3
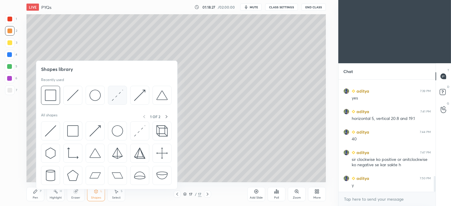
click at [117, 98] on img at bounding box center [117, 95] width 11 height 11
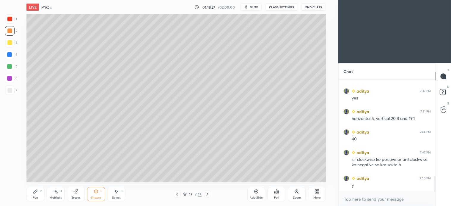
click at [12, 18] on div at bounding box center [10, 19] width 10 height 10
click at [37, 194] on icon at bounding box center [35, 191] width 5 height 5
click at [33, 196] on div "Pen P" at bounding box center [35, 194] width 18 height 14
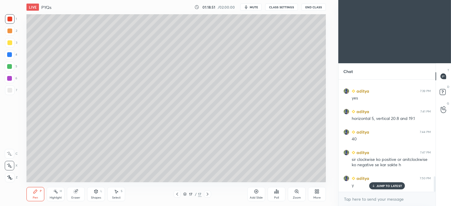
scroll to position [709, 0]
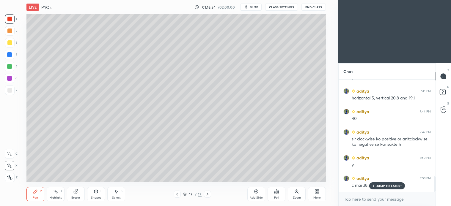
click at [100, 192] on div "L" at bounding box center [101, 191] width 2 height 3
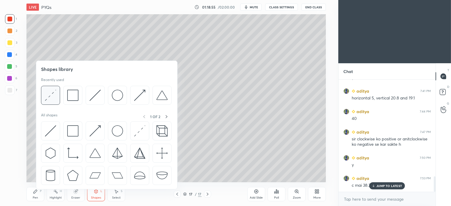
click at [56, 94] on div at bounding box center [50, 95] width 19 height 19
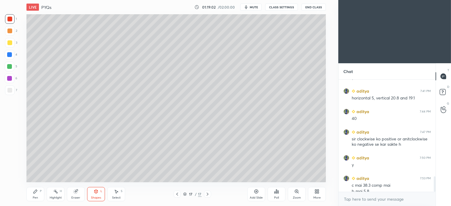
scroll to position [715, 0]
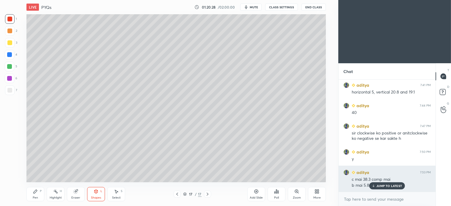
click at [388, 191] on div "aditya 7:53 PM c mai 38.3 comp mai b mai 5.8" at bounding box center [387, 179] width 97 height 26
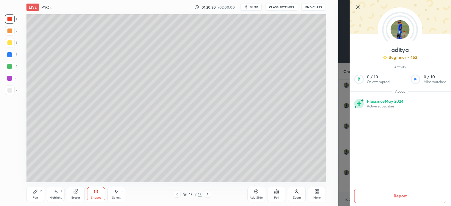
click at [357, 8] on icon at bounding box center [357, 7] width 3 height 3
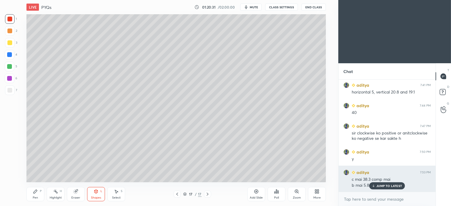
click at [394, 187] on p "JUMP TO LATEST" at bounding box center [389, 186] width 26 height 4
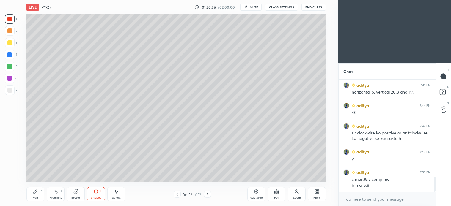
click at [209, 194] on icon at bounding box center [207, 194] width 5 height 5
click at [254, 194] on icon at bounding box center [256, 191] width 5 height 5
click at [96, 194] on div "Shapes L" at bounding box center [96, 194] width 18 height 14
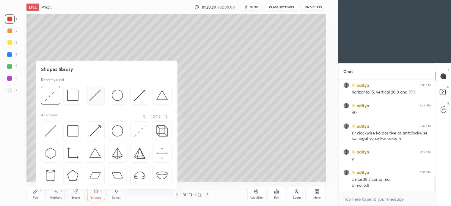
click at [99, 98] on img at bounding box center [94, 95] width 11 height 11
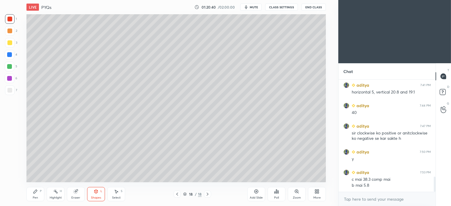
click at [177, 193] on icon at bounding box center [177, 194] width 5 height 5
click at [209, 194] on icon at bounding box center [207, 194] width 5 height 5
click at [98, 193] on icon at bounding box center [96, 191] width 5 height 5
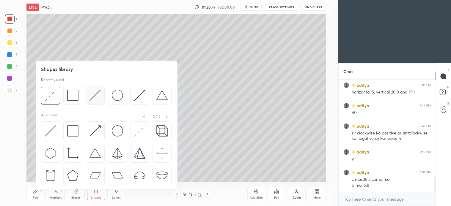
click at [100, 94] on img at bounding box center [94, 95] width 11 height 11
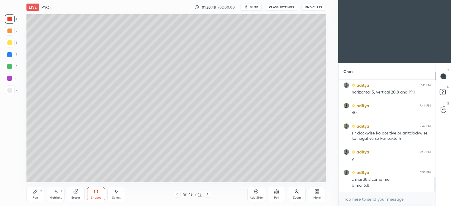
click at [11, 92] on div at bounding box center [9, 90] width 5 height 5
click at [253, 5] on span "mute" at bounding box center [254, 7] width 8 height 4
click at [36, 195] on div "Pen P" at bounding box center [35, 194] width 18 height 14
click at [177, 194] on icon at bounding box center [177, 194] width 5 height 5
click at [208, 195] on icon at bounding box center [208, 194] width 2 height 3
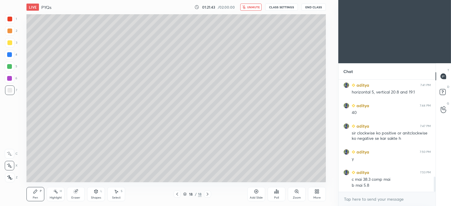
click at [120, 195] on div "Select S" at bounding box center [116, 194] width 18 height 14
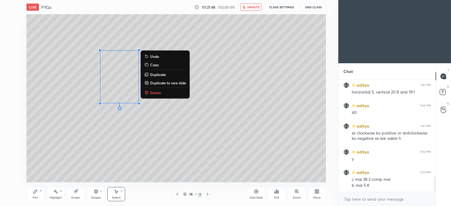
click at [159, 94] on p "Delete" at bounding box center [155, 92] width 11 height 5
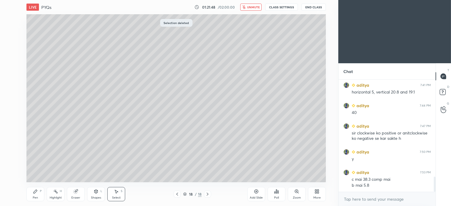
click at [97, 194] on icon at bounding box center [96, 192] width 3 height 4
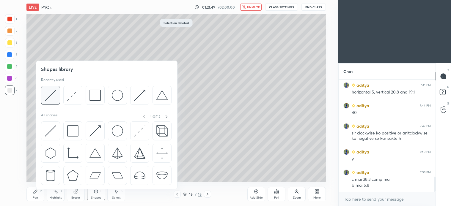
click at [54, 94] on img at bounding box center [50, 95] width 11 height 11
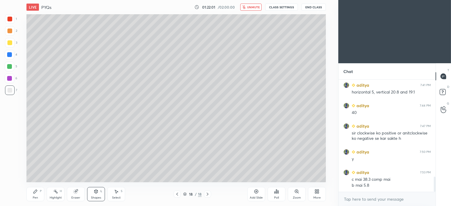
click at [117, 194] on div "Select S" at bounding box center [116, 194] width 18 height 14
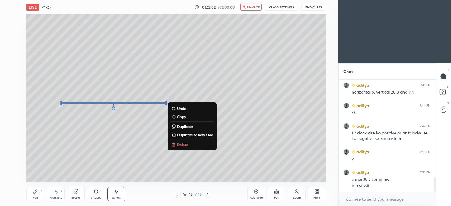
click at [186, 144] on p "Delete" at bounding box center [182, 144] width 11 height 5
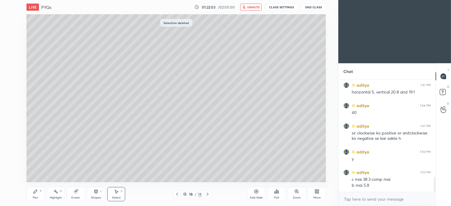
click at [93, 197] on div "Shapes" at bounding box center [96, 198] width 10 height 3
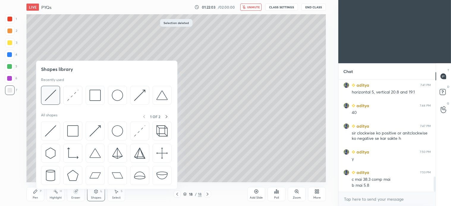
click at [53, 97] on img at bounding box center [50, 95] width 11 height 11
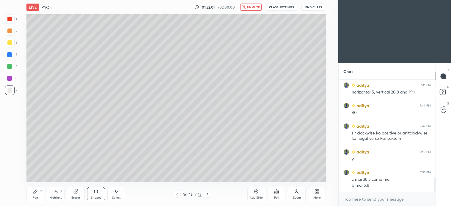
click at [40, 191] on div "P" at bounding box center [41, 191] width 2 height 3
click at [96, 196] on div "Shapes L" at bounding box center [96, 194] width 18 height 14
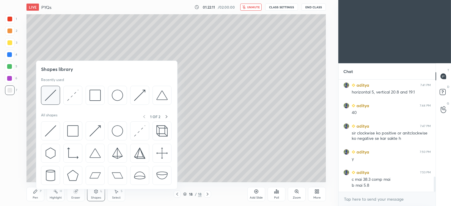
click at [55, 97] on img at bounding box center [50, 95] width 11 height 11
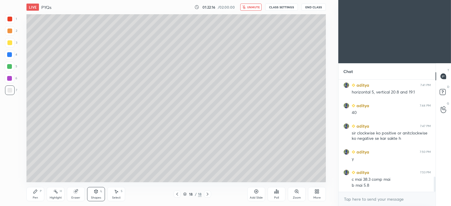
click at [36, 194] on icon at bounding box center [35, 191] width 5 height 5
click at [176, 194] on icon at bounding box center [177, 194] width 2 height 3
click at [251, 8] on span "unmute" at bounding box center [253, 7] width 13 height 4
click at [8, 34] on div at bounding box center [10, 31] width 10 height 10
click at [209, 195] on icon at bounding box center [207, 194] width 5 height 5
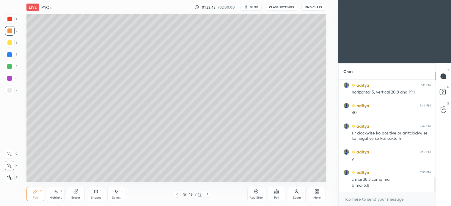
click at [176, 194] on icon at bounding box center [177, 194] width 5 height 5
click at [210, 194] on div at bounding box center [207, 194] width 7 height 7
click at [176, 195] on icon at bounding box center [177, 194] width 5 height 5
click at [209, 194] on icon at bounding box center [207, 194] width 5 height 5
click at [177, 194] on icon at bounding box center [177, 194] width 2 height 3
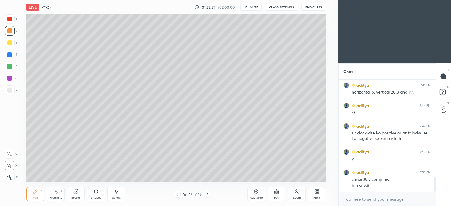
click at [209, 195] on icon at bounding box center [207, 194] width 5 height 5
click at [98, 192] on icon at bounding box center [96, 191] width 5 height 5
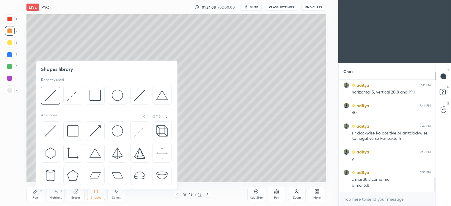
click at [76, 94] on img at bounding box center [72, 95] width 11 height 11
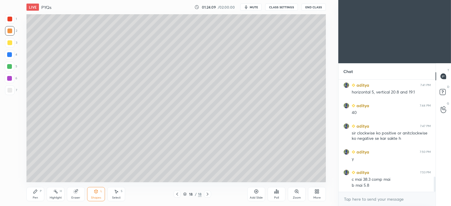
click at [11, 28] on div at bounding box center [10, 31] width 10 height 10
click at [13, 61] on div "4" at bounding box center [11, 56] width 12 height 12
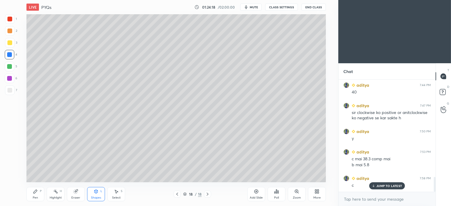
click at [177, 195] on icon at bounding box center [177, 194] width 2 height 3
click at [208, 192] on icon at bounding box center [207, 194] width 5 height 5
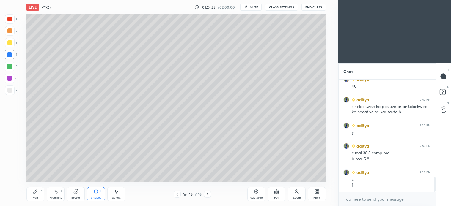
click at [37, 191] on icon at bounding box center [35, 191] width 5 height 5
click at [13, 90] on div at bounding box center [10, 91] width 10 height 10
click at [16, 162] on div "X" at bounding box center [11, 166] width 13 height 10
click at [99, 197] on div "Shapes" at bounding box center [96, 198] width 10 height 3
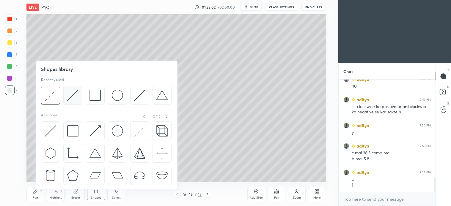
click at [68, 99] on img at bounding box center [72, 95] width 11 height 11
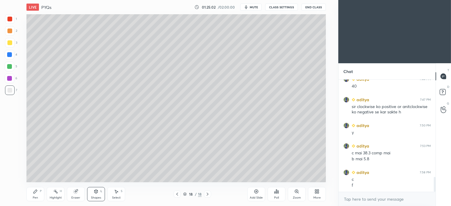
click at [10, 69] on div at bounding box center [10, 67] width 10 height 10
click at [177, 196] on icon at bounding box center [177, 194] width 5 height 5
click at [177, 194] on icon at bounding box center [177, 194] width 2 height 3
click at [215, 193] on div "16 / 18" at bounding box center [192, 194] width 111 height 7
click at [205, 195] on icon at bounding box center [207, 194] width 5 height 5
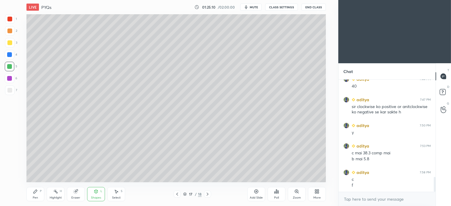
click at [207, 195] on icon at bounding box center [207, 194] width 5 height 5
click at [34, 192] on icon at bounding box center [36, 192] width 4 height 4
click at [102, 193] on div "L" at bounding box center [101, 191] width 2 height 3
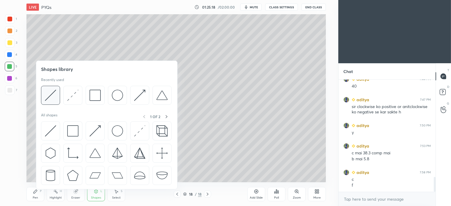
click at [51, 99] on img at bounding box center [50, 95] width 11 height 11
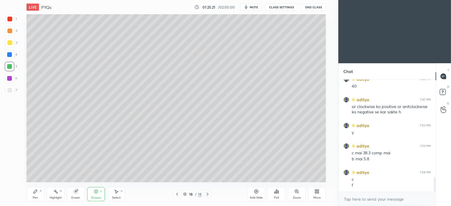
click at [36, 196] on div "Pen P" at bounding box center [35, 194] width 18 height 14
click at [177, 195] on icon at bounding box center [177, 194] width 2 height 3
click at [172, 195] on div "17 / 18" at bounding box center [192, 194] width 111 height 7
click at [178, 194] on icon at bounding box center [177, 194] width 5 height 5
click at [207, 193] on icon at bounding box center [208, 194] width 2 height 3
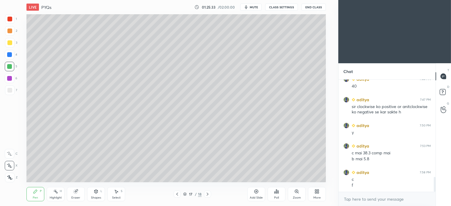
click at [209, 195] on icon at bounding box center [207, 194] width 5 height 5
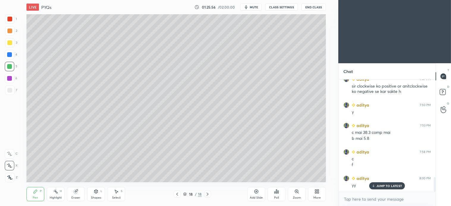
click at [10, 48] on div "3" at bounding box center [11, 44] width 12 height 12
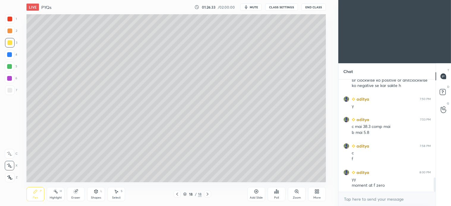
click at [120, 193] on div "Select S" at bounding box center [116, 194] width 18 height 14
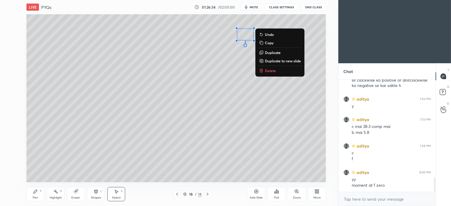
click at [269, 69] on p "Delete" at bounding box center [270, 70] width 11 height 5
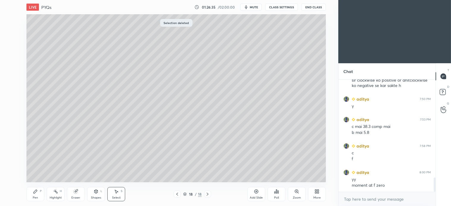
click at [36, 197] on div "Pen" at bounding box center [35, 198] width 5 height 3
click at [115, 197] on div "Select" at bounding box center [116, 198] width 9 height 3
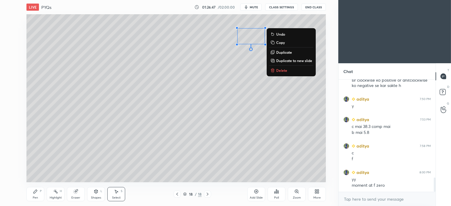
click at [245, 91] on div "0 ° Undo Copy Duplicate Duplicate to new slide Delete" at bounding box center [175, 98] width 299 height 168
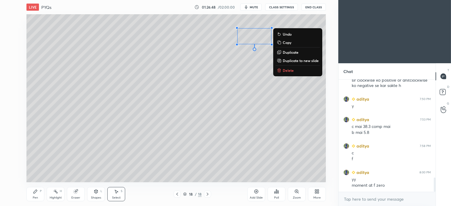
click at [285, 69] on p "Delete" at bounding box center [288, 70] width 11 height 5
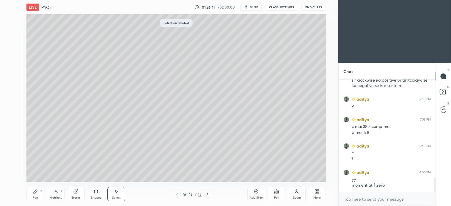
click at [40, 197] on div "Pen P" at bounding box center [35, 194] width 18 height 14
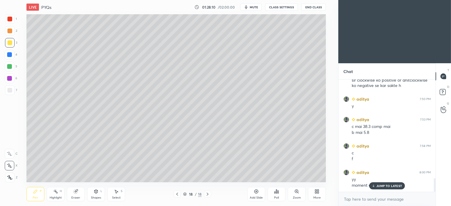
scroll to position [804, 0]
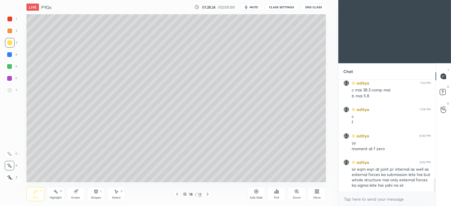
click at [97, 195] on div "Shapes L" at bounding box center [96, 194] width 18 height 14
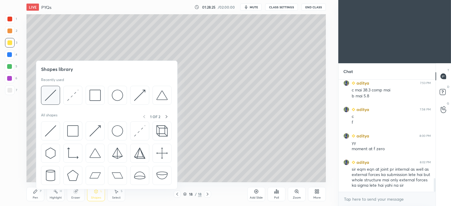
click at [51, 95] on img at bounding box center [50, 95] width 11 height 11
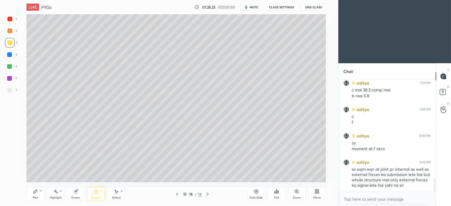
click at [10, 89] on div at bounding box center [9, 90] width 5 height 5
click at [175, 194] on icon at bounding box center [177, 194] width 5 height 5
click at [37, 192] on icon at bounding box center [35, 191] width 5 height 5
click at [208, 195] on icon at bounding box center [207, 194] width 5 height 5
click at [96, 188] on div "Shapes L" at bounding box center [96, 194] width 18 height 14
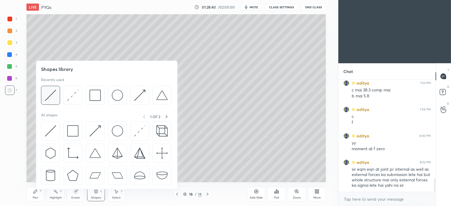
click at [51, 96] on img at bounding box center [50, 95] width 11 height 11
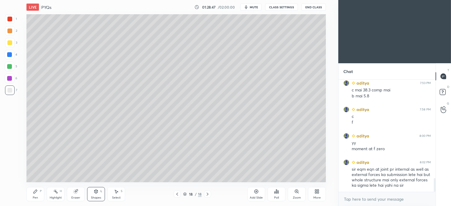
click at [37, 195] on div "Pen P" at bounding box center [35, 194] width 18 height 14
click at [13, 42] on div at bounding box center [10, 43] width 10 height 10
click at [118, 193] on icon at bounding box center [116, 191] width 5 height 5
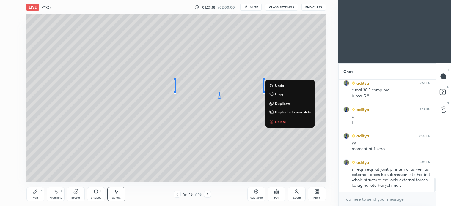
click at [34, 191] on icon at bounding box center [35, 191] width 5 height 5
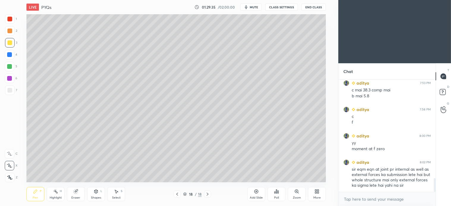
click at [123, 192] on div "Select S" at bounding box center [116, 194] width 18 height 14
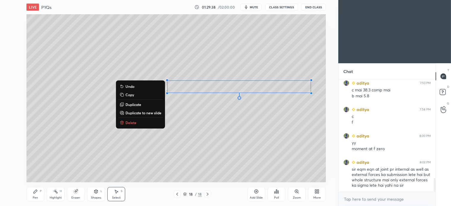
click at [35, 195] on div "Pen P" at bounding box center [35, 194] width 18 height 14
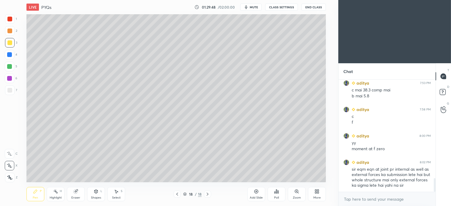
click at [94, 198] on div "Shapes" at bounding box center [96, 198] width 10 height 3
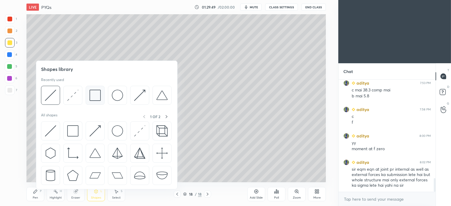
click at [99, 95] on img at bounding box center [94, 95] width 11 height 11
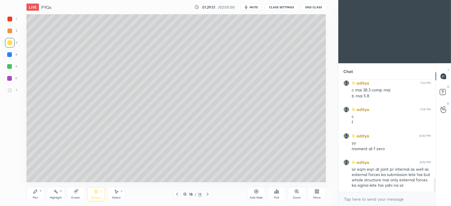
click at [34, 194] on icon at bounding box center [35, 191] width 5 height 5
click at [177, 195] on icon at bounding box center [177, 194] width 5 height 5
click at [117, 195] on div "Select S" at bounding box center [116, 194] width 18 height 14
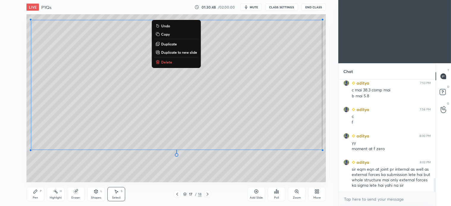
click at [170, 33] on button "Copy" at bounding box center [176, 34] width 44 height 7
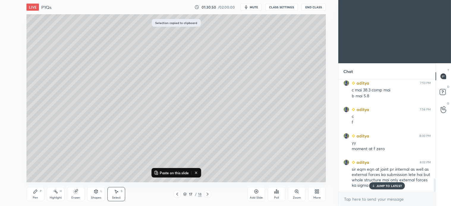
scroll to position [825, 0]
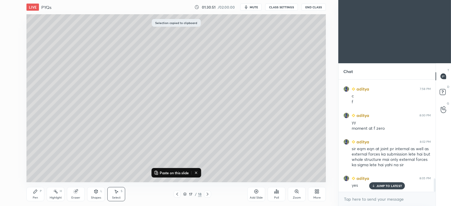
click at [208, 194] on icon at bounding box center [208, 194] width 2 height 3
click at [208, 197] on icon at bounding box center [207, 194] width 5 height 5
click at [256, 195] on div "Add Slide" at bounding box center [256, 194] width 18 height 14
click at [177, 173] on p "Paste on this slide" at bounding box center [174, 173] width 29 height 5
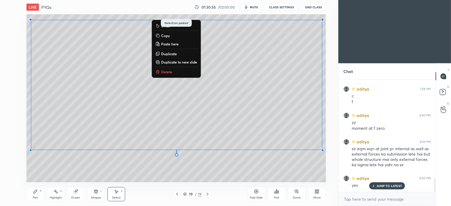
click at [118, 180] on div "0 ° Undo Copy Paste here Duplicate Duplicate to new slide Delete" at bounding box center [175, 98] width 299 height 168
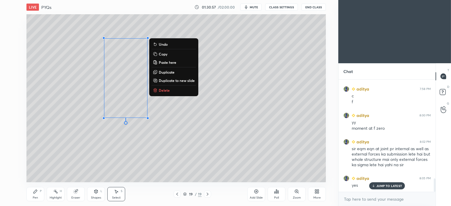
click at [165, 87] on button "Delete" at bounding box center [174, 90] width 44 height 7
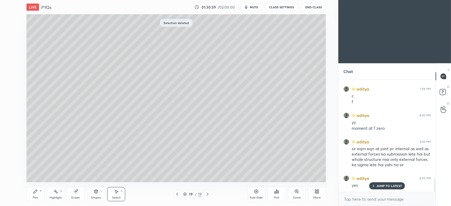
click at [98, 197] on div "Shapes" at bounding box center [96, 198] width 10 height 3
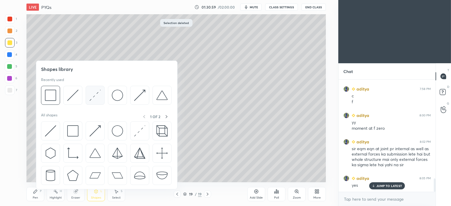
click at [94, 100] on img at bounding box center [94, 95] width 11 height 11
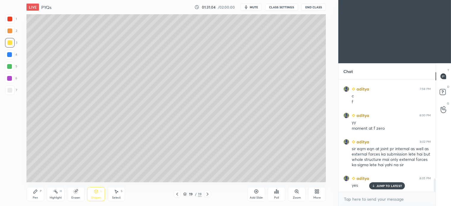
click at [13, 23] on div at bounding box center [10, 19] width 10 height 10
click at [11, 32] on div at bounding box center [9, 31] width 5 height 5
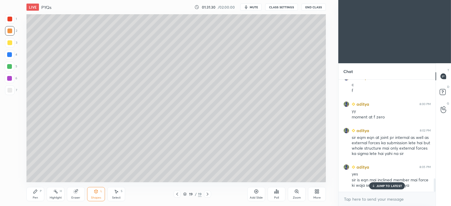
click at [39, 194] on div "Pen P" at bounding box center [35, 194] width 18 height 14
click at [208, 196] on icon at bounding box center [207, 194] width 5 height 5
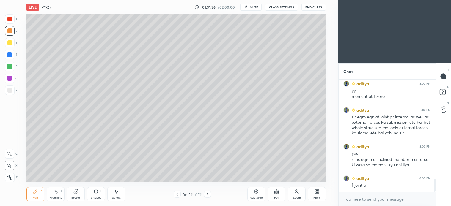
click at [207, 194] on icon at bounding box center [207, 194] width 5 height 5
click at [117, 195] on div "Select S" at bounding box center [116, 194] width 18 height 14
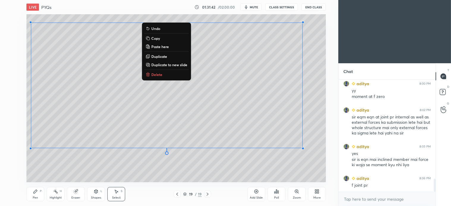
click at [160, 39] on button "Copy" at bounding box center [166, 38] width 44 height 7
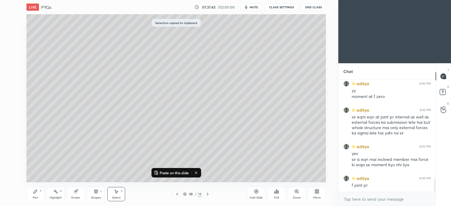
click at [206, 194] on icon at bounding box center [207, 194] width 5 height 5
click at [257, 196] on div "Add Slide" at bounding box center [256, 194] width 18 height 14
click at [180, 171] on p "Paste on this slide" at bounding box center [174, 173] width 29 height 5
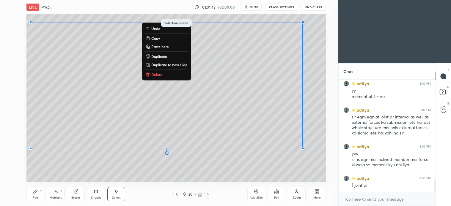
click at [229, 176] on div "0 ° Undo Copy Paste here Duplicate Duplicate to new slide Delete" at bounding box center [175, 98] width 299 height 168
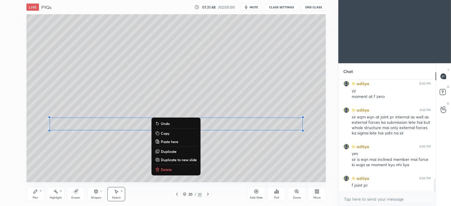
click at [168, 170] on p "Delete" at bounding box center [166, 169] width 11 height 5
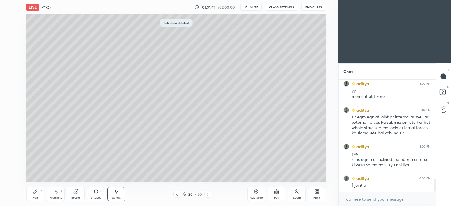
click at [36, 196] on div "Pen P" at bounding box center [35, 194] width 18 height 14
click at [117, 194] on icon at bounding box center [116, 191] width 5 height 5
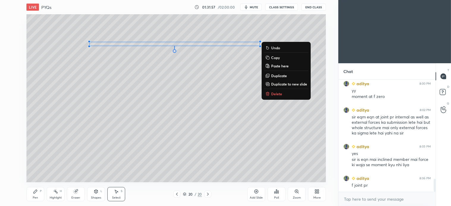
click at [276, 93] on p "Delete" at bounding box center [276, 94] width 11 height 5
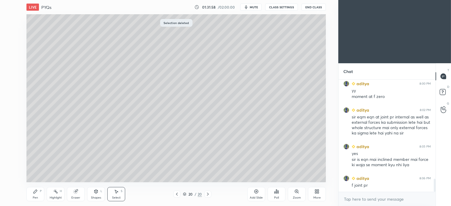
click at [96, 195] on div "Shapes L" at bounding box center [96, 194] width 18 height 14
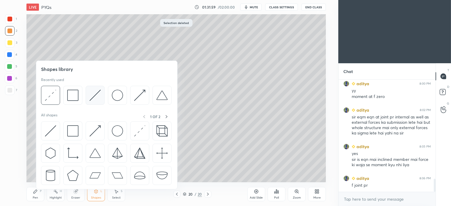
click at [93, 96] on img at bounding box center [94, 95] width 11 height 11
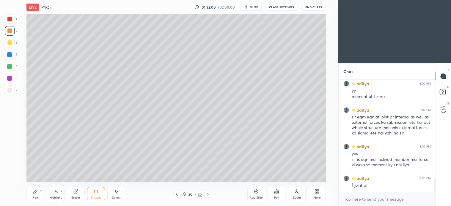
click at [13, 92] on div at bounding box center [10, 91] width 10 height 10
click at [122, 191] on div "S" at bounding box center [122, 191] width 2 height 3
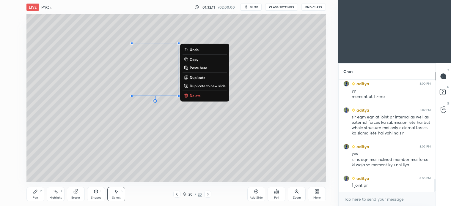
click at [197, 95] on p "Delete" at bounding box center [195, 95] width 11 height 5
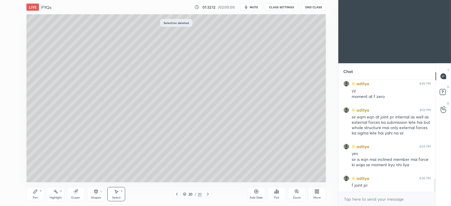
click at [97, 196] on div "Shapes L" at bounding box center [96, 194] width 18 height 14
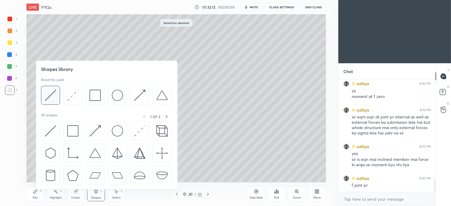
click at [54, 97] on img at bounding box center [50, 95] width 11 height 11
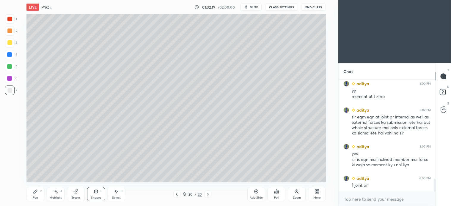
click at [118, 190] on icon at bounding box center [116, 191] width 5 height 5
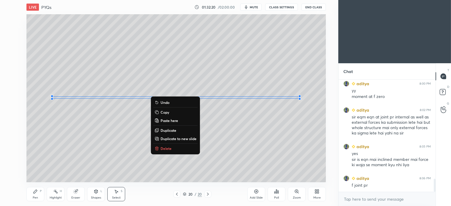
click at [169, 150] on p "Delete" at bounding box center [166, 148] width 11 height 5
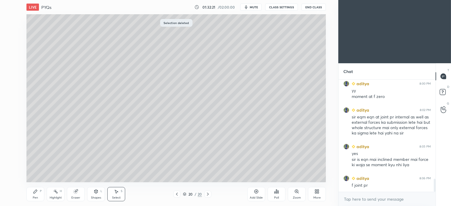
click at [97, 195] on div "Shapes L" at bounding box center [96, 194] width 18 height 14
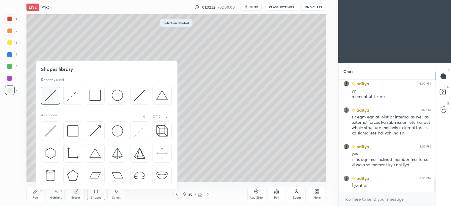
click at [51, 100] on img at bounding box center [50, 95] width 11 height 11
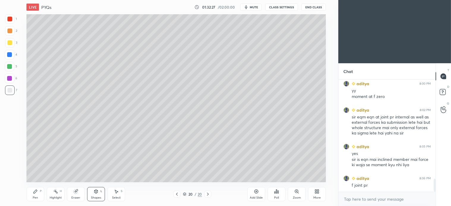
click at [35, 195] on div "Pen P" at bounding box center [35, 194] width 18 height 14
click at [119, 191] on div "Select S" at bounding box center [116, 194] width 18 height 14
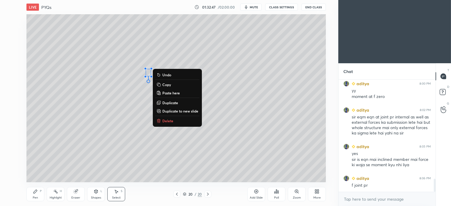
click at [40, 191] on div "P" at bounding box center [41, 191] width 2 height 3
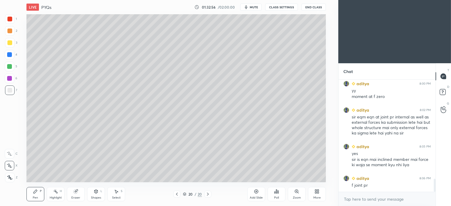
click at [177, 195] on icon at bounding box center [177, 194] width 2 height 3
click at [209, 195] on icon at bounding box center [207, 194] width 5 height 5
click at [10, 43] on div at bounding box center [9, 42] width 5 height 5
click at [178, 195] on icon at bounding box center [177, 194] width 5 height 5
click at [177, 195] on icon at bounding box center [177, 194] width 5 height 5
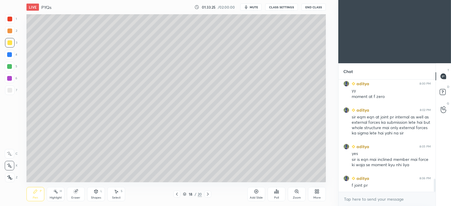
click at [209, 194] on icon at bounding box center [207, 194] width 5 height 5
click at [209, 191] on div at bounding box center [207, 194] width 7 height 7
click at [121, 195] on div "Select S" at bounding box center [116, 194] width 18 height 14
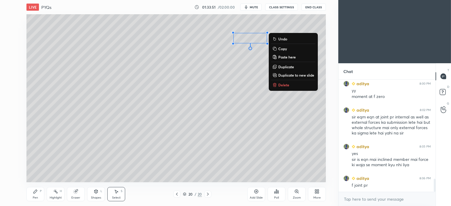
click at [285, 85] on p "Delete" at bounding box center [283, 85] width 11 height 5
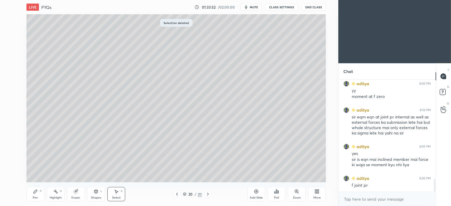
click at [42, 193] on div "Pen P" at bounding box center [35, 194] width 18 height 14
click at [120, 197] on div "Select" at bounding box center [116, 198] width 9 height 3
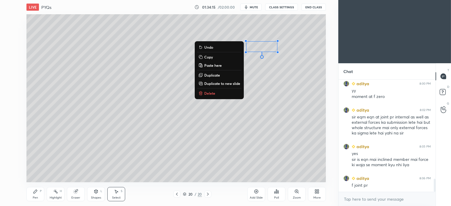
click at [208, 92] on p "Delete" at bounding box center [209, 93] width 11 height 5
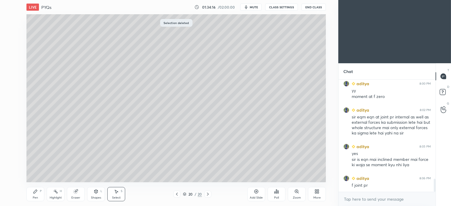
click at [31, 199] on div "Pen P" at bounding box center [35, 194] width 18 height 14
click at [118, 195] on div "Select S" at bounding box center [116, 194] width 18 height 14
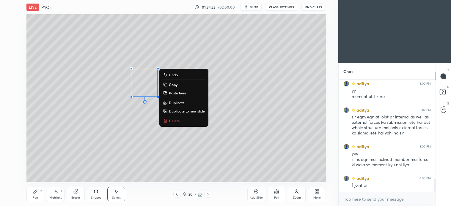
click at [136, 144] on div "0 ° Undo Copy Paste here Duplicate Duplicate to new slide Delete" at bounding box center [175, 98] width 299 height 168
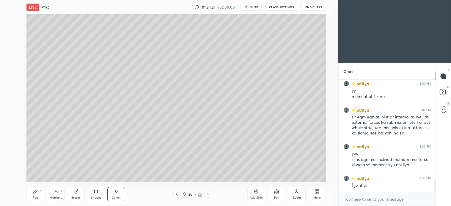
click at [147, 72] on div "0 ° Undo Copy Paste here Duplicate Duplicate to new slide Delete" at bounding box center [175, 98] width 299 height 168
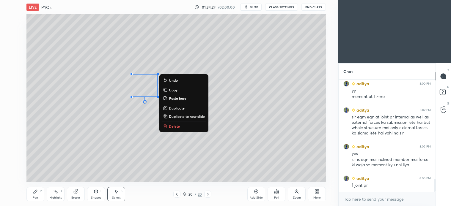
click at [140, 128] on div "0 ° Undo Copy Paste here Duplicate Duplicate to new slide Delete" at bounding box center [175, 98] width 299 height 168
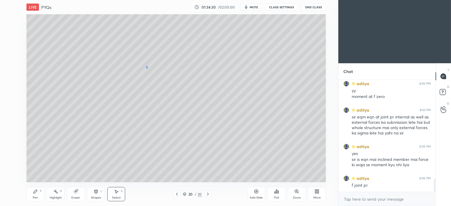
click at [149, 69] on div "0 ° Undo Copy Paste here Duplicate Duplicate to new slide Delete" at bounding box center [175, 98] width 299 height 168
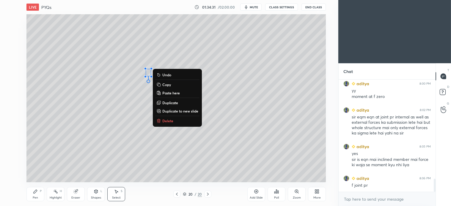
click at [171, 121] on p "Delete" at bounding box center [167, 121] width 11 height 5
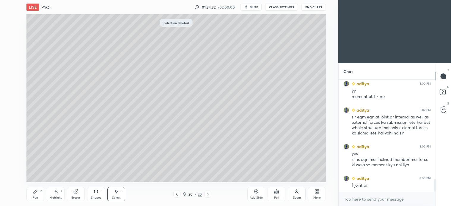
click at [96, 192] on icon at bounding box center [96, 192] width 0 height 2
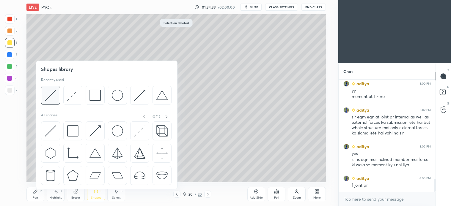
click at [48, 89] on div at bounding box center [50, 95] width 19 height 19
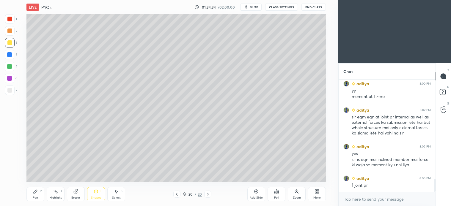
click at [8, 55] on div at bounding box center [9, 54] width 5 height 5
click at [40, 194] on div "Pen P" at bounding box center [35, 194] width 18 height 14
click at [10, 45] on div at bounding box center [10, 43] width 10 height 10
click at [177, 195] on icon at bounding box center [177, 194] width 5 height 5
click at [177, 195] on icon at bounding box center [177, 194] width 2 height 3
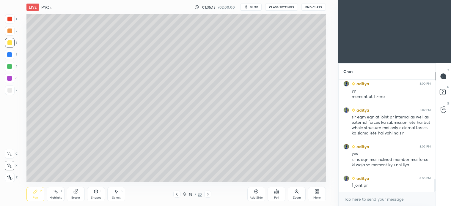
click at [175, 195] on icon at bounding box center [177, 194] width 5 height 5
click at [176, 195] on icon at bounding box center [177, 194] width 5 height 5
click at [208, 197] on icon at bounding box center [207, 194] width 5 height 5
click at [208, 195] on icon at bounding box center [207, 194] width 5 height 5
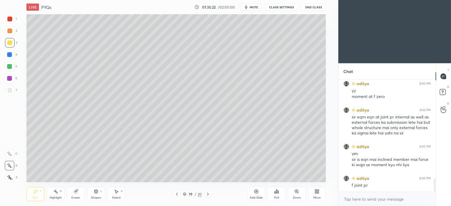
click at [209, 195] on icon at bounding box center [207, 194] width 5 height 5
click at [94, 195] on div "Shapes L" at bounding box center [96, 194] width 18 height 14
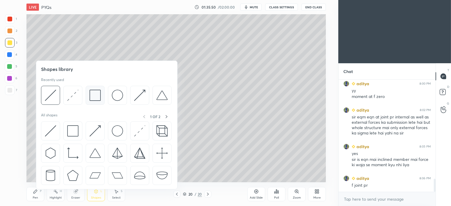
click at [95, 96] on img at bounding box center [94, 95] width 11 height 11
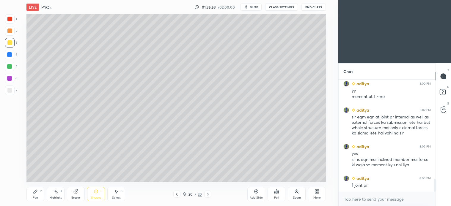
click at [37, 192] on icon at bounding box center [35, 191] width 5 height 5
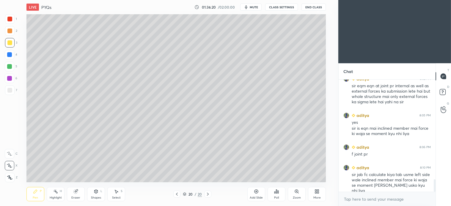
click at [175, 193] on icon at bounding box center [177, 194] width 5 height 5
click at [175, 194] on icon at bounding box center [177, 194] width 5 height 5
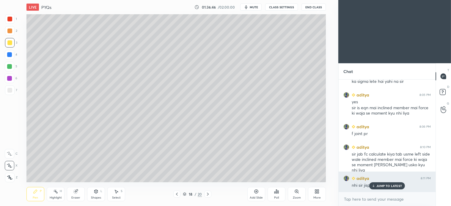
click at [390, 184] on p "JUMP TO LATEST" at bounding box center [389, 186] width 26 height 4
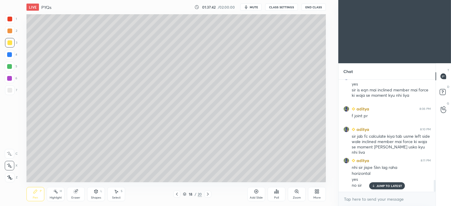
scroll to position [947, 0]
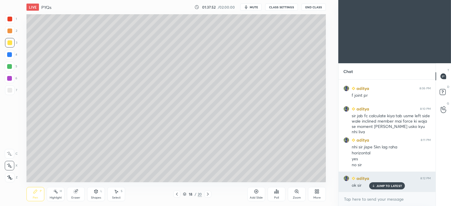
click at [391, 187] on p "JUMP TO LATEST" at bounding box center [389, 186] width 26 height 4
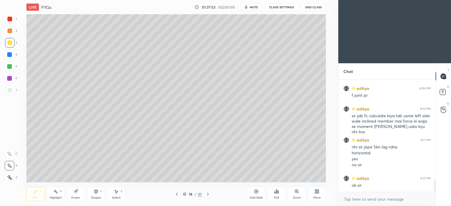
click at [208, 195] on icon at bounding box center [207, 194] width 5 height 5
click at [207, 195] on icon at bounding box center [207, 194] width 5 height 5
click at [175, 194] on icon at bounding box center [177, 194] width 5 height 5
click at [94, 195] on div "Shapes L" at bounding box center [96, 194] width 18 height 14
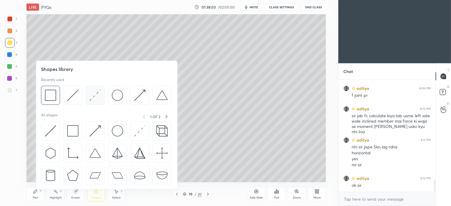
click at [95, 100] on img at bounding box center [94, 95] width 11 height 11
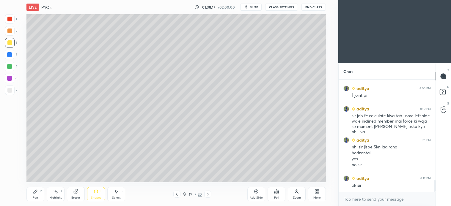
click at [39, 192] on div "Pen P" at bounding box center [35, 194] width 18 height 14
click at [119, 193] on div "Select S" at bounding box center [116, 194] width 18 height 14
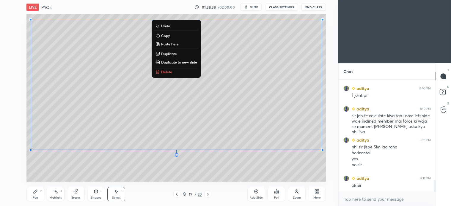
click at [166, 34] on p "Copy" at bounding box center [165, 35] width 9 height 5
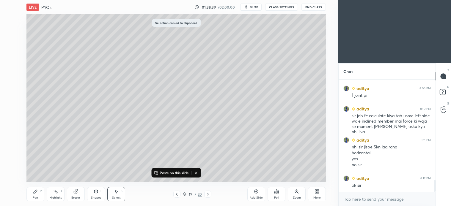
click at [208, 195] on icon at bounding box center [207, 194] width 5 height 5
click at [207, 196] on icon at bounding box center [208, 194] width 2 height 3
click at [256, 192] on icon at bounding box center [256, 192] width 2 height 2
click at [171, 173] on p "Paste on this slide" at bounding box center [174, 173] width 29 height 5
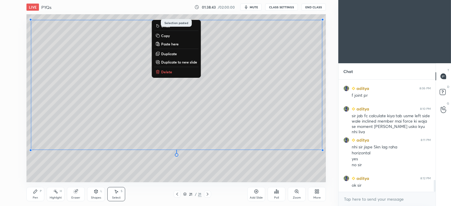
click at [224, 171] on div "0 ° Undo Copy Paste here Duplicate Duplicate to new slide Delete" at bounding box center [175, 98] width 299 height 168
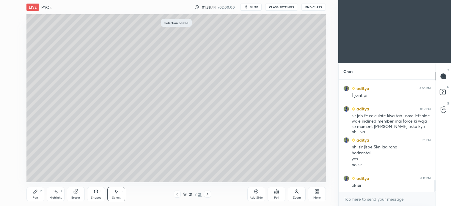
click at [122, 195] on div "Select S" at bounding box center [116, 194] width 18 height 14
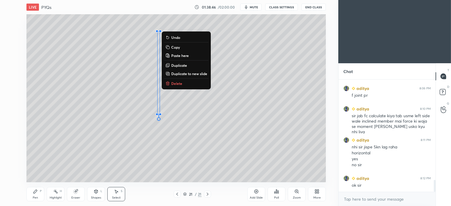
click at [180, 85] on p "Delete" at bounding box center [176, 83] width 11 height 5
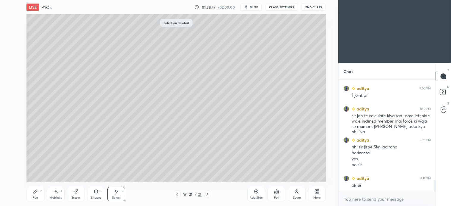
click at [34, 194] on div "Pen P" at bounding box center [35, 194] width 18 height 14
click at [100, 197] on div "Shapes" at bounding box center [96, 198] width 10 height 3
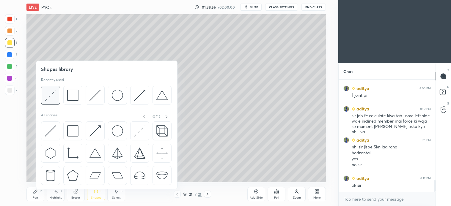
click at [58, 96] on div at bounding box center [50, 95] width 19 height 19
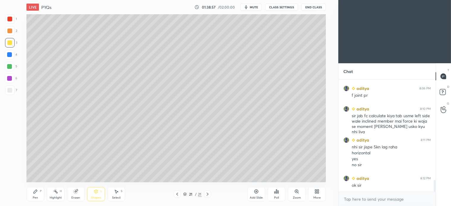
click at [11, 23] on div at bounding box center [10, 19] width 10 height 10
click at [117, 196] on div "Select S" at bounding box center [116, 194] width 18 height 14
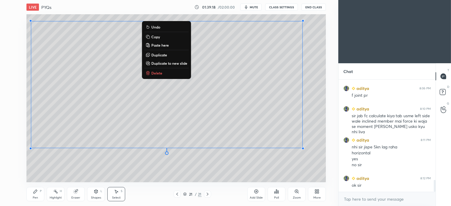
click at [156, 37] on p "Copy" at bounding box center [155, 36] width 9 height 5
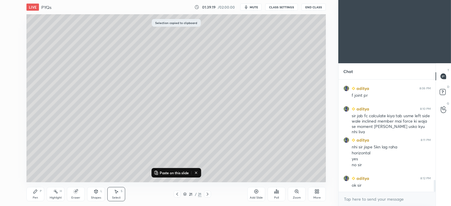
click at [209, 195] on icon at bounding box center [207, 194] width 5 height 5
click at [257, 195] on div "Add Slide" at bounding box center [256, 194] width 18 height 14
click at [174, 172] on p "Paste on this slide" at bounding box center [174, 173] width 29 height 5
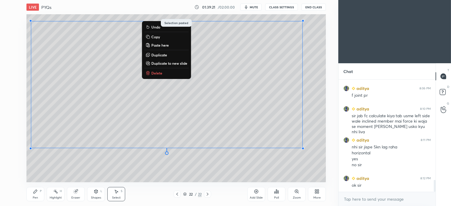
click at [206, 174] on div "0 ° Undo Copy Paste here Duplicate Duplicate to new slide Delete" at bounding box center [175, 98] width 299 height 168
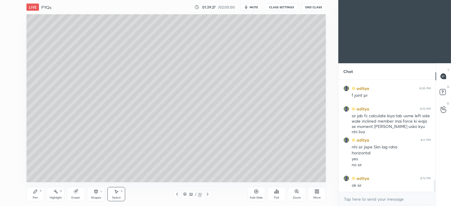
click at [117, 193] on icon at bounding box center [116, 192] width 3 height 4
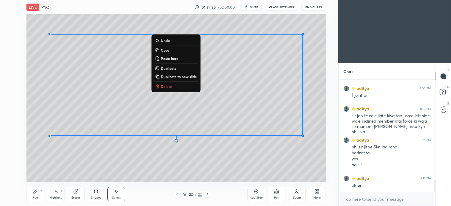
click at [166, 84] on p "Delete" at bounding box center [166, 86] width 11 height 5
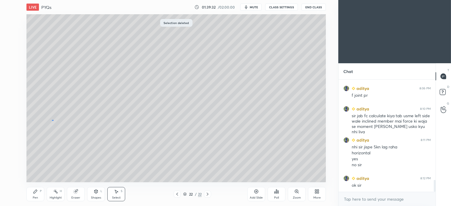
click at [52, 124] on div "0 ° Undo Copy Paste here Duplicate Duplicate to new slide Delete" at bounding box center [175, 98] width 299 height 168
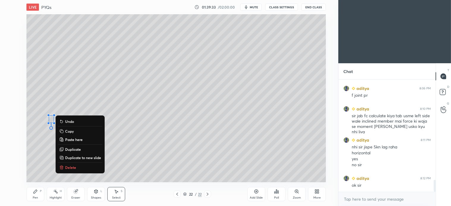
click at [72, 167] on p "Delete" at bounding box center [70, 167] width 11 height 5
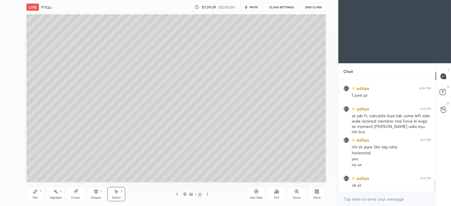
click at [124, 191] on div "Select S" at bounding box center [116, 194] width 18 height 14
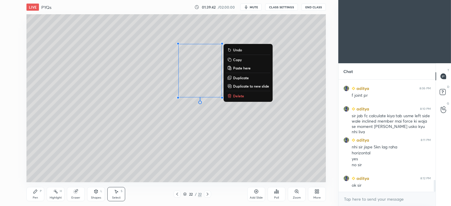
click at [239, 96] on p "Delete" at bounding box center [238, 96] width 11 height 5
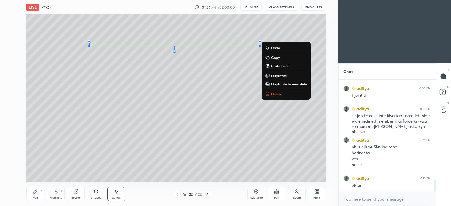
click at [281, 92] on p "Delete" at bounding box center [276, 94] width 11 height 5
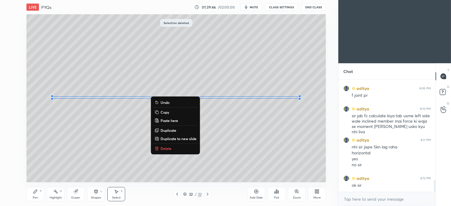
click at [172, 149] on button "Delete" at bounding box center [175, 148] width 44 height 7
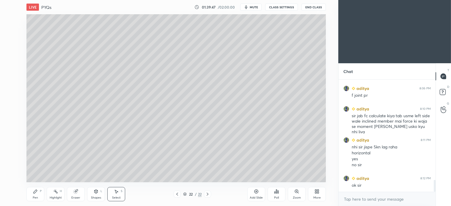
click at [95, 194] on icon at bounding box center [96, 191] width 5 height 5
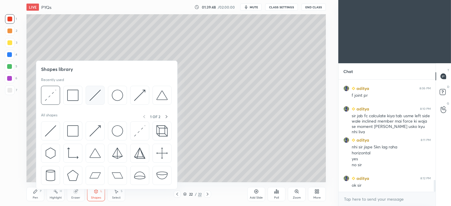
click at [92, 97] on img at bounding box center [94, 95] width 11 height 11
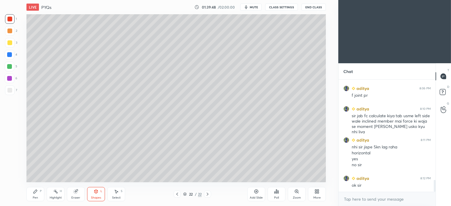
click at [7, 93] on div at bounding box center [10, 91] width 10 height 10
click at [177, 194] on icon at bounding box center [177, 194] width 5 height 5
click at [209, 195] on icon at bounding box center [207, 194] width 5 height 5
click at [119, 194] on div "Select S" at bounding box center [116, 194] width 18 height 14
click at [97, 195] on div "Shapes L" at bounding box center [96, 194] width 18 height 14
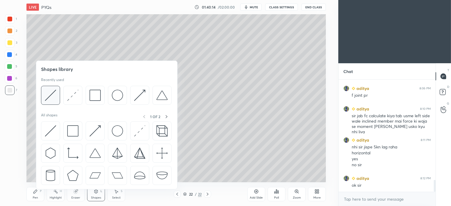
click at [51, 93] on img at bounding box center [50, 95] width 11 height 11
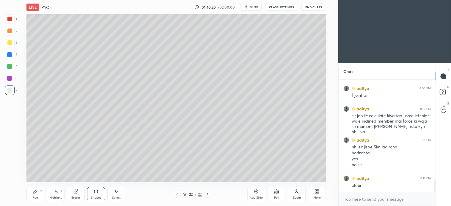
click at [119, 194] on div "Select S" at bounding box center [116, 194] width 18 height 14
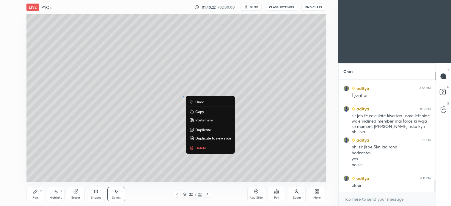
click at [202, 149] on p "Delete" at bounding box center [200, 148] width 11 height 5
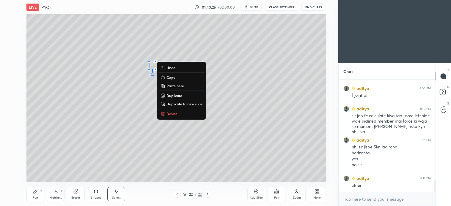
click at [169, 130] on div "0 ° Undo Copy Paste here Duplicate Duplicate to new slide Delete" at bounding box center [175, 98] width 299 height 168
click at [161, 139] on div "0 ° Undo Copy Paste here Duplicate Duplicate to new slide Delete" at bounding box center [175, 98] width 299 height 168
click at [174, 114] on p "Delete" at bounding box center [171, 113] width 11 height 5
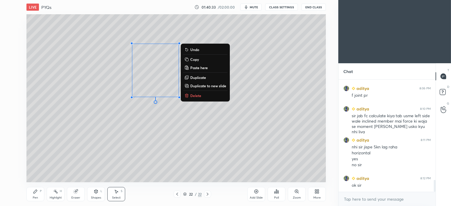
click at [197, 96] on p "Delete" at bounding box center [195, 95] width 11 height 5
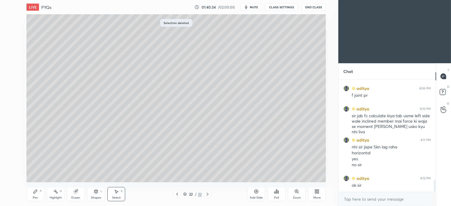
click at [101, 193] on div "L" at bounding box center [101, 191] width 2 height 3
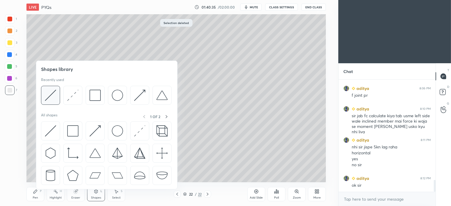
click at [54, 98] on img at bounding box center [50, 95] width 11 height 11
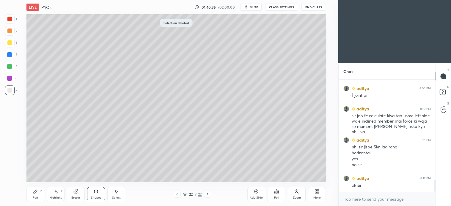
click at [12, 94] on div at bounding box center [10, 91] width 10 height 10
click at [37, 191] on icon at bounding box center [35, 191] width 5 height 5
click at [174, 193] on div at bounding box center [177, 194] width 7 height 7
click at [208, 194] on icon at bounding box center [207, 194] width 5 height 5
click at [119, 195] on div "Select S" at bounding box center [116, 194] width 18 height 14
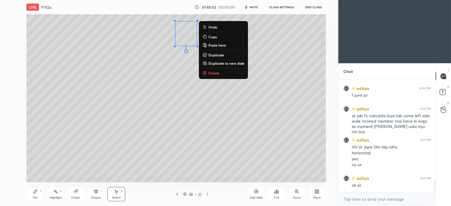
click at [213, 73] on p "Delete" at bounding box center [213, 73] width 11 height 5
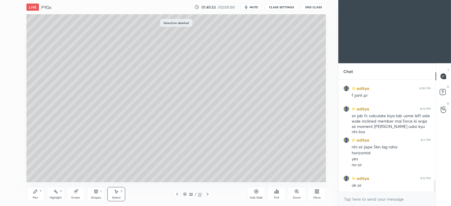
click at [39, 194] on div "Pen P" at bounding box center [35, 194] width 18 height 14
click at [8, 45] on div at bounding box center [10, 43] width 10 height 10
click at [10, 37] on div "2" at bounding box center [11, 32] width 12 height 12
click at [97, 193] on icon at bounding box center [96, 192] width 3 height 4
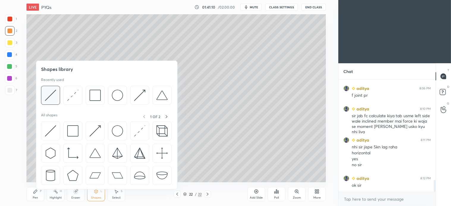
click at [52, 95] on img at bounding box center [50, 95] width 11 height 11
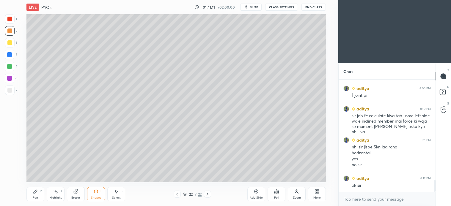
click at [10, 54] on div at bounding box center [9, 54] width 5 height 5
click at [42, 189] on div "Pen P" at bounding box center [35, 194] width 18 height 14
click at [8, 36] on div "2" at bounding box center [11, 32] width 12 height 12
click at [38, 194] on div "Pen P" at bounding box center [35, 194] width 18 height 14
click at [175, 195] on icon at bounding box center [177, 194] width 5 height 5
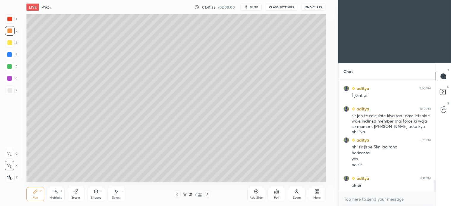
click at [208, 194] on icon at bounding box center [207, 194] width 5 height 5
click at [94, 193] on icon at bounding box center [96, 191] width 5 height 5
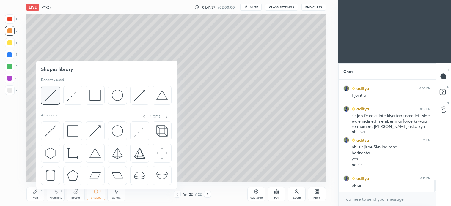
click at [49, 95] on img at bounding box center [50, 95] width 11 height 11
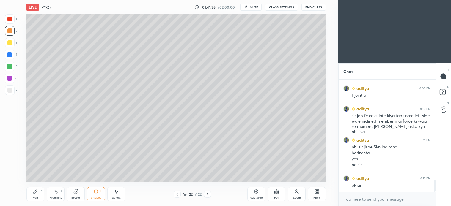
click at [9, 93] on div at bounding box center [10, 91] width 10 height 10
click at [38, 195] on div "Pen P" at bounding box center [35, 194] width 18 height 14
click at [178, 195] on icon at bounding box center [177, 194] width 5 height 5
click at [11, 33] on div at bounding box center [9, 31] width 5 height 5
click at [208, 195] on icon at bounding box center [207, 194] width 5 height 5
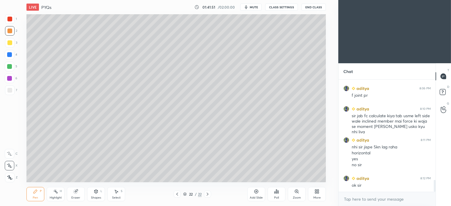
click at [12, 90] on div at bounding box center [9, 90] width 5 height 5
click at [10, 48] on div "3" at bounding box center [11, 44] width 12 height 12
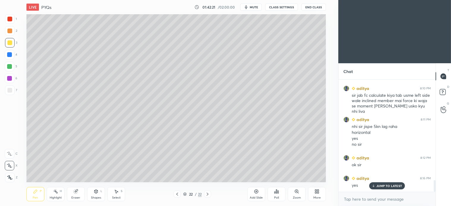
click at [7, 66] on div at bounding box center [10, 67] width 10 height 10
click at [177, 195] on icon at bounding box center [177, 194] width 5 height 5
click at [177, 193] on icon at bounding box center [177, 194] width 5 height 5
click at [209, 195] on icon at bounding box center [207, 194] width 5 height 5
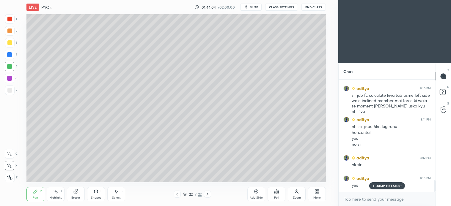
click at [118, 198] on div "Select" at bounding box center [116, 198] width 9 height 3
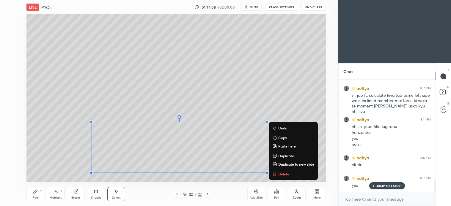
scroll to position [988, 0]
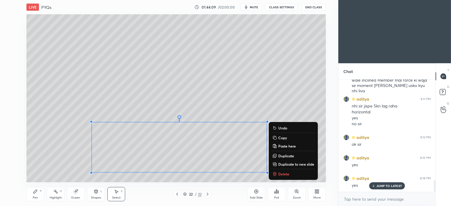
click at [35, 192] on icon at bounding box center [36, 192] width 4 height 4
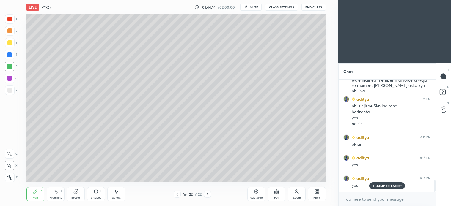
click at [96, 194] on div "Shapes L" at bounding box center [96, 194] width 18 height 14
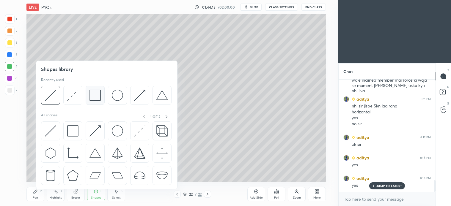
click at [96, 98] on img at bounding box center [94, 95] width 11 height 11
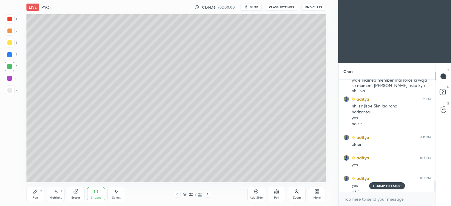
scroll to position [994, 0]
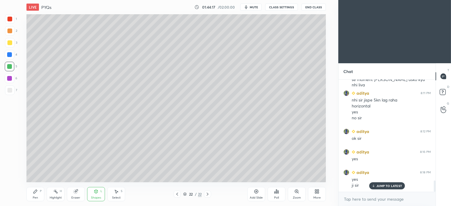
click at [37, 197] on div "Pen" at bounding box center [35, 198] width 5 height 3
click at [11, 54] on div at bounding box center [9, 54] width 5 height 5
click at [120, 189] on div "Select S" at bounding box center [116, 194] width 18 height 14
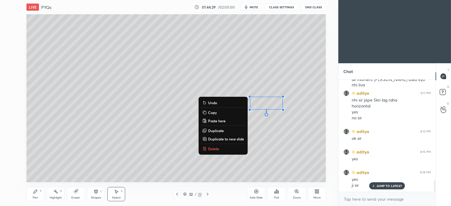
click at [275, 64] on div "0 ° Undo Copy Paste here Duplicate Duplicate to new slide Delete" at bounding box center [175, 98] width 299 height 168
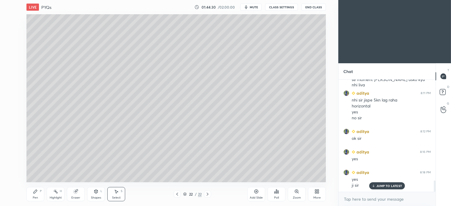
click at [38, 194] on div "Pen P" at bounding box center [35, 194] width 18 height 14
click at [11, 45] on div at bounding box center [9, 42] width 5 height 5
click at [253, 194] on div "Add Slide" at bounding box center [256, 194] width 18 height 14
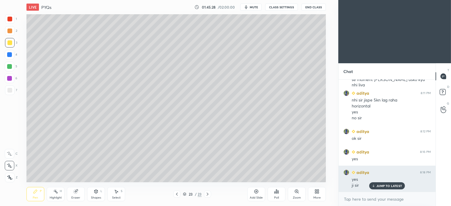
click at [394, 189] on div "JUMP TO LATEST" at bounding box center [387, 186] width 36 height 7
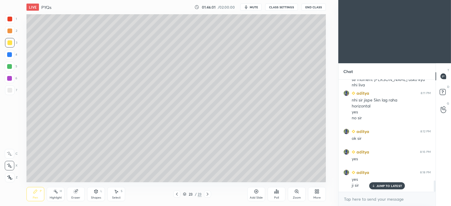
scroll to position [1014, 0]
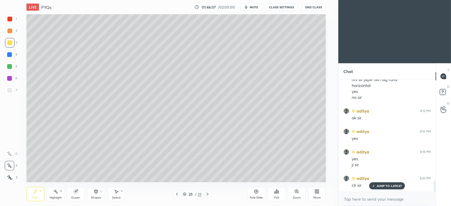
click at [40, 196] on div "Pen P" at bounding box center [35, 194] width 18 height 14
click at [210, 194] on icon at bounding box center [207, 194] width 5 height 5
click at [257, 191] on icon at bounding box center [256, 191] width 5 height 5
click at [11, 91] on div at bounding box center [9, 90] width 5 height 5
click at [9, 35] on div at bounding box center [10, 31] width 10 height 10
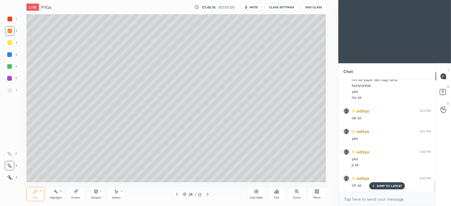
click at [96, 194] on icon at bounding box center [96, 191] width 5 height 5
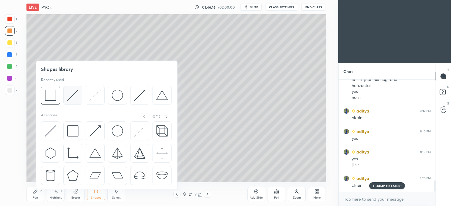
click at [71, 95] on img at bounding box center [72, 95] width 11 height 11
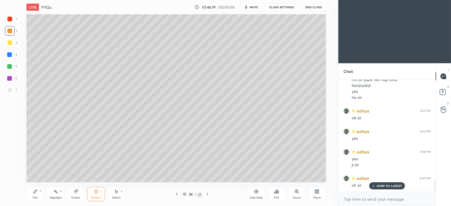
click at [39, 191] on div "Pen P" at bounding box center [35, 194] width 18 height 14
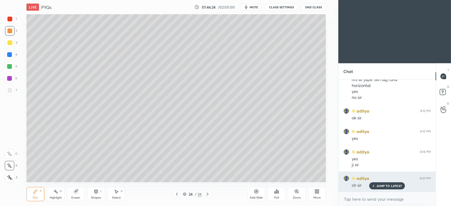
click at [395, 185] on p "JUMP TO LATEST" at bounding box center [389, 186] width 26 height 4
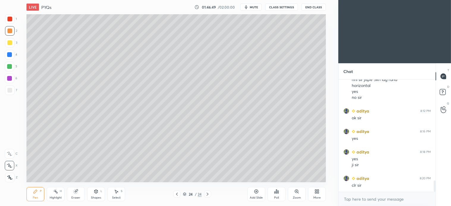
click at [116, 191] on icon at bounding box center [116, 191] width 5 height 5
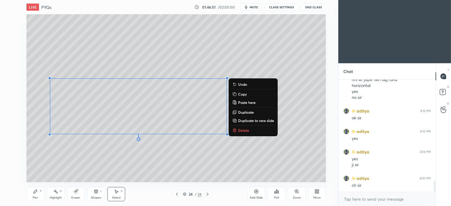
click at [245, 132] on p "Delete" at bounding box center [243, 130] width 11 height 5
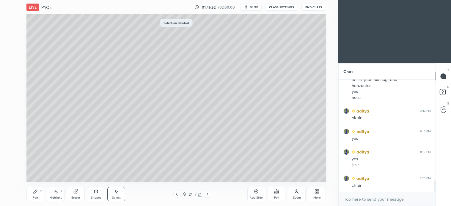
click at [39, 193] on div "Pen P" at bounding box center [35, 194] width 18 height 14
click at [9, 45] on div at bounding box center [10, 43] width 10 height 10
click at [12, 32] on div at bounding box center [10, 31] width 10 height 10
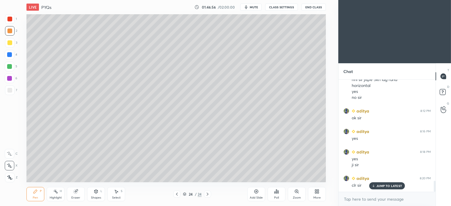
scroll to position [1040, 0]
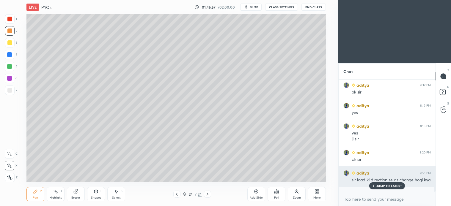
click at [395, 186] on p "JUMP TO LATEST" at bounding box center [389, 186] width 26 height 4
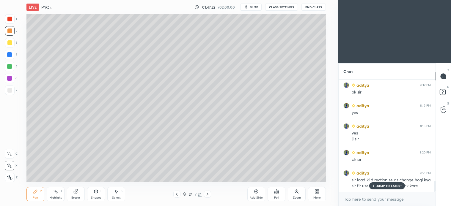
scroll to position [1046, 0]
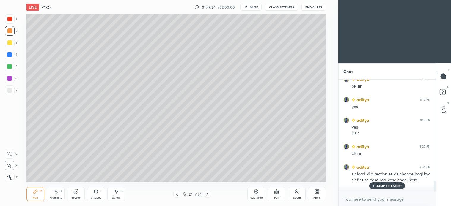
click at [13, 69] on div at bounding box center [10, 67] width 10 height 10
click at [12, 32] on div at bounding box center [10, 31] width 10 height 10
click at [11, 53] on div at bounding box center [9, 54] width 5 height 5
click at [10, 45] on div at bounding box center [9, 42] width 5 height 5
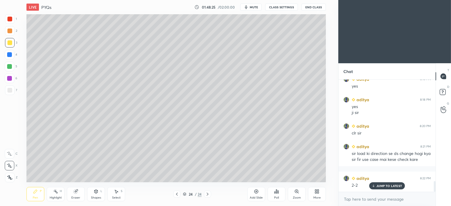
click at [118, 193] on icon at bounding box center [116, 191] width 5 height 5
click at [285, 64] on div "0 ° Undo Copy Paste here Duplicate Duplicate to new slide Delete" at bounding box center [175, 98] width 299 height 168
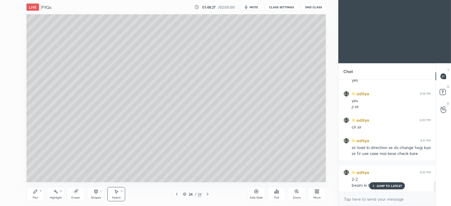
click at [40, 193] on div "P" at bounding box center [41, 191] width 2 height 3
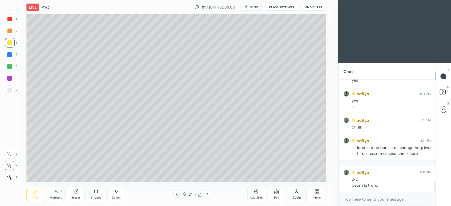
scroll to position [1093, 0]
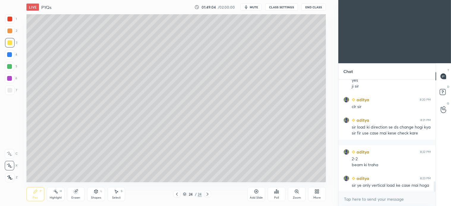
click at [13, 51] on div at bounding box center [10, 55] width 10 height 10
click at [120, 197] on div "Select" at bounding box center [116, 198] width 9 height 3
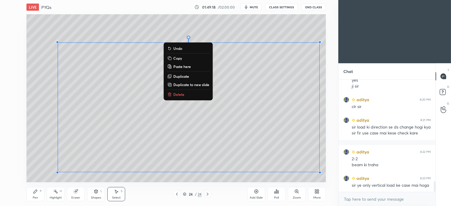
click at [177, 97] on p "Delete" at bounding box center [178, 94] width 11 height 5
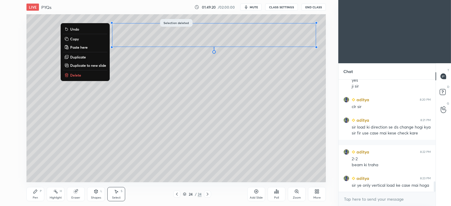
click at [75, 75] on p "Delete" at bounding box center [75, 75] width 11 height 5
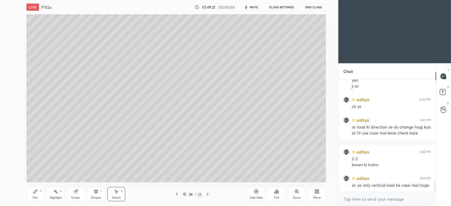
click at [34, 191] on icon at bounding box center [35, 191] width 5 height 5
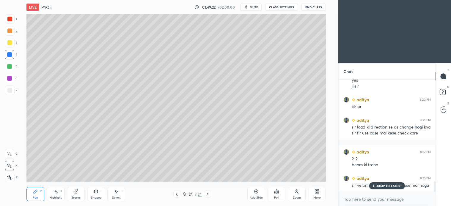
scroll to position [1119, 0]
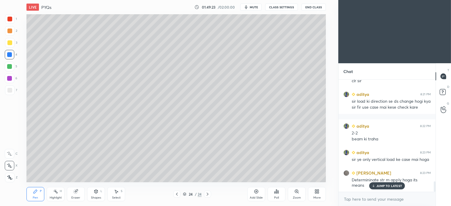
click at [12, 31] on div at bounding box center [10, 31] width 10 height 10
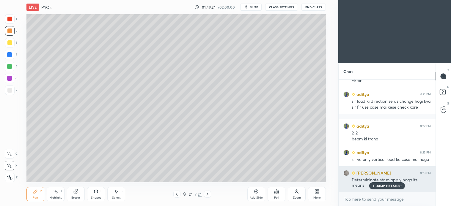
click at [391, 189] on div "JUMP TO LATEST" at bounding box center [387, 186] width 36 height 7
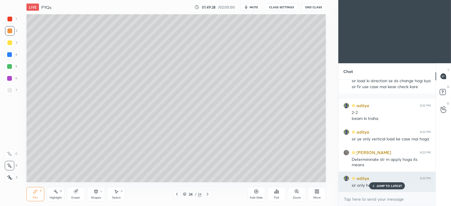
click at [393, 186] on p "JUMP TO LATEST" at bounding box center [389, 186] width 26 height 4
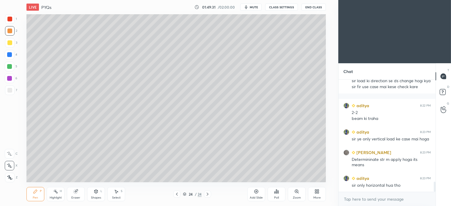
click at [10, 42] on div at bounding box center [9, 42] width 5 height 5
click at [8, 65] on div at bounding box center [9, 66] width 5 height 5
click at [14, 34] on div "2" at bounding box center [11, 31] width 12 height 10
click at [10, 29] on div at bounding box center [9, 31] width 5 height 5
click at [15, 70] on div "5" at bounding box center [11, 67] width 12 height 10
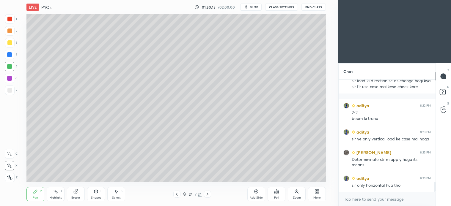
click at [14, 58] on div "4" at bounding box center [11, 55] width 12 height 10
click at [8, 45] on div at bounding box center [10, 43] width 10 height 10
click at [117, 197] on div "Select" at bounding box center [116, 198] width 9 height 3
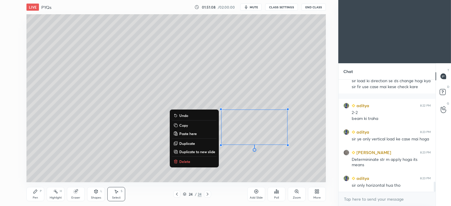
click at [191, 161] on button "Delete" at bounding box center [194, 161] width 44 height 7
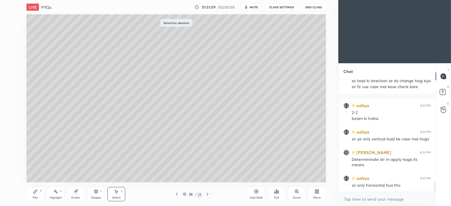
click at [36, 197] on div "Pen" at bounding box center [35, 198] width 5 height 3
click at [122, 191] on div "S" at bounding box center [122, 191] width 2 height 3
click at [7, 66] on div "1 2 3 4 5 6 7 C X Z C X Z E E Erase all H H" at bounding box center [9, 98] width 19 height 168
click at [39, 193] on div "Pen P" at bounding box center [35, 194] width 18 height 14
click at [10, 51] on div at bounding box center [10, 55] width 10 height 10
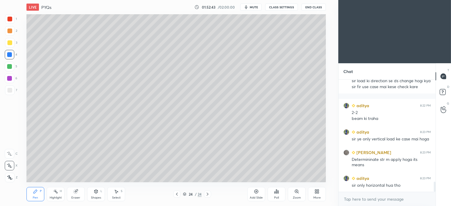
click at [118, 193] on icon at bounding box center [116, 191] width 5 height 5
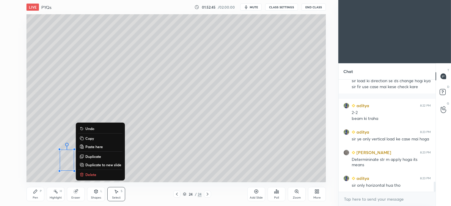
click at [92, 175] on p "Delete" at bounding box center [90, 174] width 11 height 5
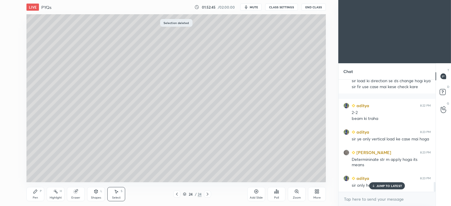
click at [38, 196] on div "Pen P" at bounding box center [35, 194] width 18 height 14
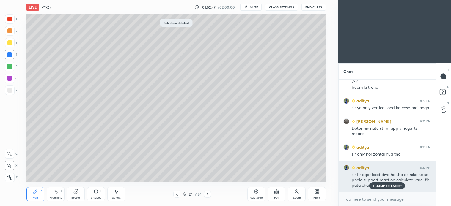
click at [387, 187] on p "JUMP TO LATEST" at bounding box center [389, 186] width 26 height 4
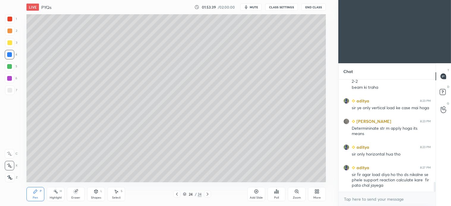
scroll to position [1191, 0]
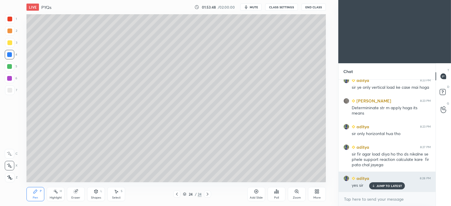
click at [399, 188] on p "JUMP TO LATEST" at bounding box center [389, 186] width 26 height 4
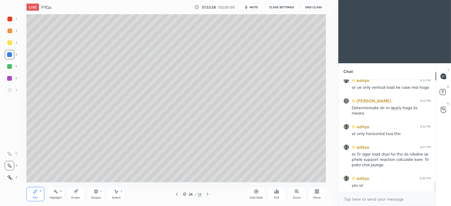
click at [119, 194] on div "Select S" at bounding box center [116, 194] width 18 height 14
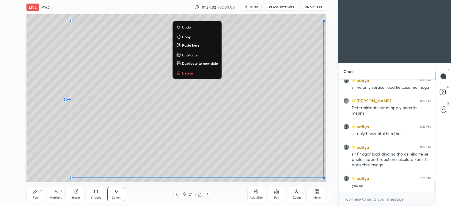
click at [185, 72] on p "Delete" at bounding box center [187, 73] width 11 height 5
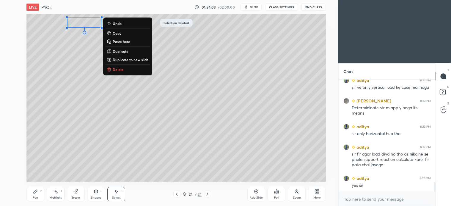
click at [118, 69] on p "Delete" at bounding box center [118, 69] width 11 height 5
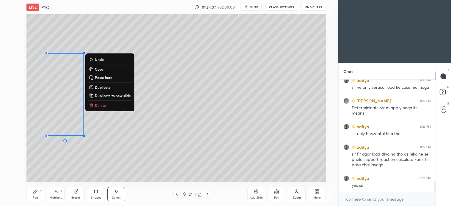
click at [101, 102] on button "Delete" at bounding box center [110, 105] width 44 height 7
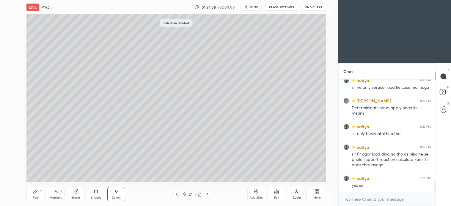
click at [40, 197] on div "Pen P" at bounding box center [35, 194] width 18 height 14
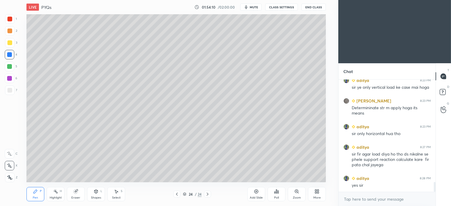
click at [10, 34] on div at bounding box center [10, 31] width 10 height 10
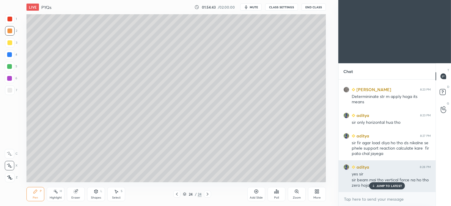
click at [385, 189] on div "JUMP TO LATEST" at bounding box center [387, 186] width 36 height 7
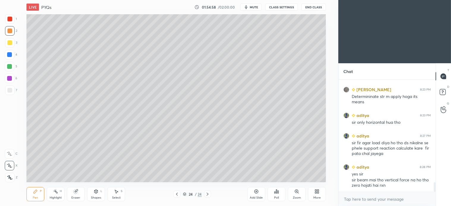
click at [122, 191] on div "S" at bounding box center [122, 191] width 2 height 3
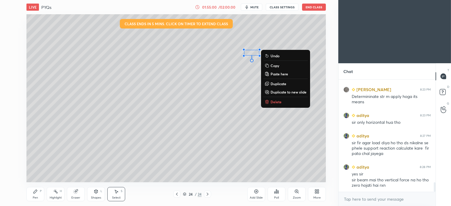
click at [272, 103] on p "Delete" at bounding box center [276, 102] width 11 height 5
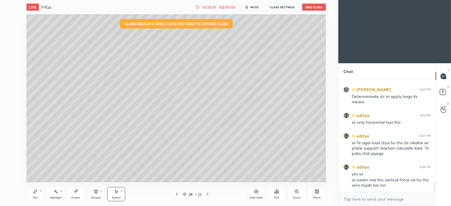
click at [38, 191] on div "Pen P" at bounding box center [35, 194] width 18 height 14
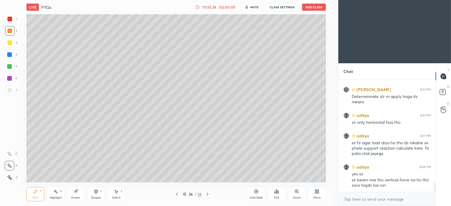
click at [119, 195] on div "Select S" at bounding box center [116, 194] width 18 height 14
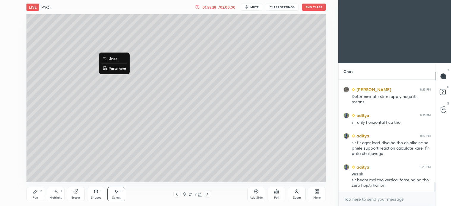
click at [36, 192] on icon at bounding box center [36, 192] width 4 height 4
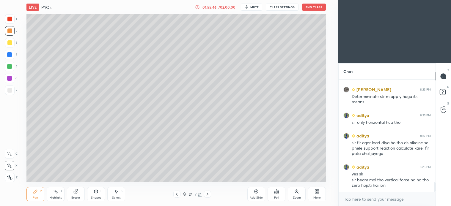
click at [120, 193] on div "Select S" at bounding box center [116, 194] width 18 height 14
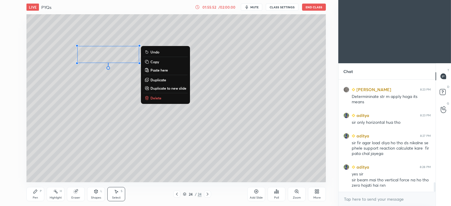
click at [105, 141] on div "0 ° Undo Copy Paste here Duplicate Duplicate to new slide Delete" at bounding box center [175, 98] width 299 height 168
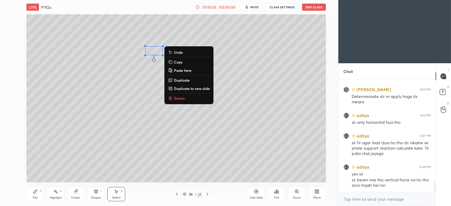
click at [118, 122] on div "0 ° Undo Copy Paste here Duplicate Duplicate to new slide Delete" at bounding box center [175, 98] width 299 height 168
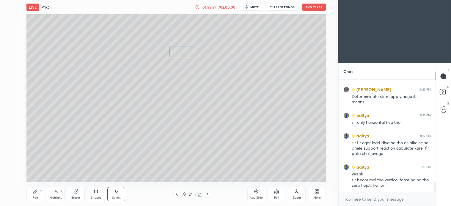
click at [180, 52] on div "0 ° Undo Copy Paste here Duplicate Duplicate to new slide Delete" at bounding box center [175, 98] width 299 height 168
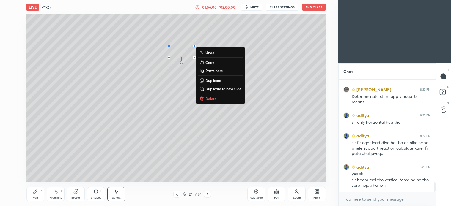
click at [146, 111] on div "0 ° Undo Copy Paste here Duplicate Duplicate to new slide Delete" at bounding box center [175, 98] width 299 height 168
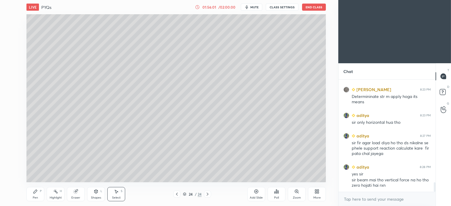
click at [36, 191] on icon at bounding box center [36, 192] width 4 height 4
click at [209, 194] on icon at bounding box center [207, 194] width 5 height 5
click at [15, 70] on div "5" at bounding box center [11, 67] width 12 height 10
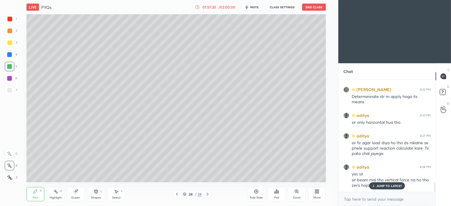
scroll to position [1223, 0]
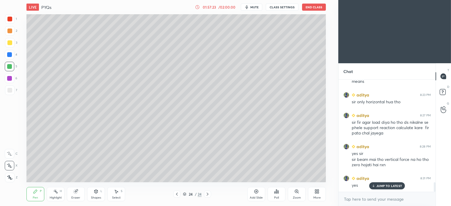
click at [124, 195] on div "Select S" at bounding box center [116, 194] width 18 height 14
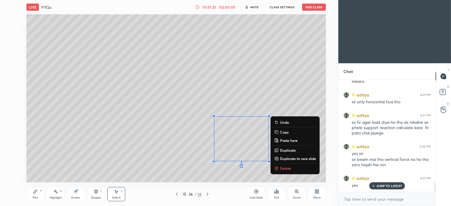
click at [287, 168] on p "Delete" at bounding box center [285, 168] width 11 height 5
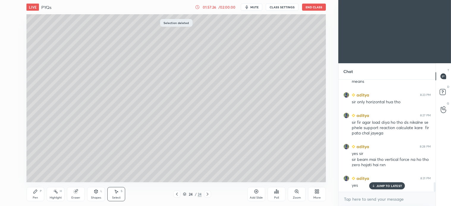
click at [35, 197] on div "Pen" at bounding box center [35, 198] width 5 height 3
click at [7, 86] on div at bounding box center [10, 91] width 10 height 10
click at [120, 193] on div "Select S" at bounding box center [116, 194] width 18 height 14
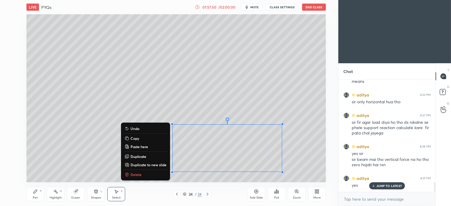
click at [129, 175] on button "Delete" at bounding box center [145, 174] width 44 height 7
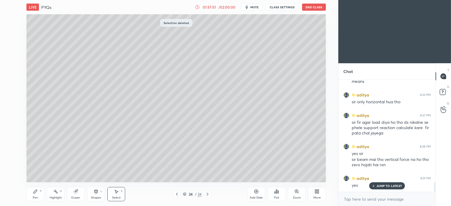
click at [37, 194] on div "Pen P" at bounding box center [35, 194] width 18 height 14
click at [384, 186] on p "JUMP TO LATEST" at bounding box center [389, 186] width 26 height 4
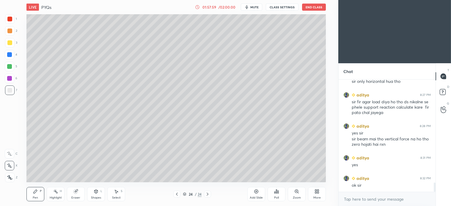
click at [209, 195] on icon at bounding box center [207, 194] width 5 height 5
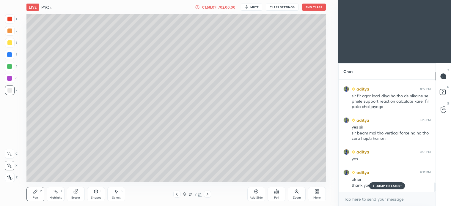
click at [257, 5] on span "mute" at bounding box center [254, 7] width 8 height 4
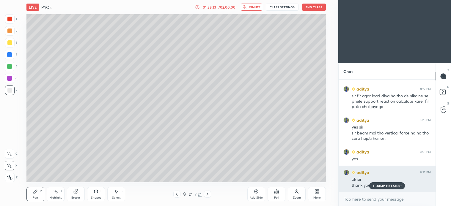
click at [387, 185] on p "JUMP TO LATEST" at bounding box center [389, 186] width 26 height 4
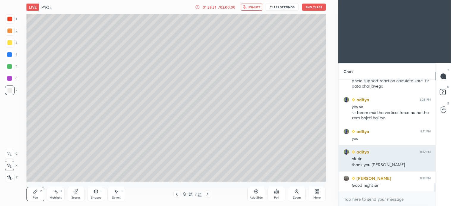
scroll to position [1284, 0]
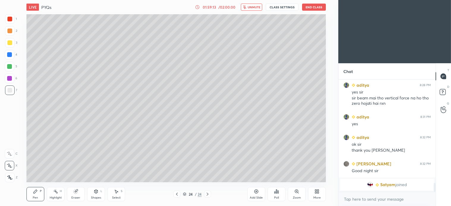
click at [257, 7] on span "unmute" at bounding box center [254, 7] width 13 height 4
click at [254, 6] on span "mute" at bounding box center [254, 7] width 8 height 4
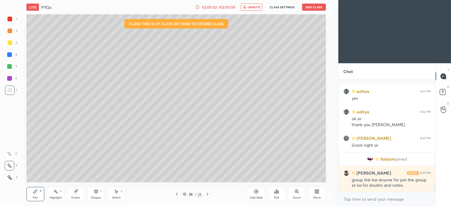
scroll to position [1336, 0]
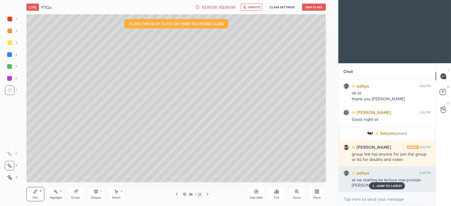
click at [390, 188] on div "JUMP TO LATEST" at bounding box center [387, 186] width 36 height 7
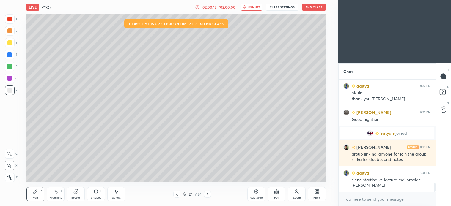
click at [255, 7] on span "unmute" at bounding box center [254, 7] width 13 height 4
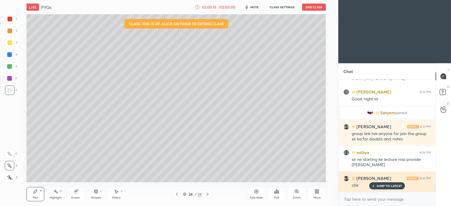
click at [392, 185] on p "JUMP TO LATEST" at bounding box center [389, 186] width 26 height 4
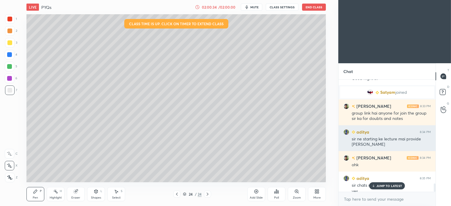
scroll to position [1383, 0]
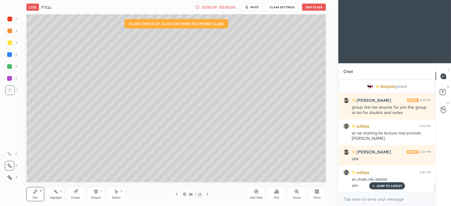
click at [255, 6] on span "mute" at bounding box center [254, 7] width 8 height 4
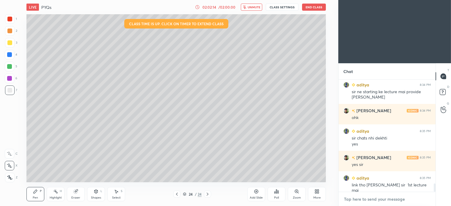
click at [373, 199] on textarea at bounding box center [386, 200] width 87 height 10
paste textarea "[URL][DOMAIN_NAME]"
type textarea "[URL][DOMAIN_NAME]"
click at [425, 200] on icon at bounding box center [426, 199] width 5 height 5
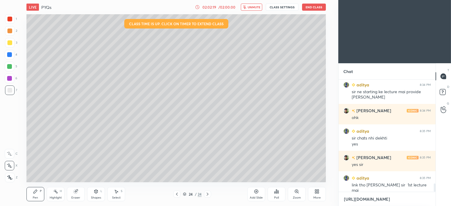
scroll to position [1463, 0]
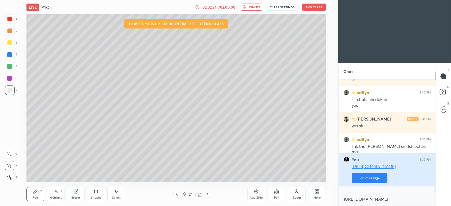
click at [376, 183] on button "Pin message" at bounding box center [370, 179] width 36 height 10
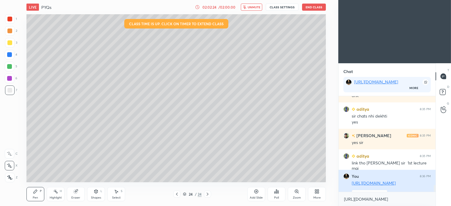
scroll to position [108, 95]
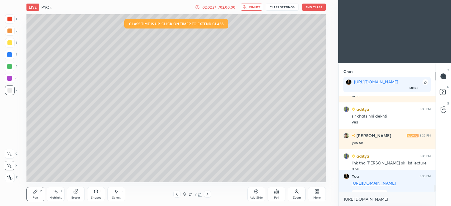
click at [257, 9] on span "unmute" at bounding box center [254, 7] width 13 height 4
click at [257, 8] on span "mute" at bounding box center [254, 7] width 8 height 4
click at [317, 7] on button "End Class" at bounding box center [314, 7] width 24 height 7
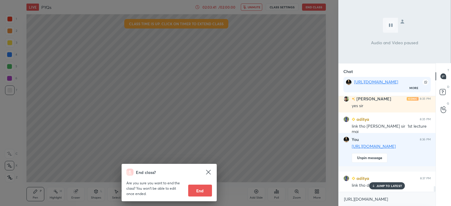
scroll to position [1520, 0]
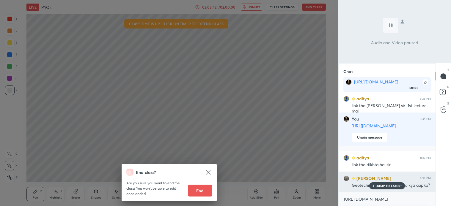
click at [387, 185] on p "JUMP TO LATEST" at bounding box center [389, 186] width 26 height 4
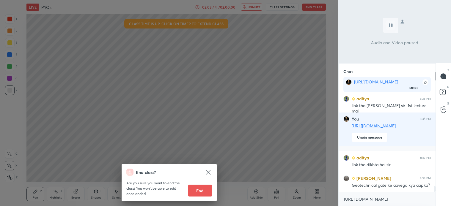
click at [201, 191] on button "End" at bounding box center [200, 191] width 24 height 12
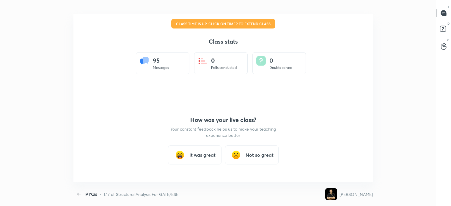
scroll to position [0, 0]
click at [202, 158] on h3 "It was great" at bounding box center [202, 155] width 26 height 7
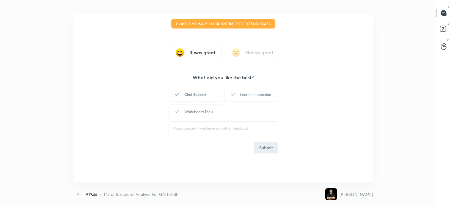
click at [202, 96] on div "Chat Support" at bounding box center [196, 94] width 54 height 15
click at [249, 95] on div "Learner Interaction" at bounding box center [251, 94] width 54 height 15
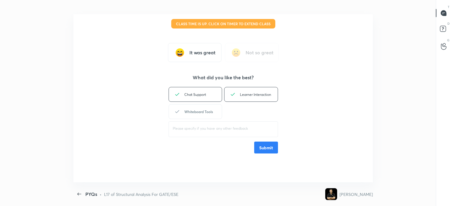
click at [208, 108] on div "Whiteboard Tools" at bounding box center [196, 111] width 54 height 15
click at [271, 150] on button "Submit" at bounding box center [266, 148] width 24 height 12
